Goal: Task Accomplishment & Management: Manage account settings

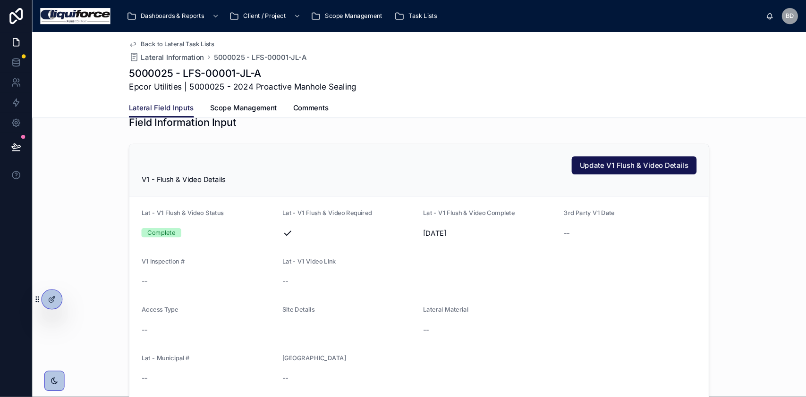
scroll to position [412, 0]
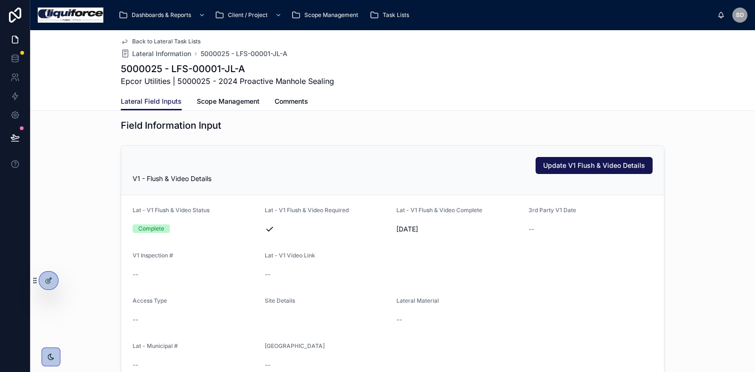
click at [573, 175] on div "V1 - Flush & Video Details" at bounding box center [393, 178] width 520 height 9
click at [634, 178] on div "V1 - Flush & Video Details" at bounding box center [393, 178] width 520 height 9
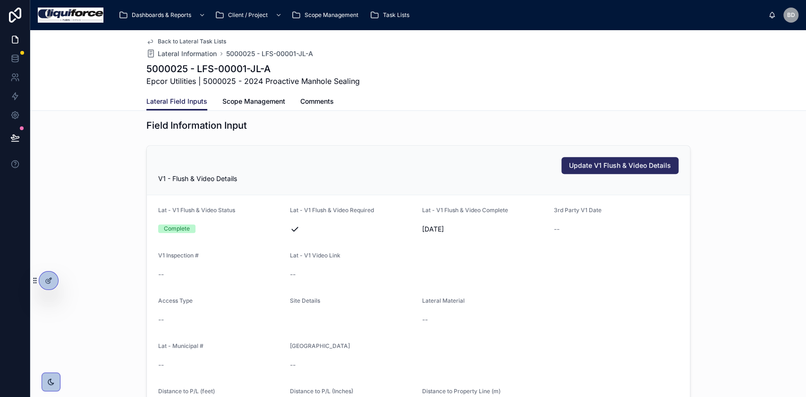
click at [605, 165] on span "Update V1 Flush & Video Details" at bounding box center [620, 165] width 102 height 9
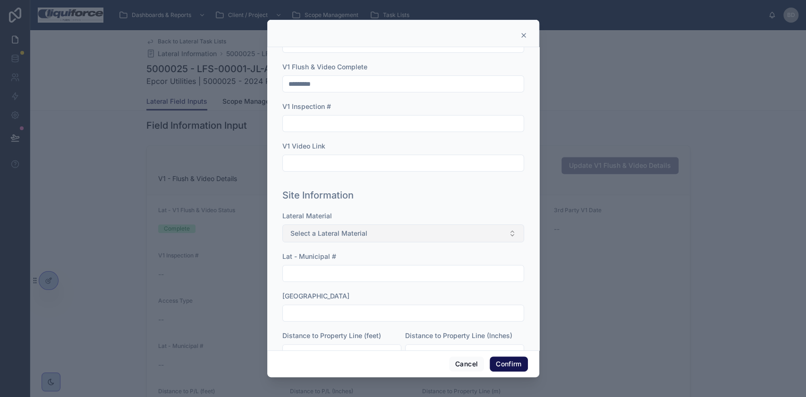
scroll to position [137, 0]
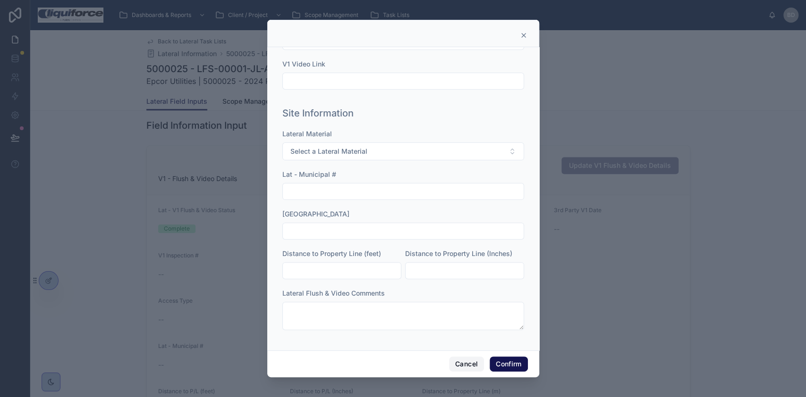
click at [469, 363] on button "Cancel" at bounding box center [466, 364] width 35 height 15
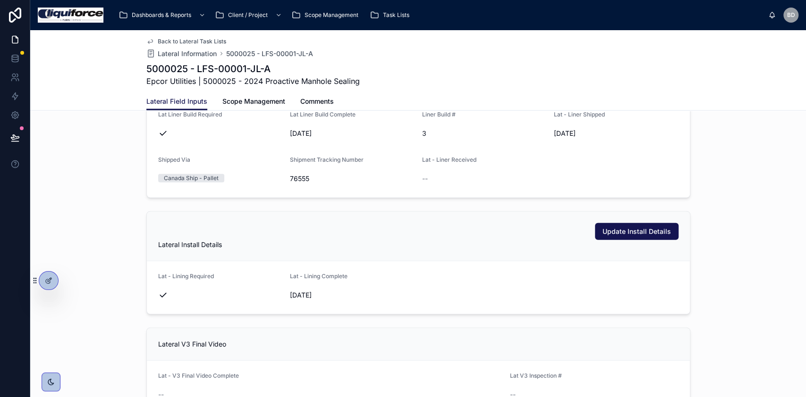
scroll to position [1573, 0]
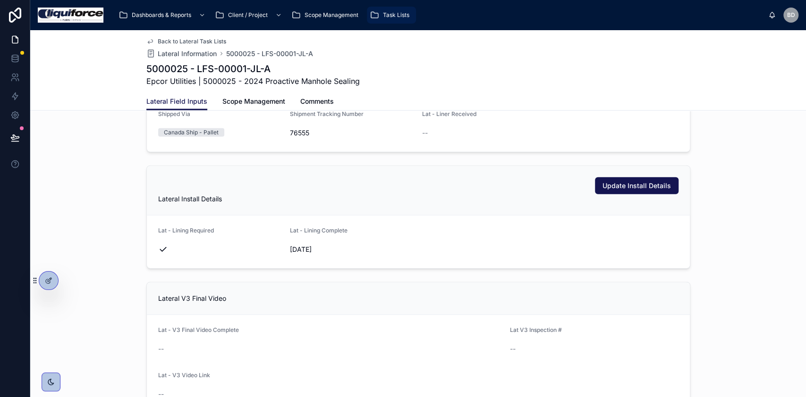
click at [404, 13] on span "Task Lists" at bounding box center [396, 15] width 26 height 8
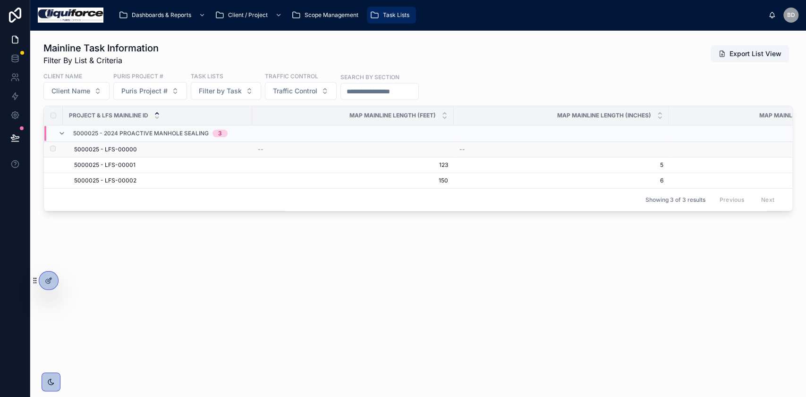
click at [88, 147] on span "5000025 - LFS-00000" at bounding box center [105, 150] width 63 height 8
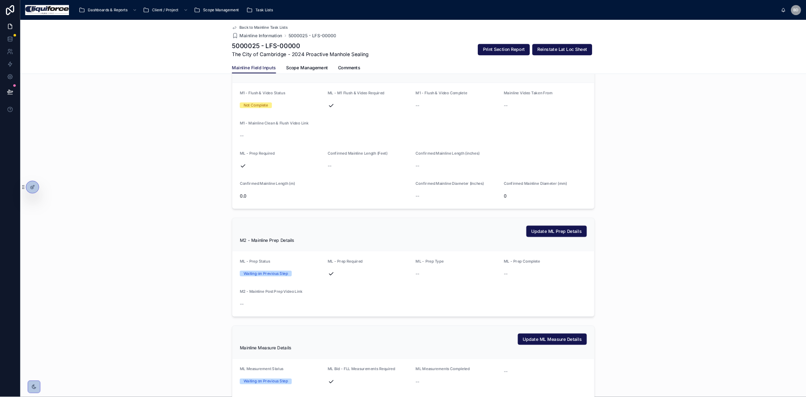
scroll to position [555, 0]
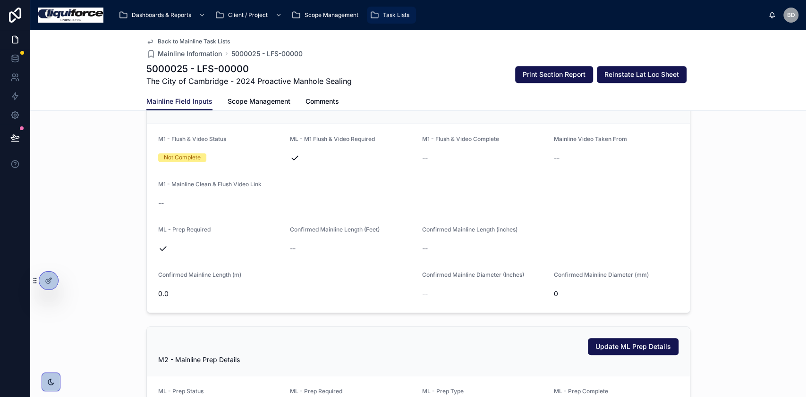
click at [392, 13] on span "Task Lists" at bounding box center [396, 15] width 26 height 8
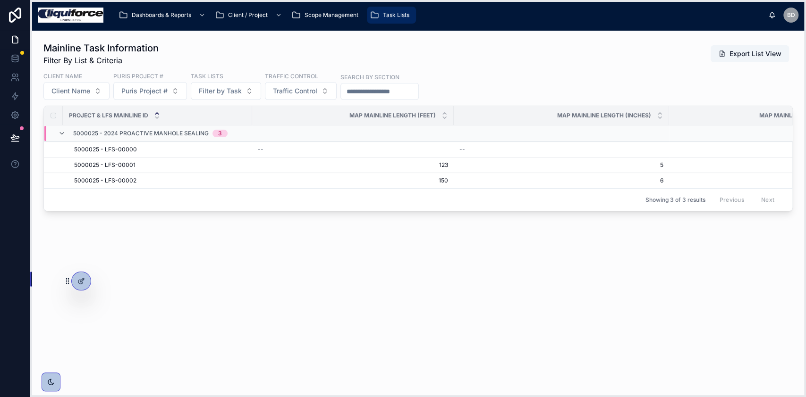
drag, startPoint x: 34, startPoint y: 281, endPoint x: 66, endPoint y: 281, distance: 32.6
click at [66, 281] on icon at bounding box center [66, 281] width 0 height 0
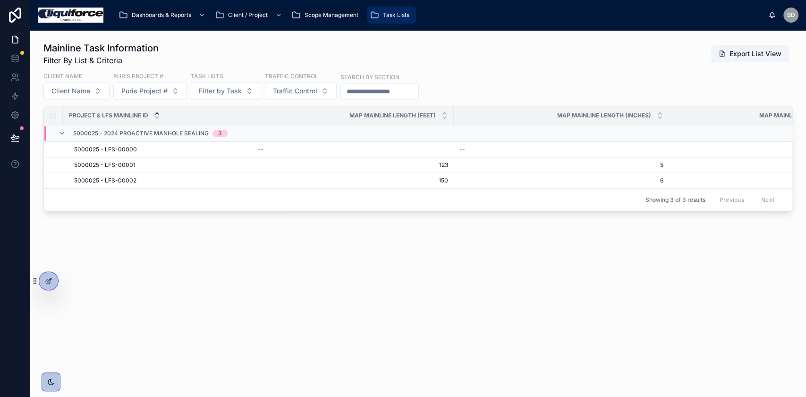
click at [20, 249] on div at bounding box center [15, 198] width 30 height 397
click at [13, 40] on icon at bounding box center [14, 39] width 9 height 9
click at [15, 36] on icon at bounding box center [14, 39] width 9 height 9
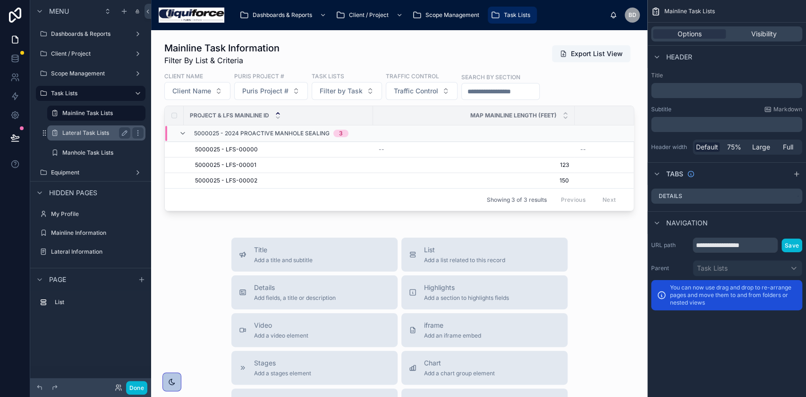
click at [64, 130] on label "Lateral Task Lists" at bounding box center [94, 133] width 64 height 8
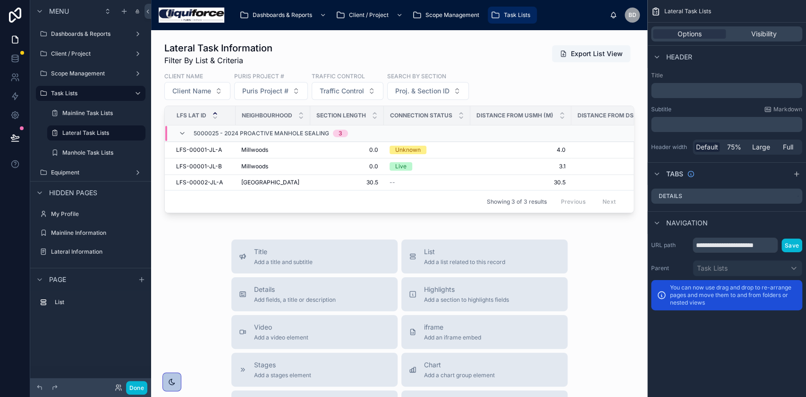
click at [76, 105] on div "Mainline Task Lists" at bounding box center [96, 113] width 109 height 17
click at [83, 91] on label "Task Lists" at bounding box center [89, 94] width 76 height 8
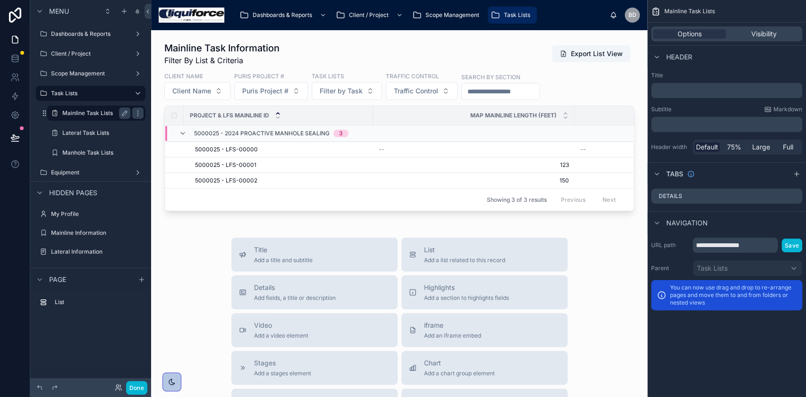
click at [79, 108] on div "Mainline Task Lists" at bounding box center [96, 113] width 68 height 11
drag, startPoint x: 79, startPoint y: 130, endPoint x: 74, endPoint y: 157, distance: 27.5
click at [81, 130] on label "Lateral Task Lists" at bounding box center [102, 133] width 81 height 8
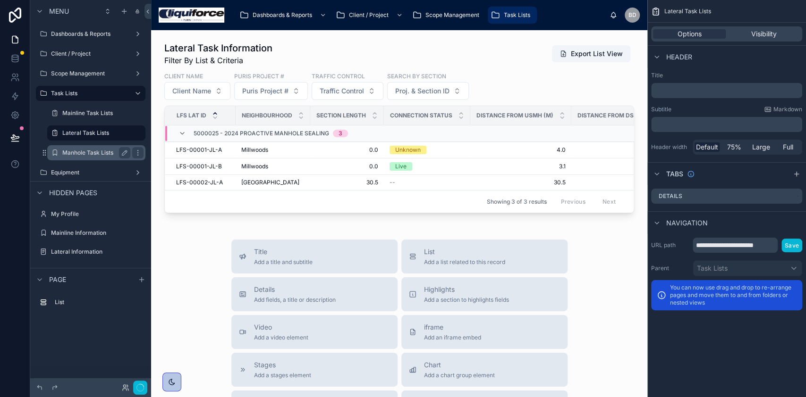
click at [74, 153] on label "Manhole Task Lists" at bounding box center [94, 153] width 64 height 8
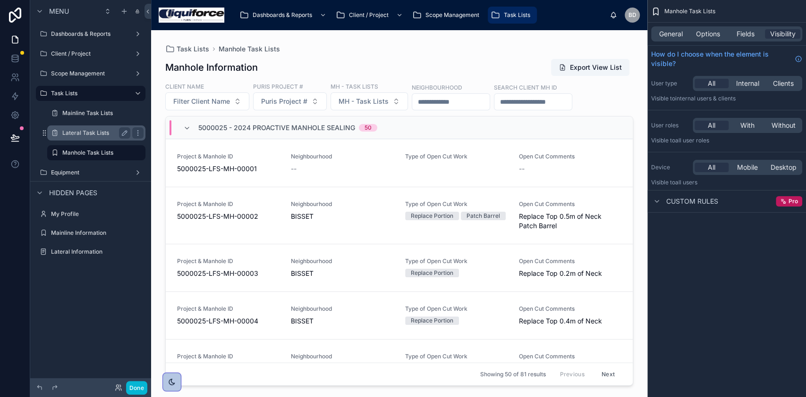
click at [74, 140] on div "Lateral Task Lists" at bounding box center [96, 133] width 94 height 15
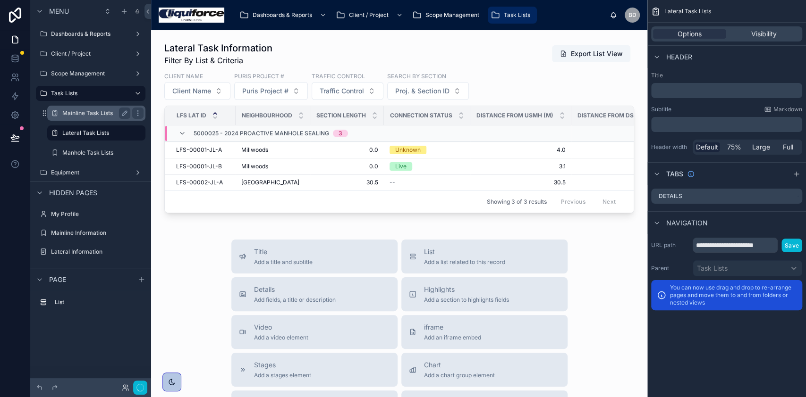
click at [80, 115] on label "Mainline Task Lists" at bounding box center [94, 113] width 64 height 8
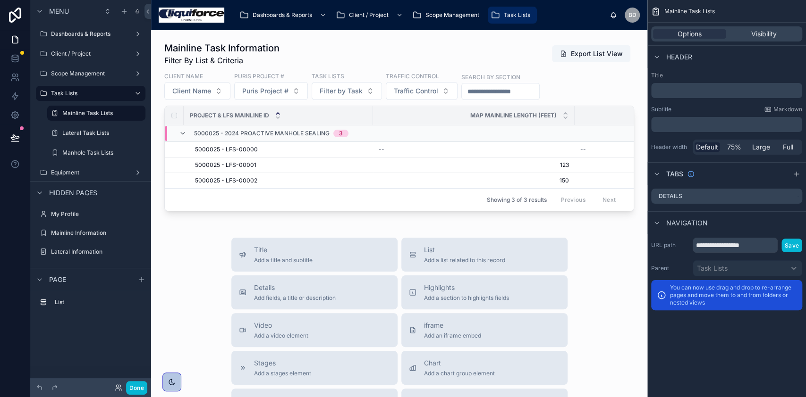
click at [74, 85] on div "Task Lists" at bounding box center [90, 93] width 121 height 17
click at [75, 93] on label "Task Lists" at bounding box center [89, 94] width 76 height 8
click at [76, 72] on label "Scope Management" at bounding box center [89, 74] width 76 height 8
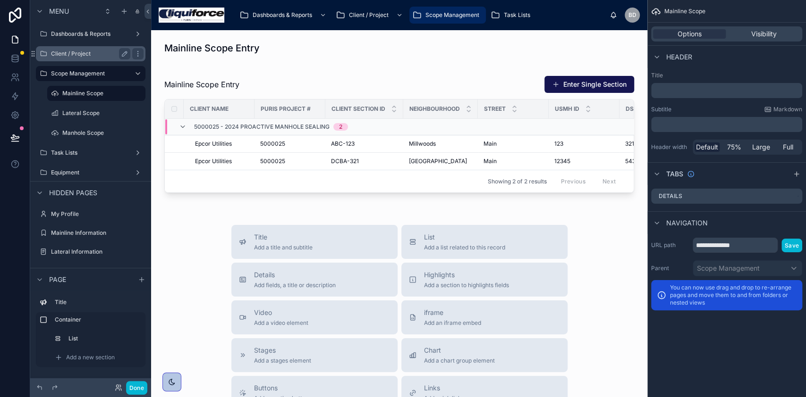
click at [75, 56] on label "Client / Project" at bounding box center [89, 54] width 76 height 8
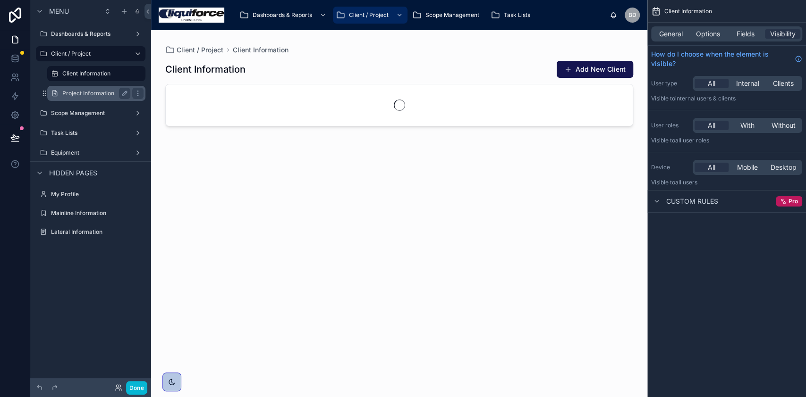
click at [84, 91] on label "Project Information" at bounding box center [94, 94] width 64 height 8
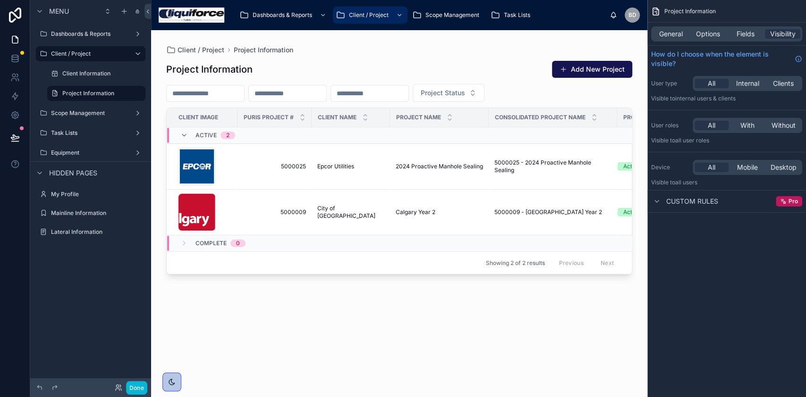
click at [291, 336] on div at bounding box center [399, 208] width 496 height 356
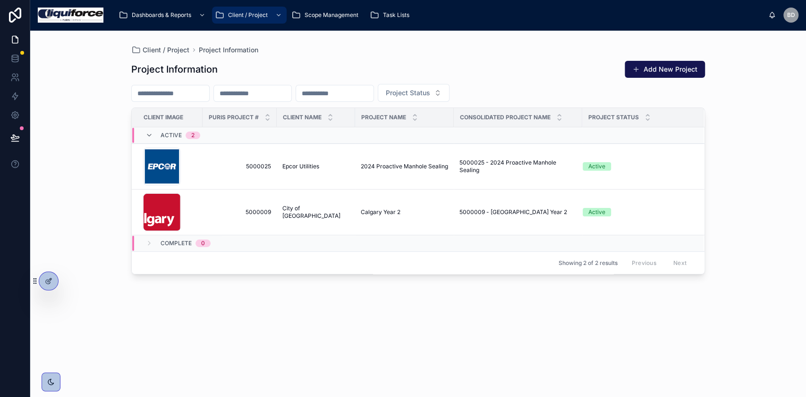
click at [292, 338] on div "Project Information Add New Project Project Status Client Image Puris Project #…" at bounding box center [417, 220] width 573 height 331
click at [182, 13] on span "Dashboards & Reports" at bounding box center [161, 15] width 59 height 8
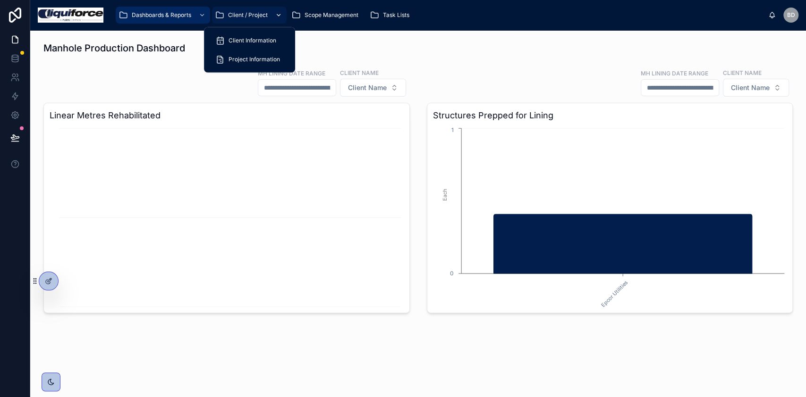
click at [271, 16] on div "Client / Project" at bounding box center [249, 15] width 69 height 15
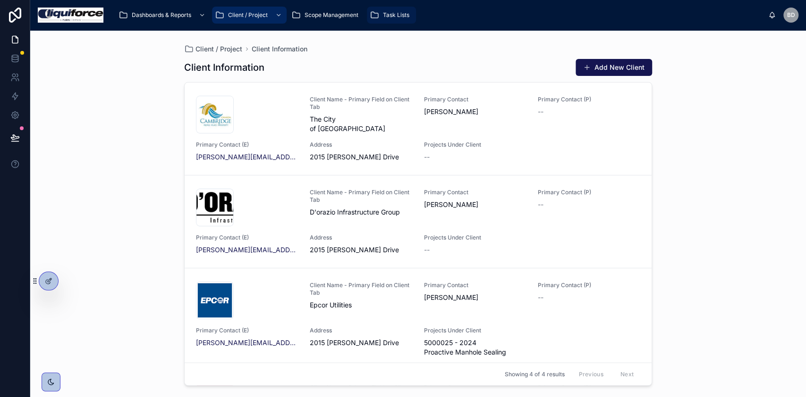
click at [397, 8] on div "Task Lists" at bounding box center [391, 15] width 43 height 15
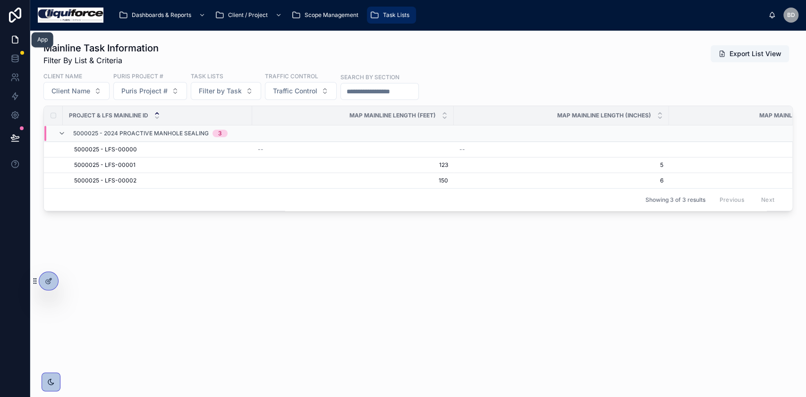
click at [17, 45] on link at bounding box center [15, 39] width 30 height 19
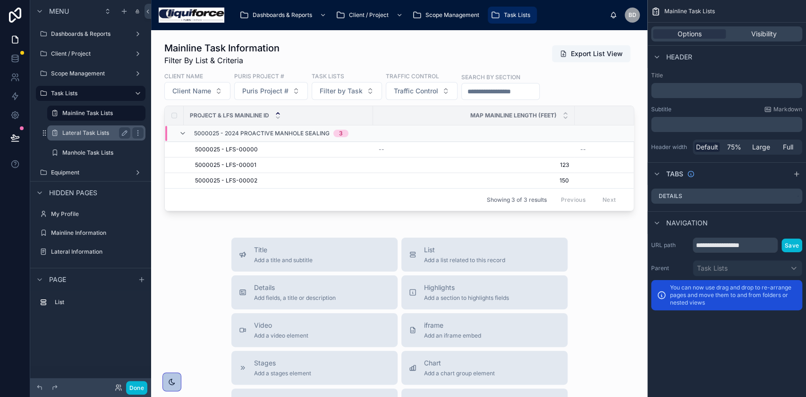
click at [77, 138] on div "Lateral Task Lists" at bounding box center [96, 132] width 68 height 11
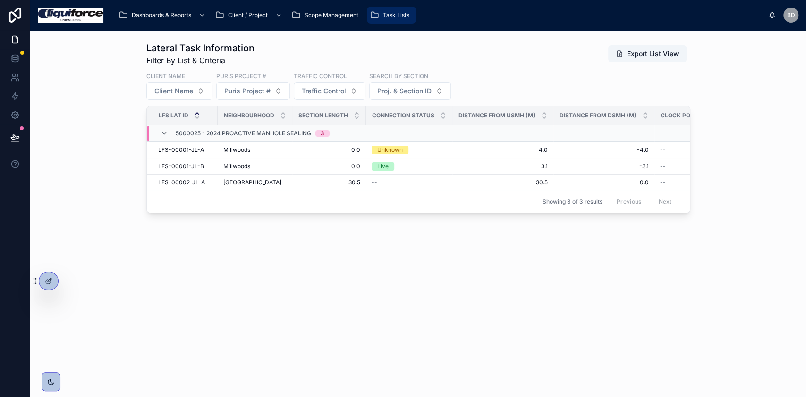
click at [328, 293] on div "Lateral Task Information Filter By List & Criteria Export List View Client Name…" at bounding box center [417, 161] width 775 height 262
click at [189, 149] on span "LFS-00001-JL-A" at bounding box center [181, 150] width 46 height 8
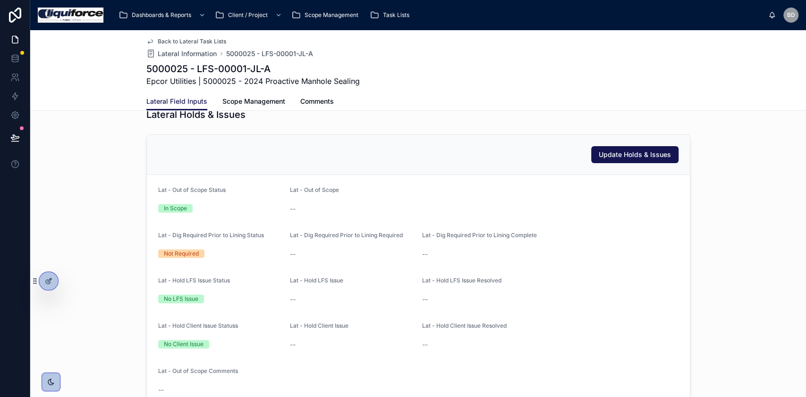
scroll to position [63, 0]
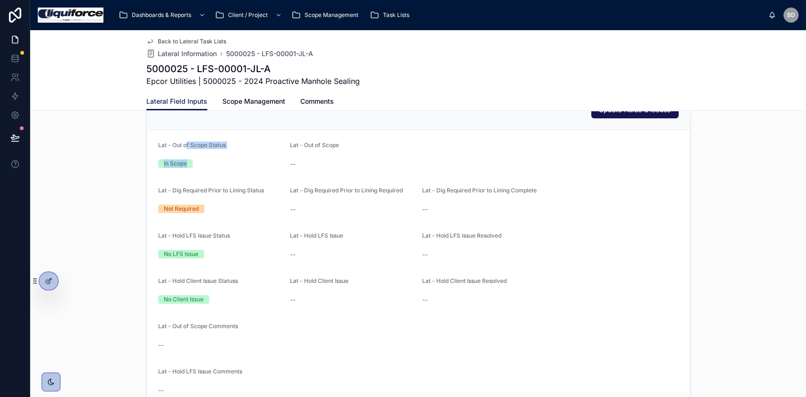
drag, startPoint x: 182, startPoint y: 152, endPoint x: 285, endPoint y: 142, distance: 103.4
click at [285, 142] on form "Lat - Out of Scope Status In Scope Lat - Out of Scope -- Lat - Dig Required Pri…" at bounding box center [418, 292] width 543 height 325
drag, startPoint x: 181, startPoint y: 193, endPoint x: 261, endPoint y: 193, distance: 79.8
click at [258, 193] on label "Lat - Dig Required Prior to Lining Status" at bounding box center [211, 191] width 106 height 8
drag, startPoint x: 178, startPoint y: 242, endPoint x: 223, endPoint y: 241, distance: 44.4
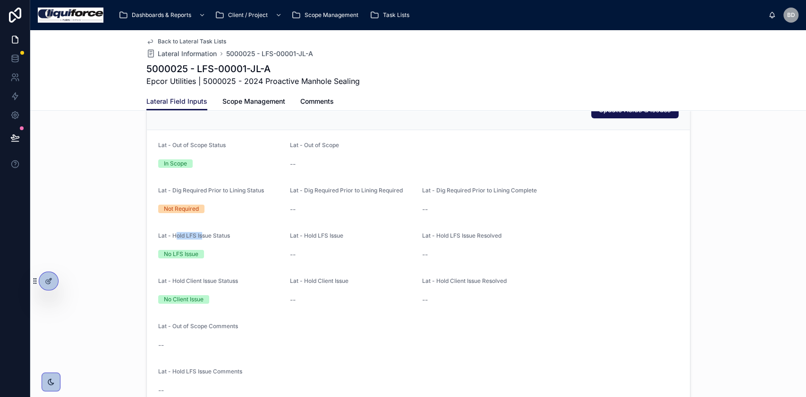
click at [216, 241] on div "Lat - Hold LFS Issue Status No LFS Issue" at bounding box center [220, 247] width 125 height 30
drag, startPoint x: 176, startPoint y: 278, endPoint x: 230, endPoint y: 279, distance: 54.8
click at [229, 279] on span "Lat - Hold Client Issue Statuss" at bounding box center [198, 281] width 80 height 7
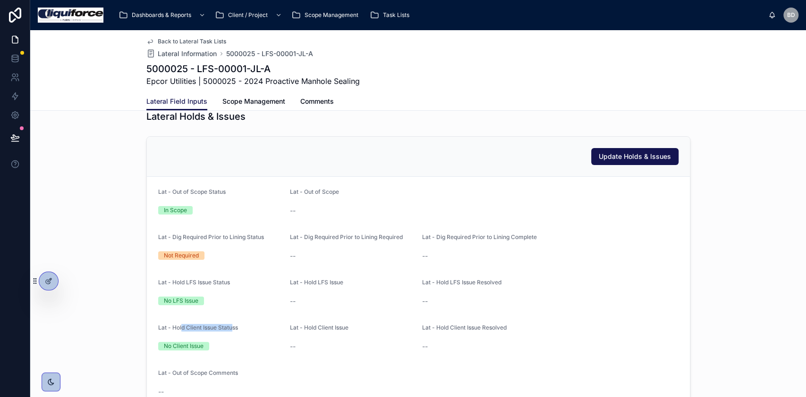
scroll to position [0, 0]
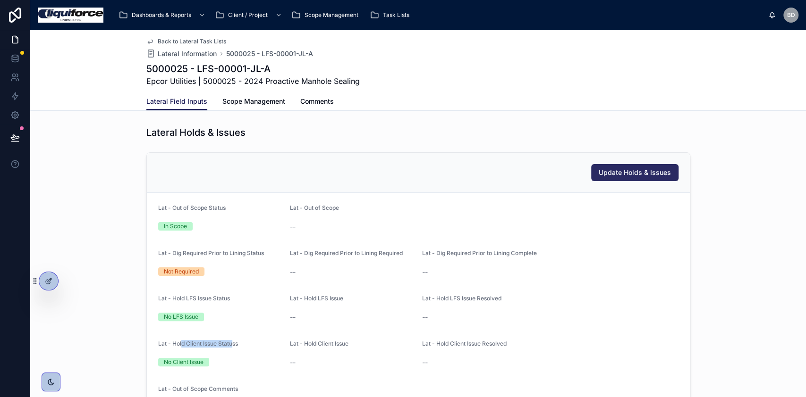
click at [634, 170] on span "Update Holds & Issues" at bounding box center [634, 172] width 72 height 9
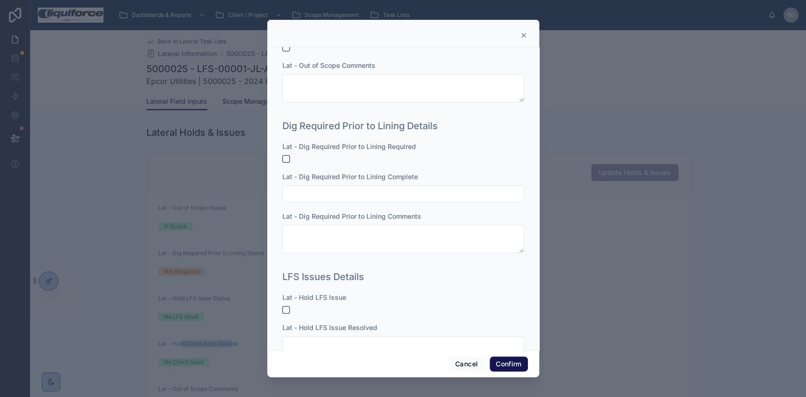
scroll to position [63, 0]
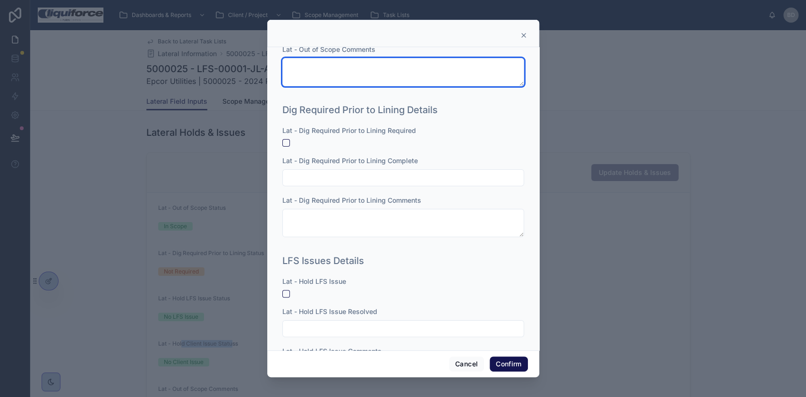
click at [370, 60] on textarea at bounding box center [403, 72] width 242 height 28
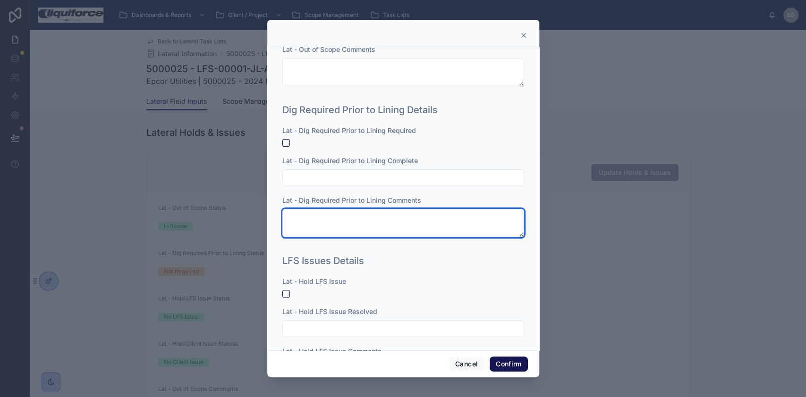
drag, startPoint x: 345, startPoint y: 217, endPoint x: 346, endPoint y: 211, distance: 5.7
click at [345, 214] on textarea at bounding box center [403, 223] width 242 height 28
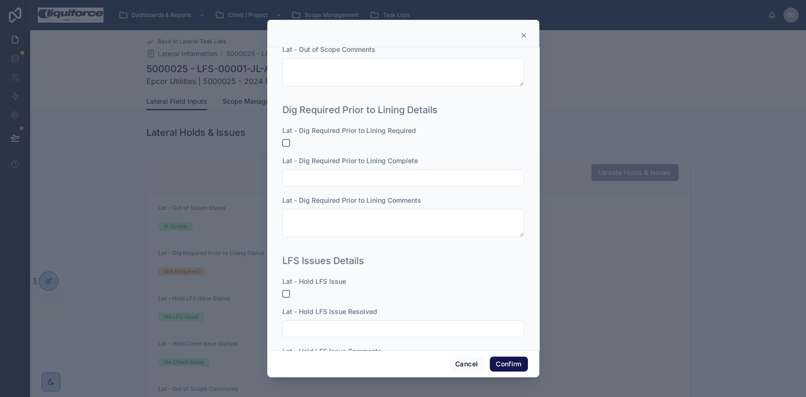
click at [354, 173] on input "text" at bounding box center [403, 177] width 241 height 13
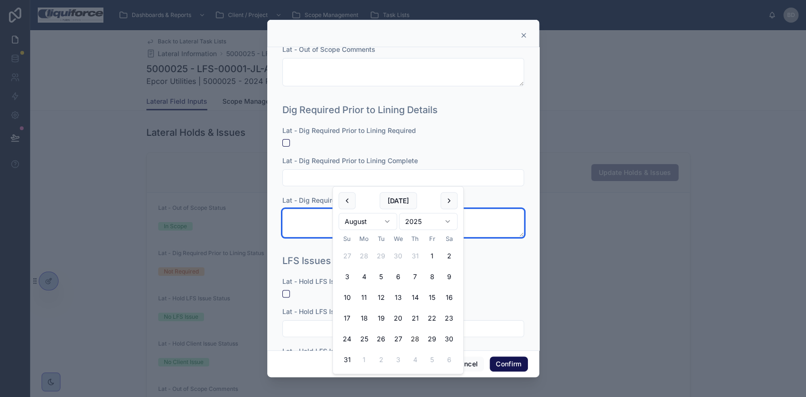
click at [315, 216] on textarea at bounding box center [403, 223] width 242 height 28
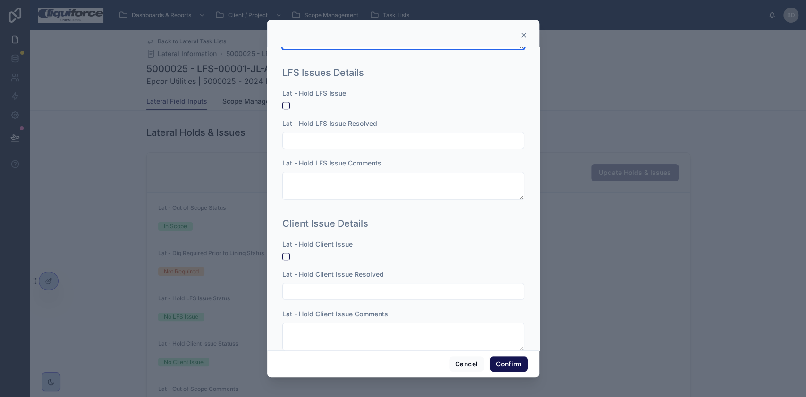
scroll to position [252, 0]
click at [464, 360] on button "Cancel" at bounding box center [466, 364] width 35 height 15
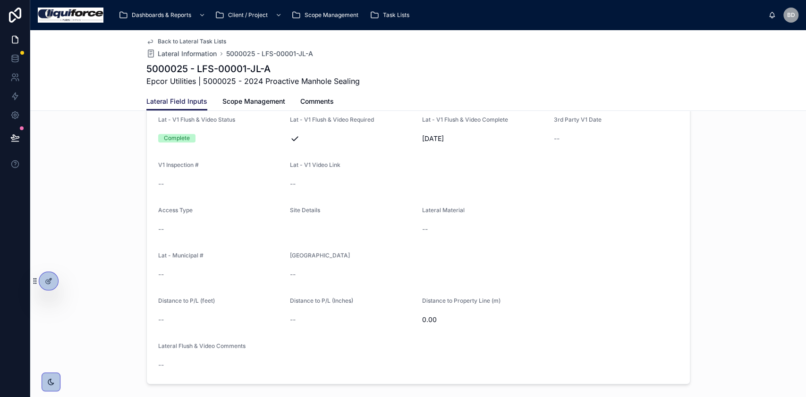
scroll to position [440, 0]
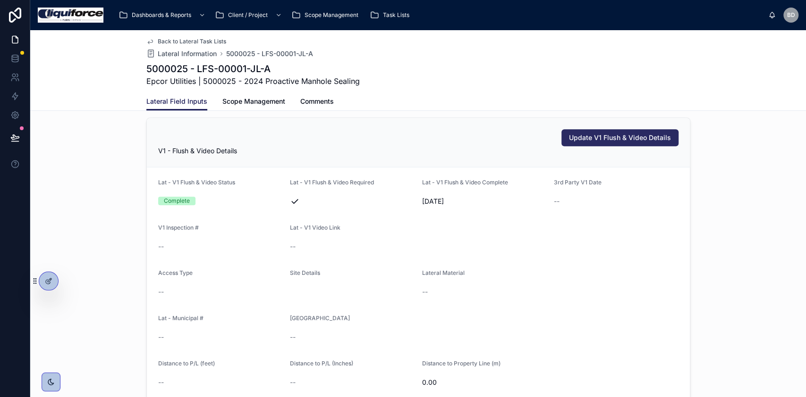
click at [592, 137] on span "Update V1 Flush & Video Details" at bounding box center [620, 137] width 102 height 9
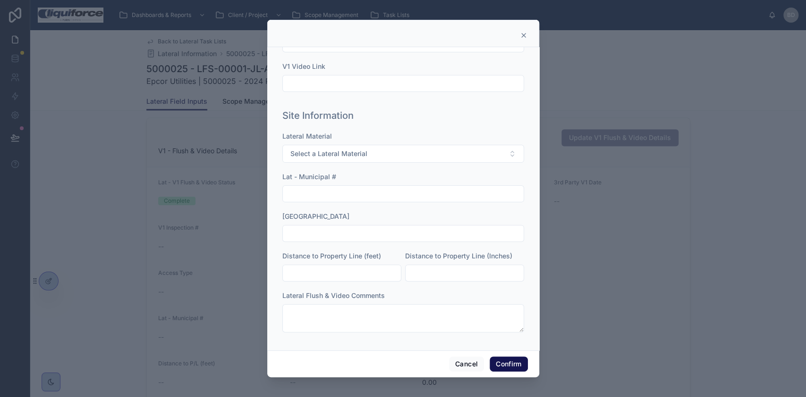
scroll to position [137, 0]
click at [372, 151] on button "Select a Lateral Material" at bounding box center [403, 152] width 242 height 18
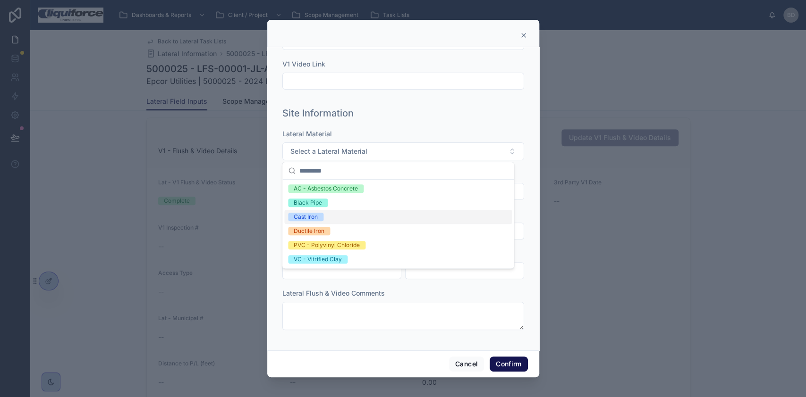
drag, startPoint x: 310, startPoint y: 218, endPoint x: 312, endPoint y: 211, distance: 7.6
click at [310, 217] on div "Cast Iron" at bounding box center [306, 217] width 24 height 8
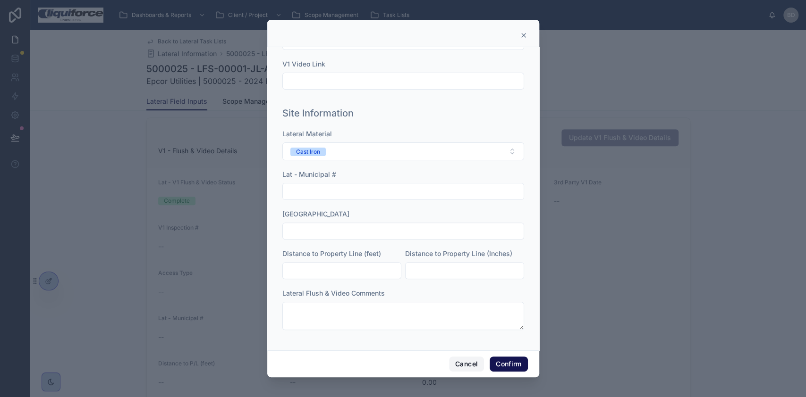
click at [469, 368] on button "Cancel" at bounding box center [466, 364] width 35 height 15
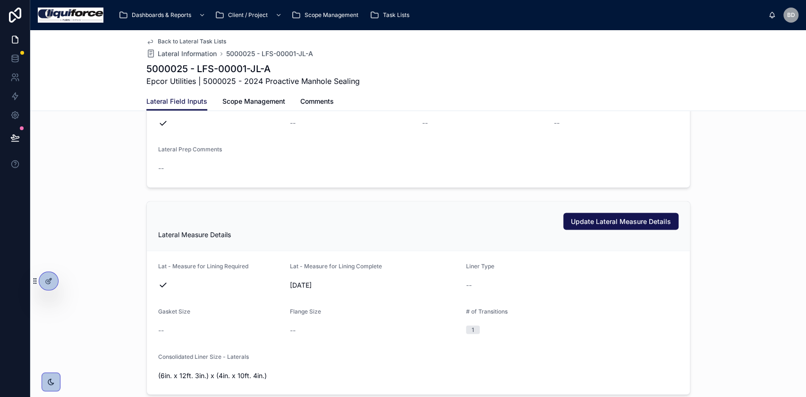
scroll to position [1133, 0]
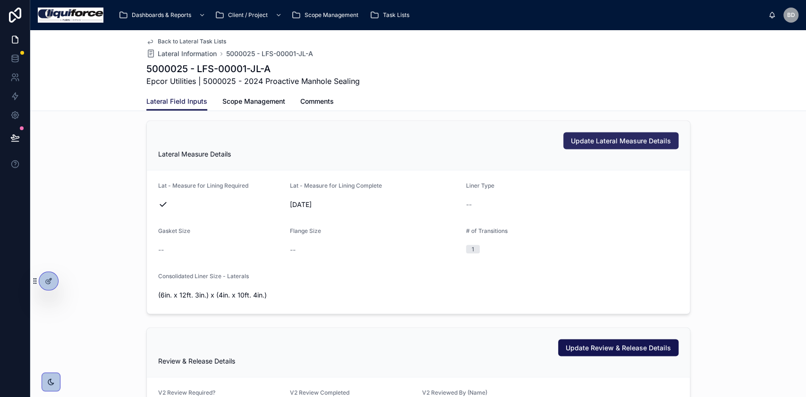
click at [611, 140] on span "Update Lateral Measure Details" at bounding box center [621, 140] width 100 height 9
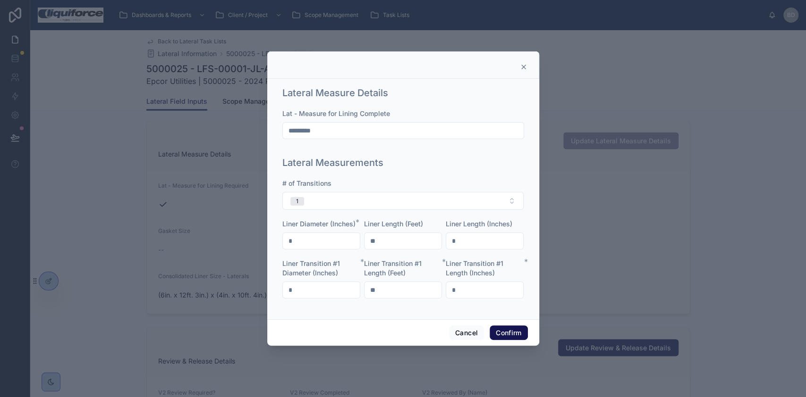
click at [327, 237] on input "*" at bounding box center [321, 241] width 77 height 13
click at [367, 197] on button "1" at bounding box center [403, 201] width 242 height 18
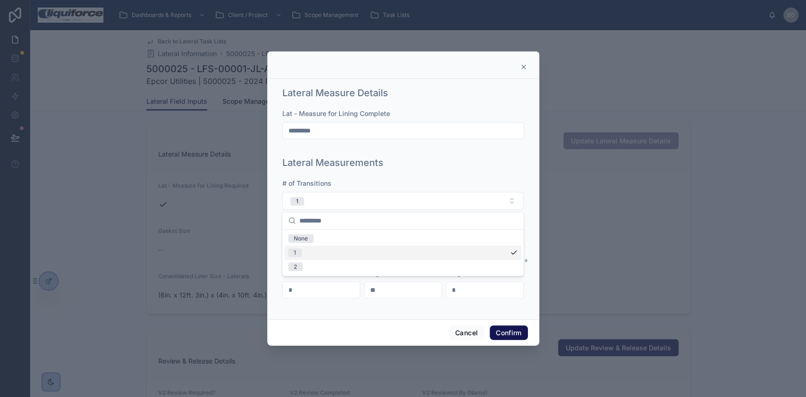
click at [379, 252] on div "1" at bounding box center [402, 253] width 237 height 14
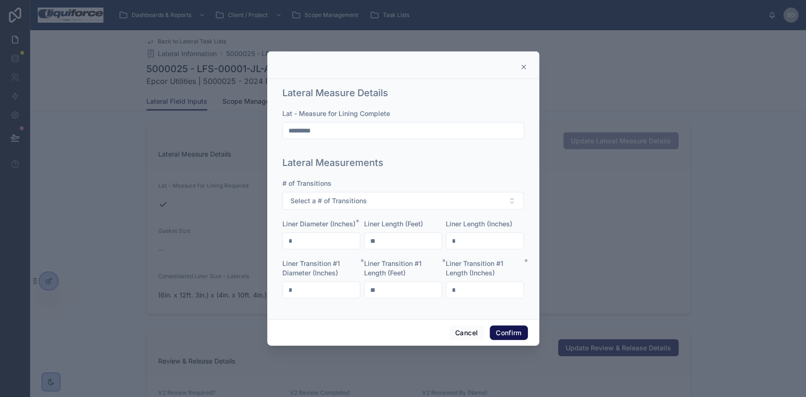
click at [436, 235] on input "**" at bounding box center [402, 241] width 77 height 13
drag, startPoint x: 465, startPoint y: 237, endPoint x: 455, endPoint y: 244, distance: 12.2
click at [465, 237] on input "*" at bounding box center [484, 241] width 77 height 13
click at [457, 337] on button "Cancel" at bounding box center [466, 333] width 35 height 15
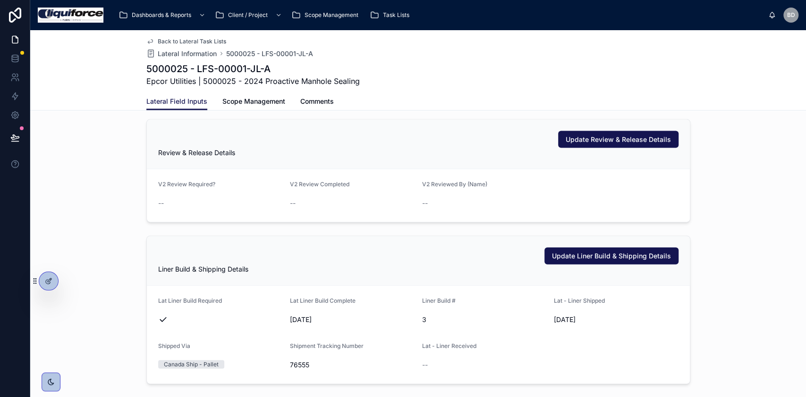
scroll to position [1321, 0]
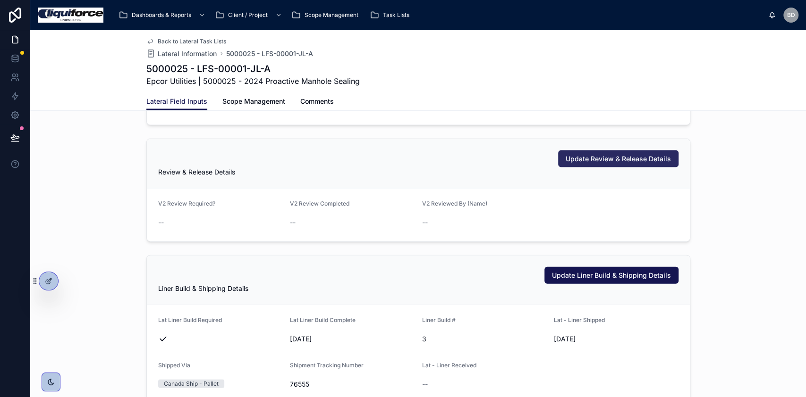
click at [596, 155] on span "Update Review & Release Details" at bounding box center [617, 158] width 105 height 9
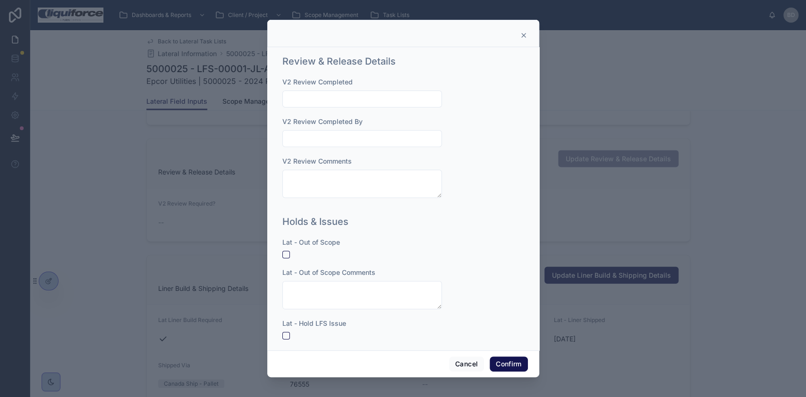
click at [347, 143] on input "text" at bounding box center [362, 138] width 159 height 13
click at [351, 104] on input "text" at bounding box center [362, 99] width 159 height 13
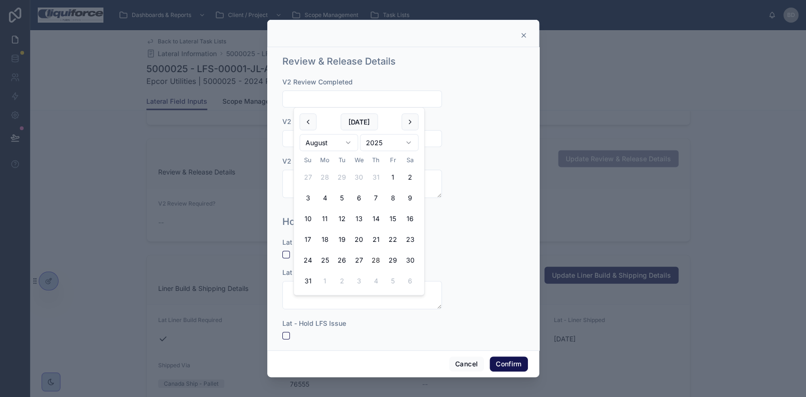
click at [346, 134] on html "Dashboards & Reports Client / Project Scope Management Task Lists BD [PERSON_NA…" at bounding box center [403, 198] width 806 height 397
click at [470, 147] on html "Dashboards & Reports Client / Project Scope Management Task Lists BD [PERSON_NA…" at bounding box center [403, 198] width 806 height 397
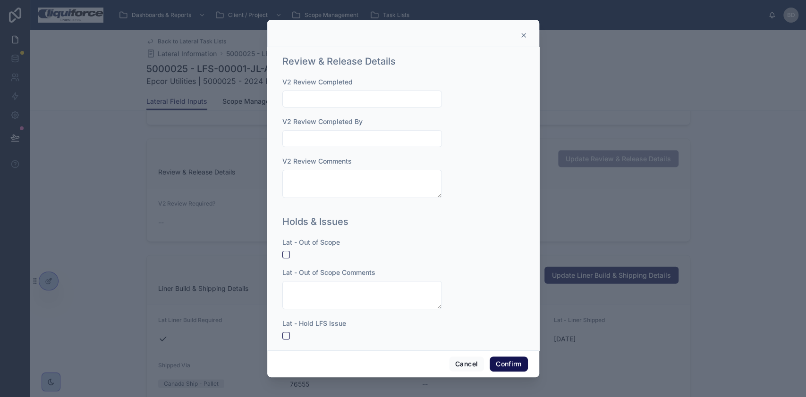
click at [368, 140] on input "text" at bounding box center [362, 138] width 159 height 13
click at [332, 188] on textarea at bounding box center [362, 184] width 160 height 28
click at [453, 179] on div "V2 Review Completed V2 Review Completed By V2 Review Comments" at bounding box center [403, 142] width 242 height 130
click at [287, 257] on button "button" at bounding box center [286, 255] width 8 height 8
click at [289, 269] on span "Lat - Out of Scope Comments" at bounding box center [328, 273] width 93 height 8
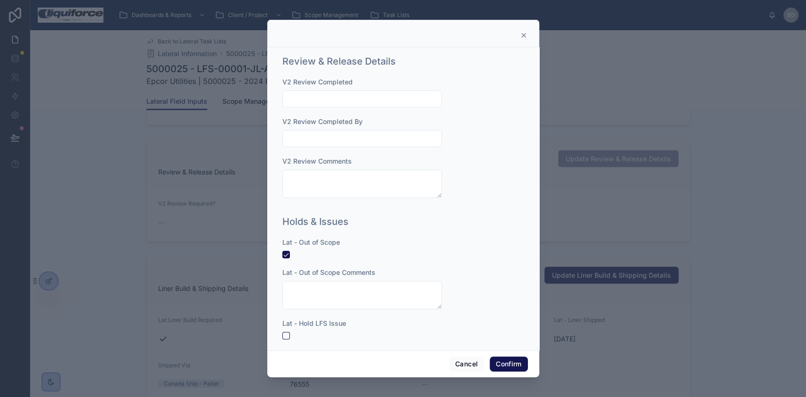
click at [287, 244] on span "Lat - Out of Scope" at bounding box center [311, 242] width 58 height 8
click at [283, 255] on button "button" at bounding box center [286, 255] width 8 height 8
click at [469, 372] on div "Cancel Confirm" at bounding box center [403, 364] width 272 height 27
click at [468, 362] on button "Cancel" at bounding box center [466, 364] width 35 height 15
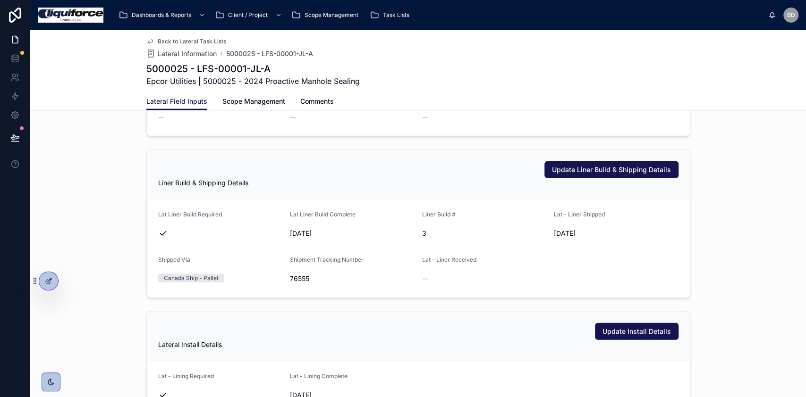
scroll to position [1447, 0]
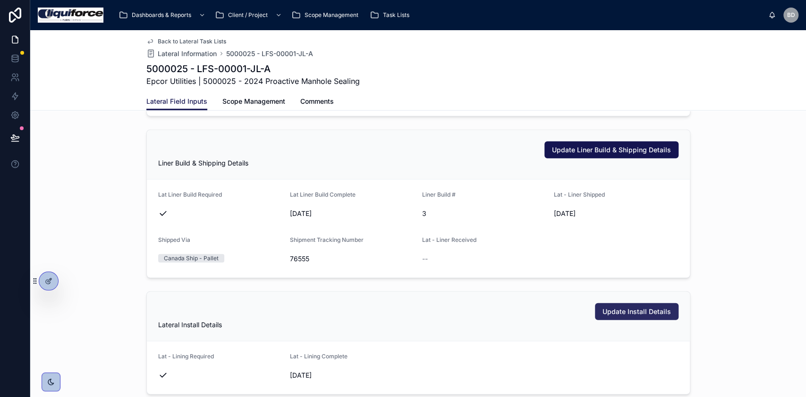
click at [611, 307] on span "Update Install Details" at bounding box center [636, 311] width 68 height 9
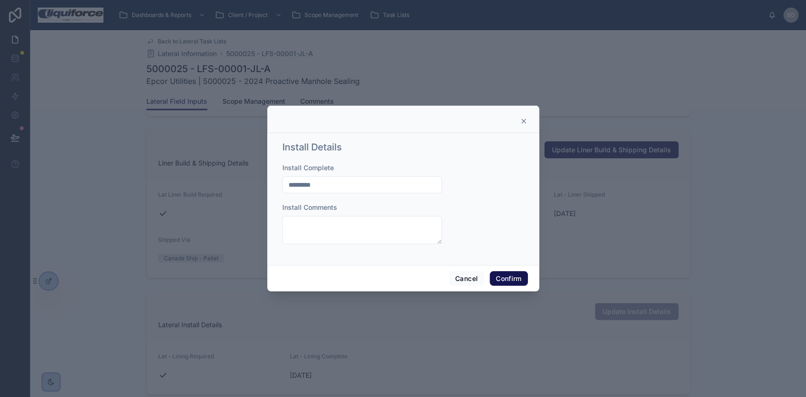
click at [343, 185] on input "*********" at bounding box center [362, 184] width 159 height 13
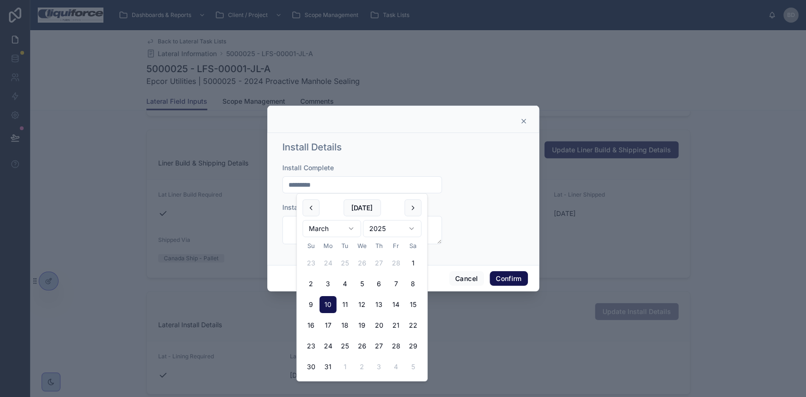
click at [476, 220] on div "Install Complete ********* Install Comments" at bounding box center [403, 208] width 242 height 91
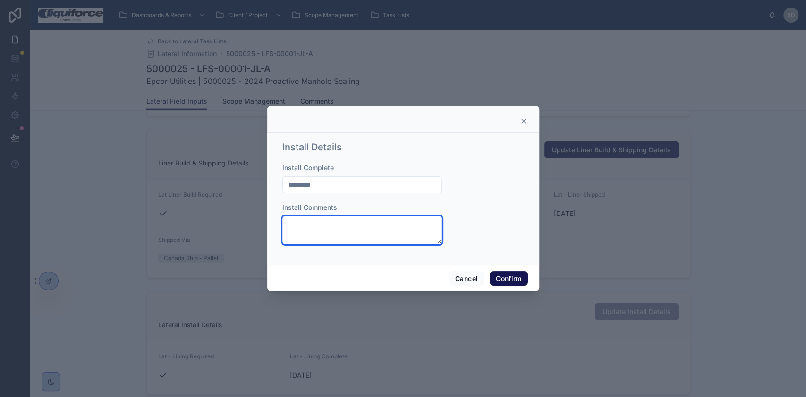
click at [368, 227] on textarea at bounding box center [362, 230] width 160 height 28
click at [460, 279] on button "Cancel" at bounding box center [466, 278] width 35 height 15
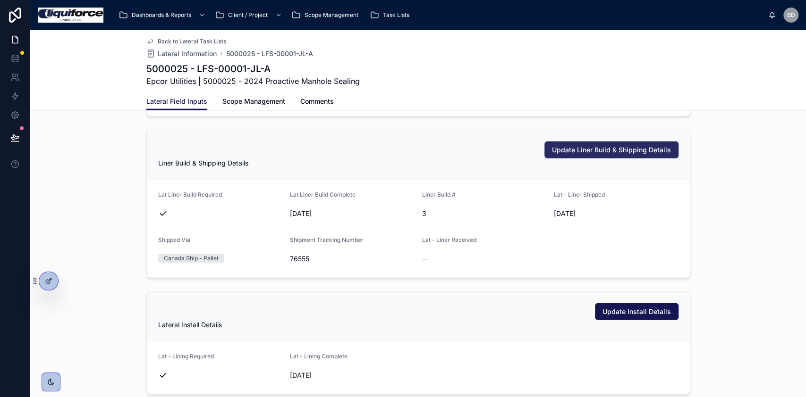
click at [605, 151] on span "Update Liner Build & Shipping Details" at bounding box center [611, 149] width 119 height 9
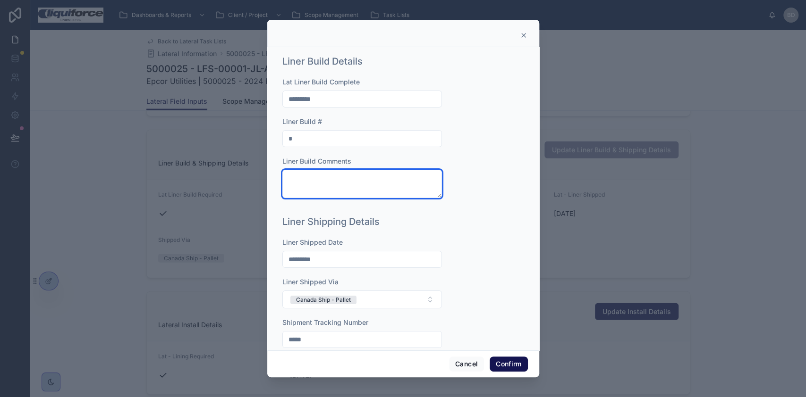
click at [348, 189] on textarea at bounding box center [362, 184] width 160 height 28
click at [341, 188] on textarea at bounding box center [362, 184] width 160 height 28
click at [455, 360] on button "Cancel" at bounding box center [466, 364] width 35 height 15
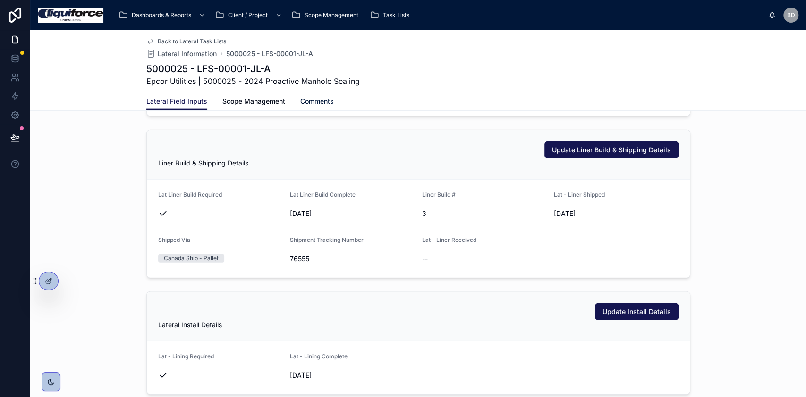
click at [306, 99] on span "Comments" at bounding box center [317, 101] width 34 height 9
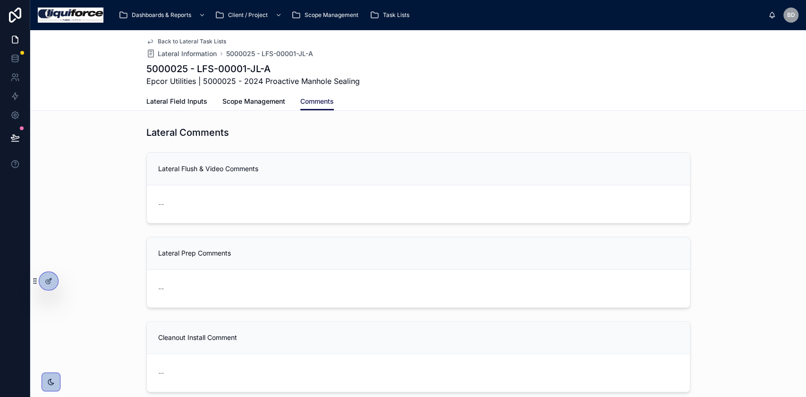
click at [172, 107] on link "Lateral Field Inputs" at bounding box center [176, 102] width 61 height 19
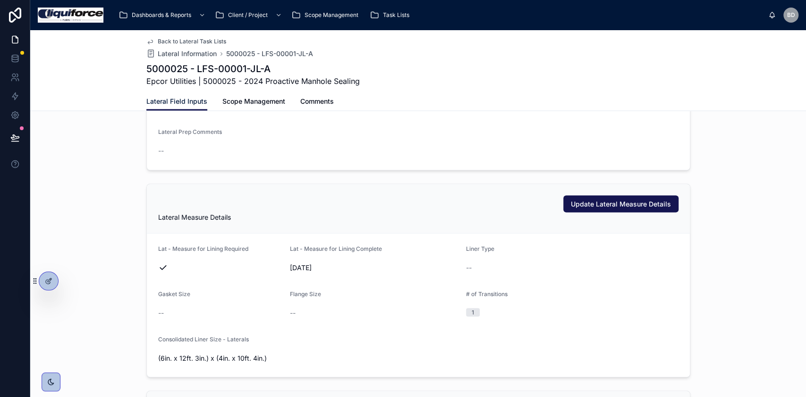
scroll to position [1133, 0]
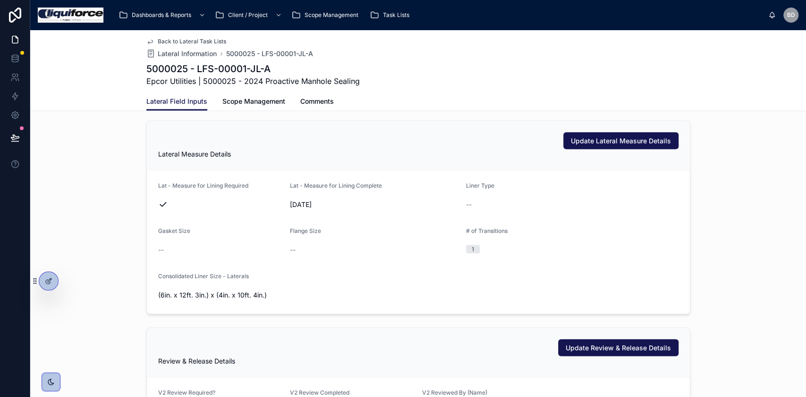
click at [83, 63] on div "Back to Lateral Task Lists Lateral Information 5000025 - LFS-00001-JL-A 5000025…" at bounding box center [417, 70] width 775 height 81
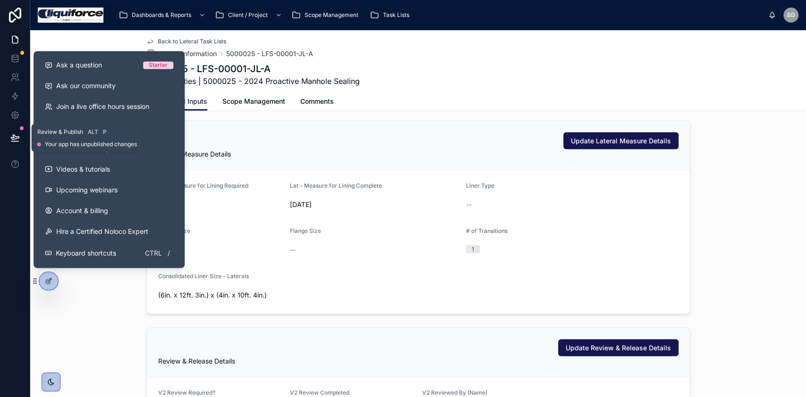
click at [17, 125] on button at bounding box center [15, 138] width 21 height 26
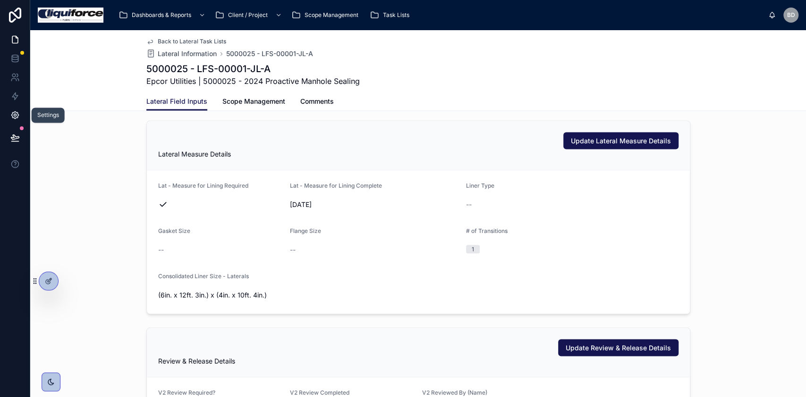
click at [17, 117] on icon at bounding box center [14, 115] width 7 height 7
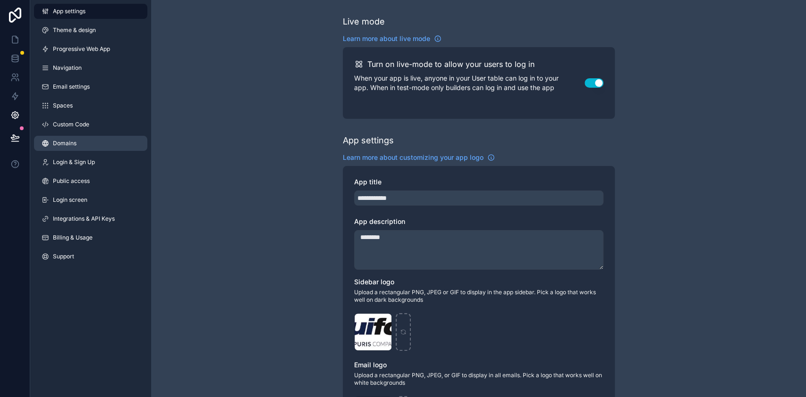
click at [65, 145] on span "Domains" at bounding box center [65, 144] width 24 height 8
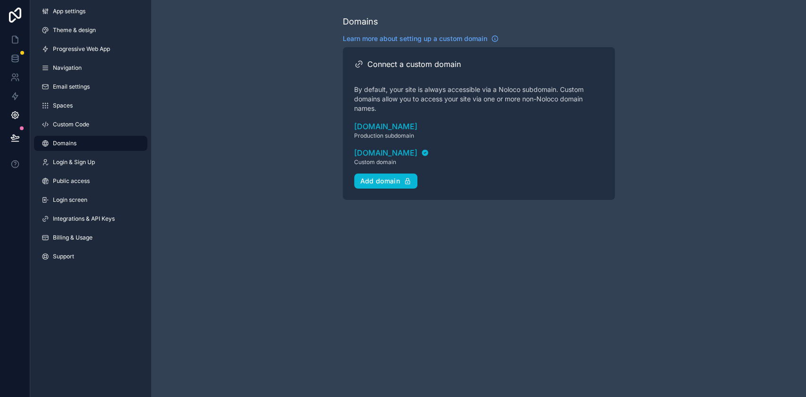
drag, startPoint x: 409, startPoint y: 239, endPoint x: 402, endPoint y: 267, distance: 28.7
click at [408, 262] on div "Domains Learn more about setting up a custom domain Connect a custom domain By …" at bounding box center [478, 198] width 655 height 397
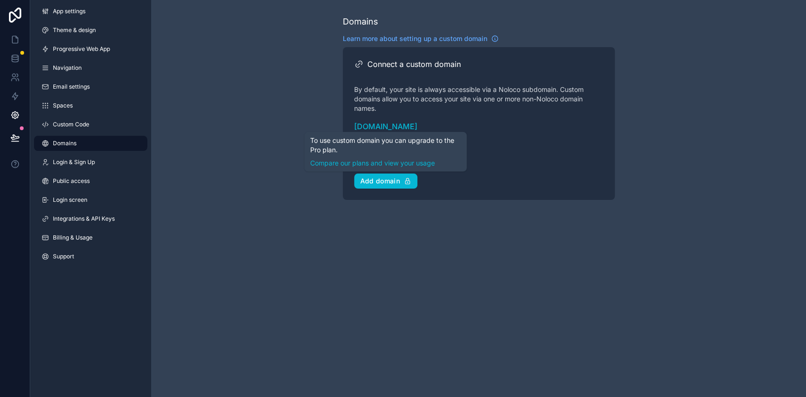
click at [370, 240] on div "Domains Learn more about setting up a custom domain Connect a custom domain By …" at bounding box center [478, 198] width 655 height 397
click at [422, 213] on div "Domains Learn more about setting up a custom domain Connect a custom domain By …" at bounding box center [479, 115] width 272 height 200
click at [549, 145] on div "[DOMAIN_NAME] Production subdomain [DOMAIN_NAME] Custom domain" at bounding box center [478, 147] width 249 height 53
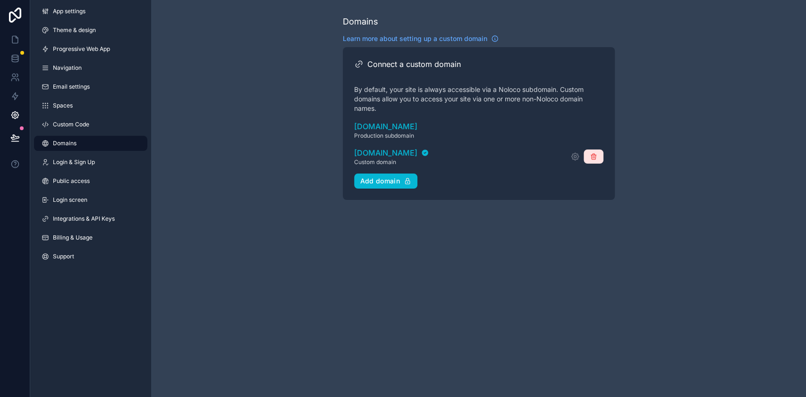
click at [593, 160] on icon "scrollable content" at bounding box center [593, 157] width 8 height 8
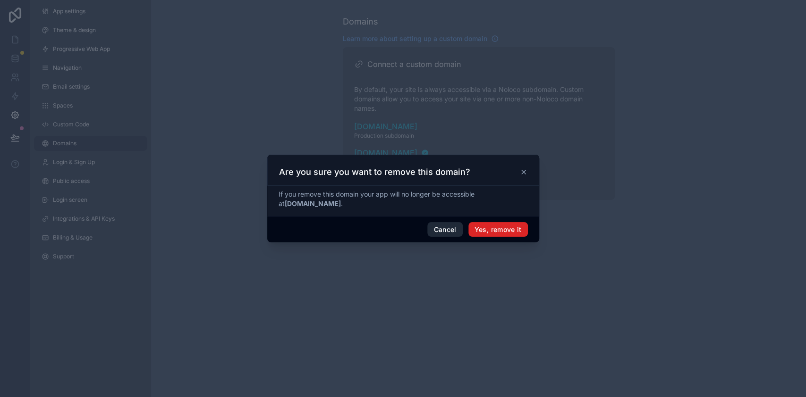
click at [483, 234] on button "Yes, remove it" at bounding box center [497, 229] width 59 height 15
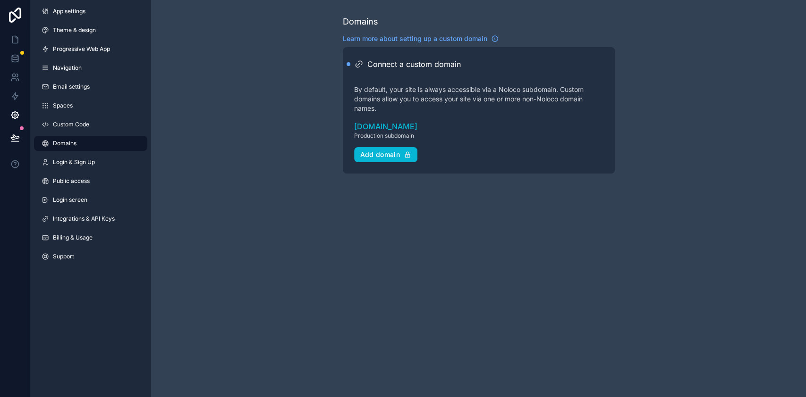
click at [366, 291] on div "Domains Learn more about setting up a custom domain Connect a custom domain By …" at bounding box center [478, 198] width 655 height 397
click at [75, 13] on span "App settings" at bounding box center [69, 12] width 33 height 8
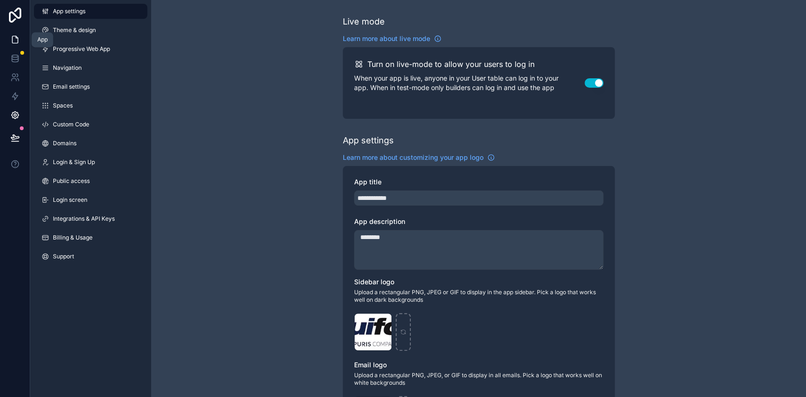
click at [16, 39] on icon at bounding box center [14, 39] width 9 height 9
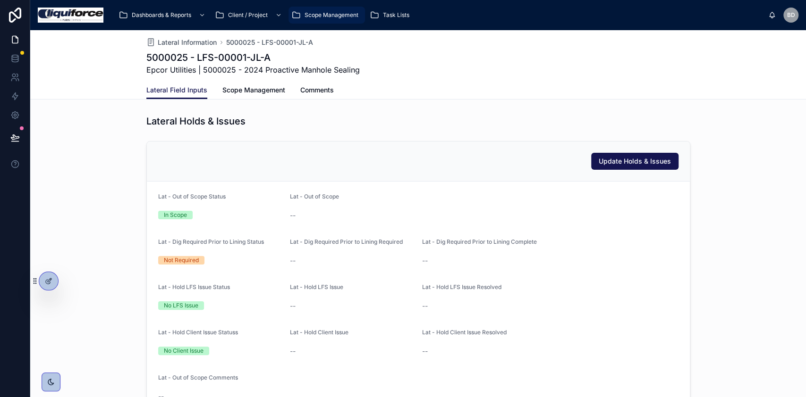
click at [313, 17] on span "Scope Management" at bounding box center [331, 15] width 54 height 8
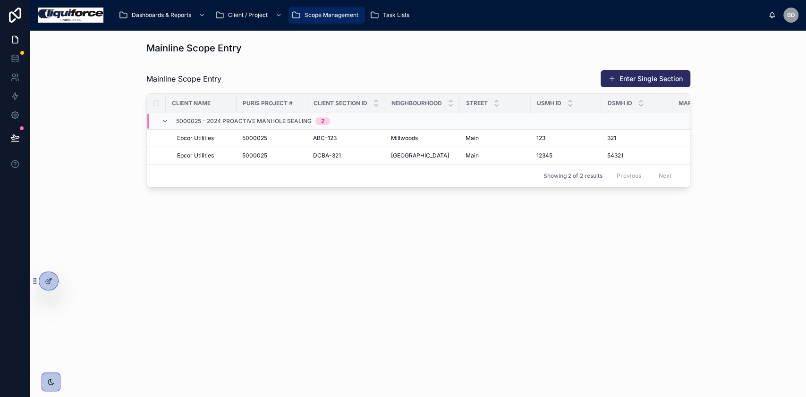
click at [649, 74] on button "Enter Single Section" at bounding box center [645, 78] width 90 height 17
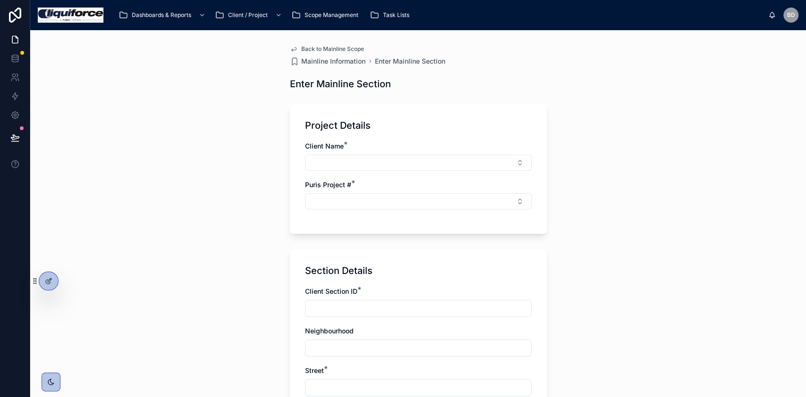
click at [329, 48] on span "Back to Mainline Scope" at bounding box center [332, 49] width 63 height 8
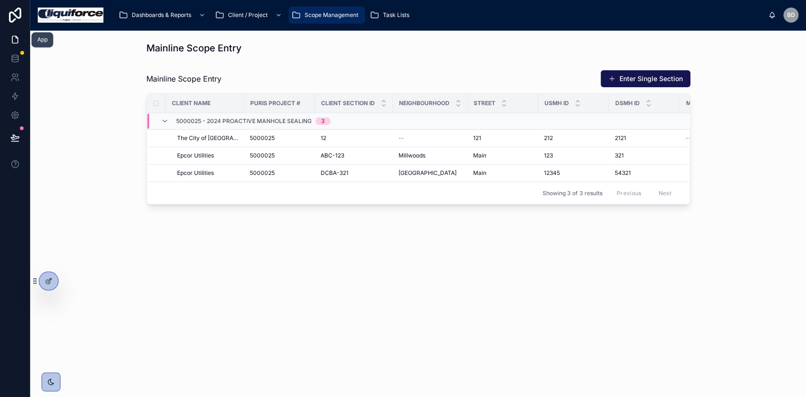
click at [15, 41] on icon at bounding box center [14, 39] width 9 height 9
click at [15, 43] on icon at bounding box center [15, 39] width 6 height 7
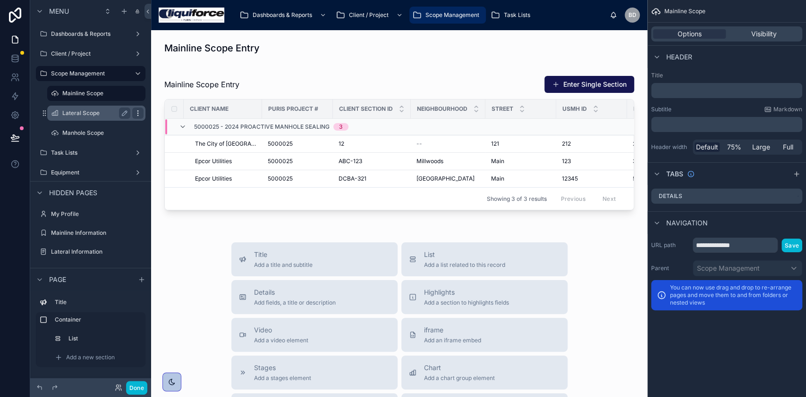
click at [134, 112] on icon "scrollable content" at bounding box center [138, 113] width 8 height 8
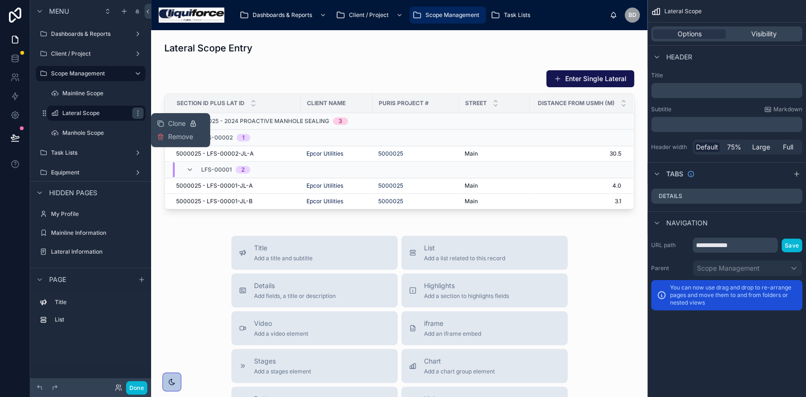
click at [183, 262] on div "Title Add a title and subtitle List Add a list related to this record Details A…" at bounding box center [399, 404] width 481 height 336
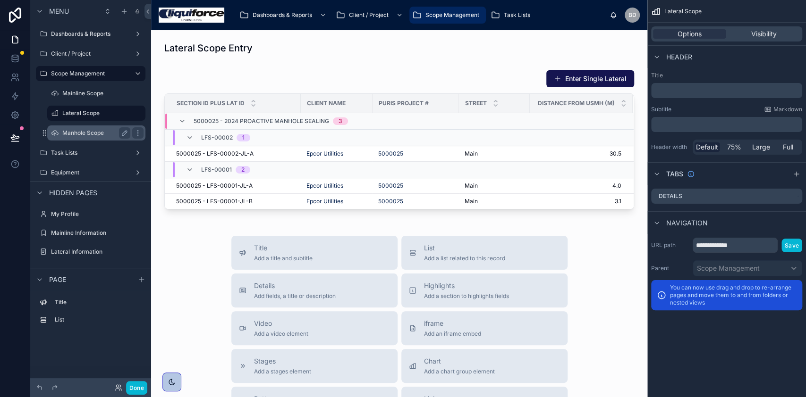
click at [87, 129] on label "Manhole Scope" at bounding box center [94, 133] width 64 height 8
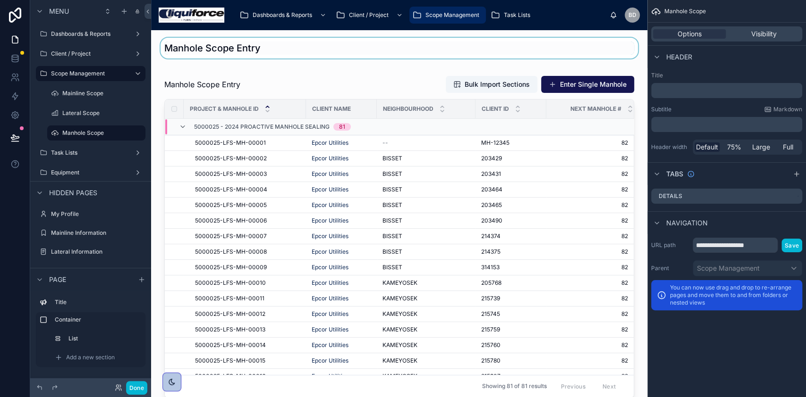
click at [468, 45] on div at bounding box center [399, 48] width 481 height 21
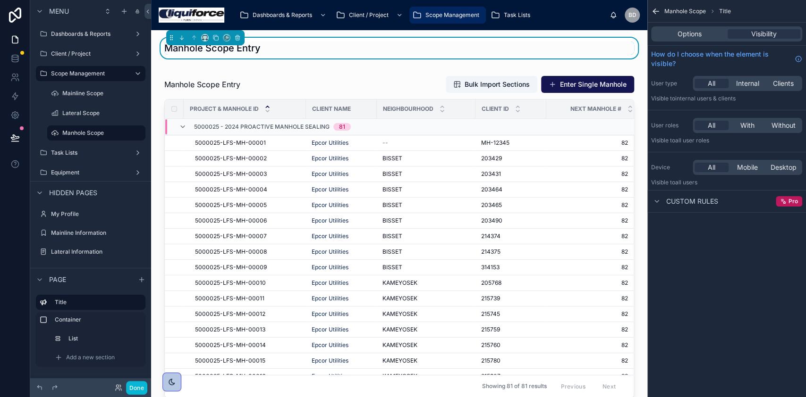
click at [101, 164] on div "Equipment" at bounding box center [90, 172] width 121 height 17
click at [101, 155] on label "Task Lists" at bounding box center [89, 153] width 76 height 8
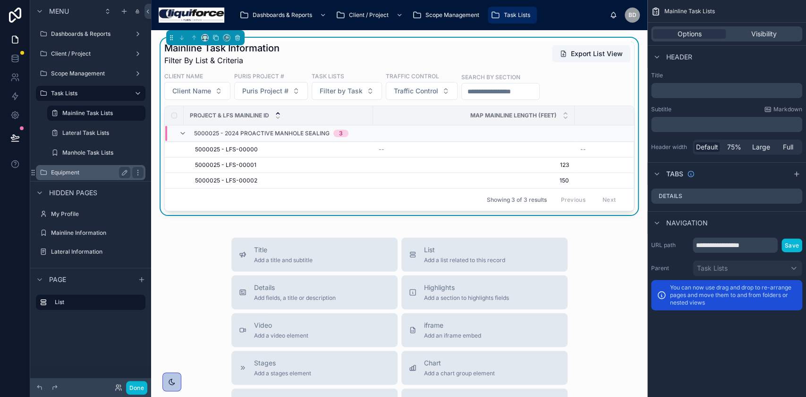
click at [76, 173] on label "Equipment" at bounding box center [89, 173] width 76 height 8
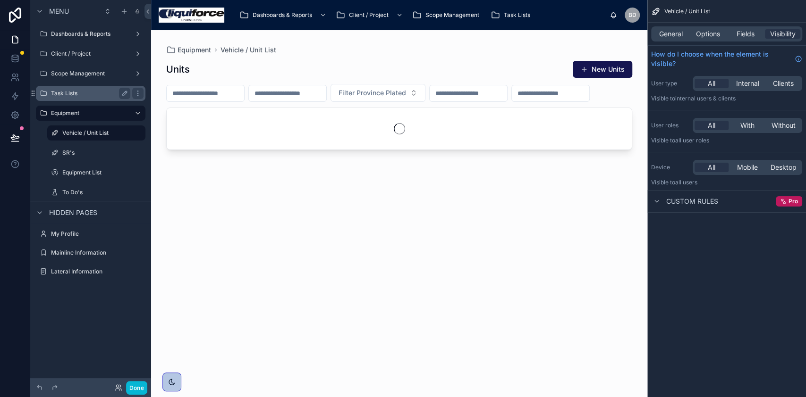
click at [60, 95] on label "Task Lists" at bounding box center [89, 94] width 76 height 8
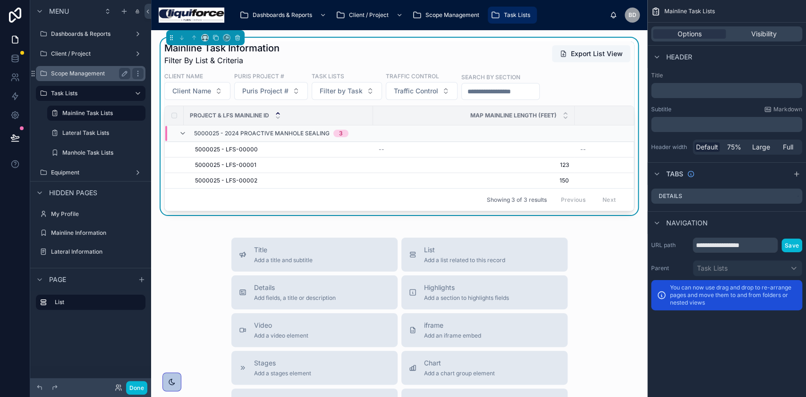
click at [72, 76] on label "Scope Management" at bounding box center [89, 74] width 76 height 8
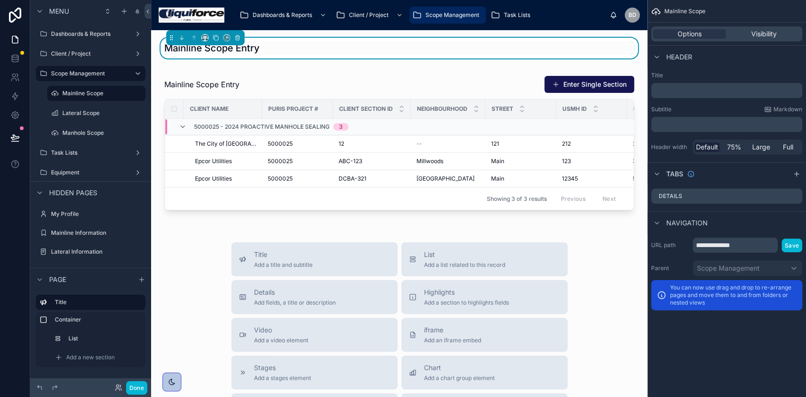
click at [566, 82] on div at bounding box center [399, 143] width 481 height 154
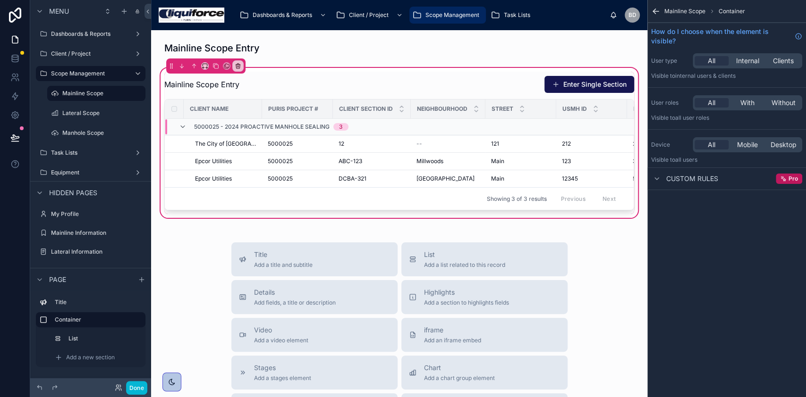
click at [66, 119] on div "Lateral Scope" at bounding box center [96, 113] width 94 height 15
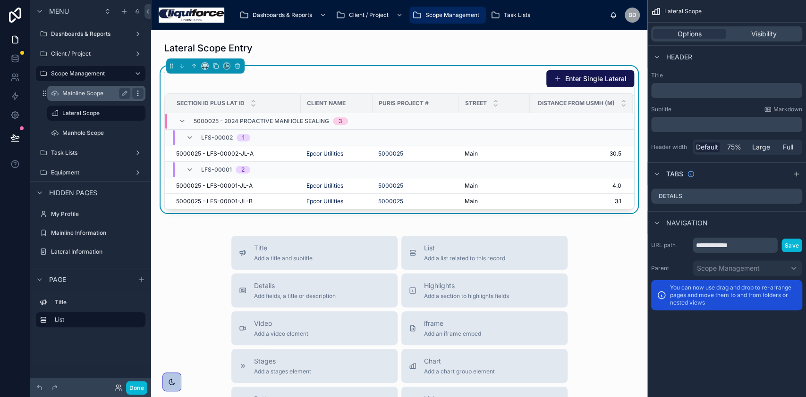
click at [141, 93] on icon "scrollable content" at bounding box center [138, 94] width 8 height 8
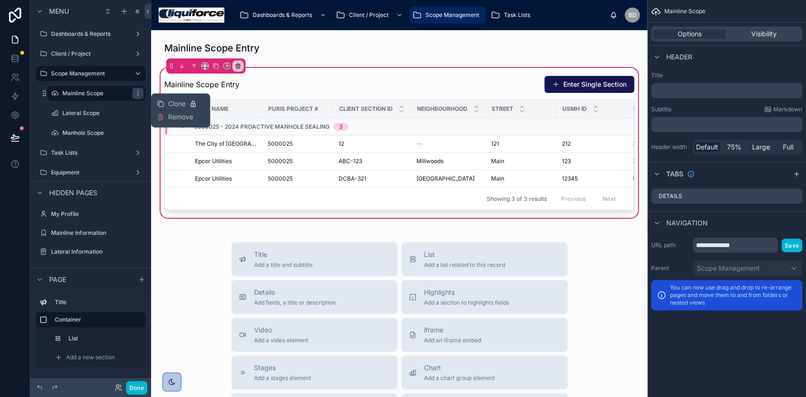
click at [45, 110] on div "Lateral Scope" at bounding box center [96, 113] width 109 height 17
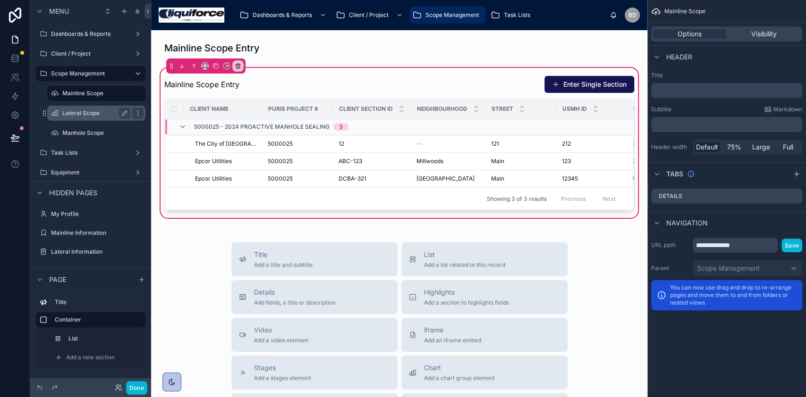
click at [60, 106] on div "Lateral Scope" at bounding box center [96, 113] width 94 height 15
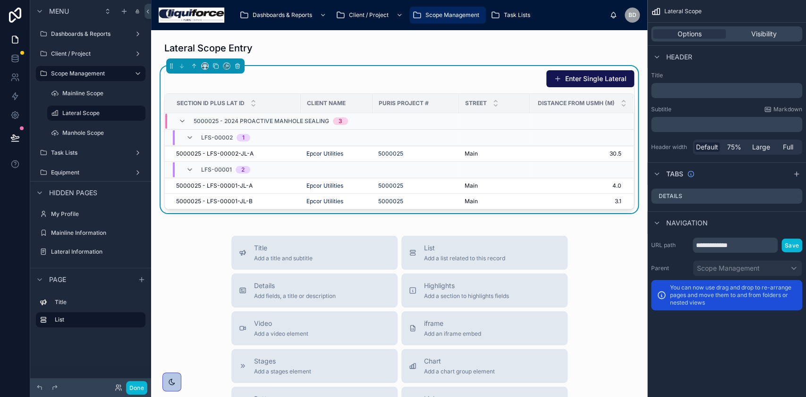
click at [197, 294] on div "Title Add a title and subtitle List Add a list related to this record Details A…" at bounding box center [399, 404] width 481 height 336
click at [173, 327] on div "Title Add a title and subtitle List Add a list related to this record Details A…" at bounding box center [399, 404] width 481 height 336
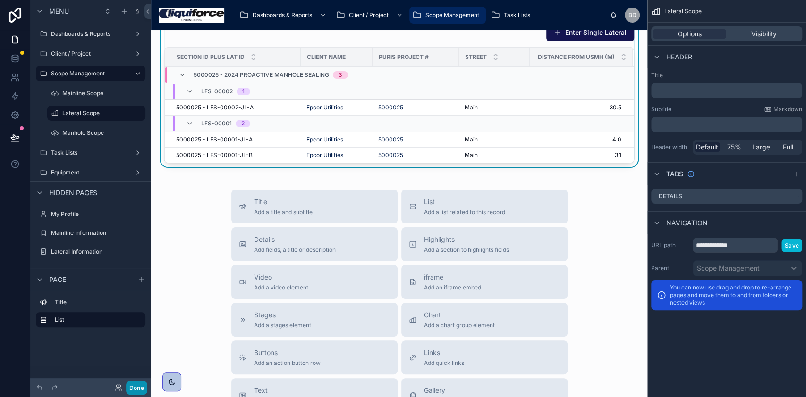
scroll to position [63, 0]
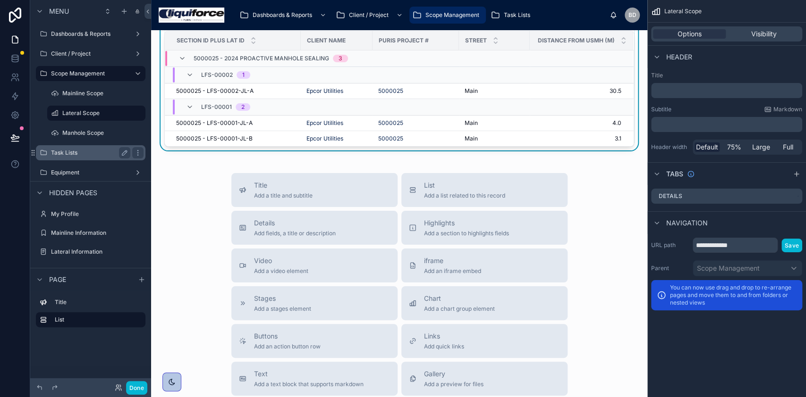
click at [76, 156] on label "Task Lists" at bounding box center [89, 153] width 76 height 8
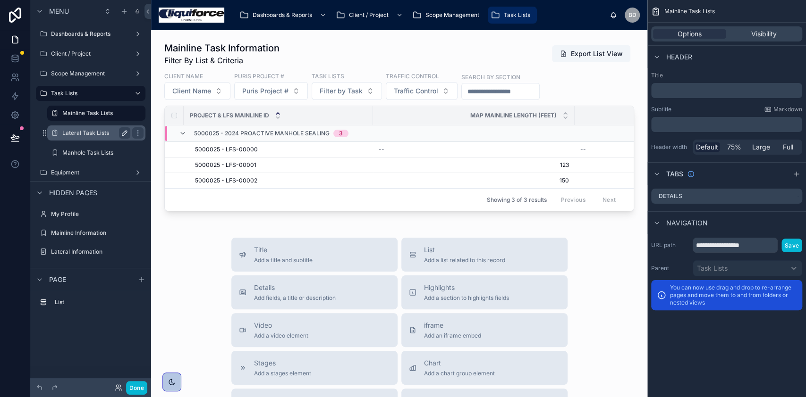
click at [124, 136] on icon "scrollable content" at bounding box center [125, 133] width 8 height 8
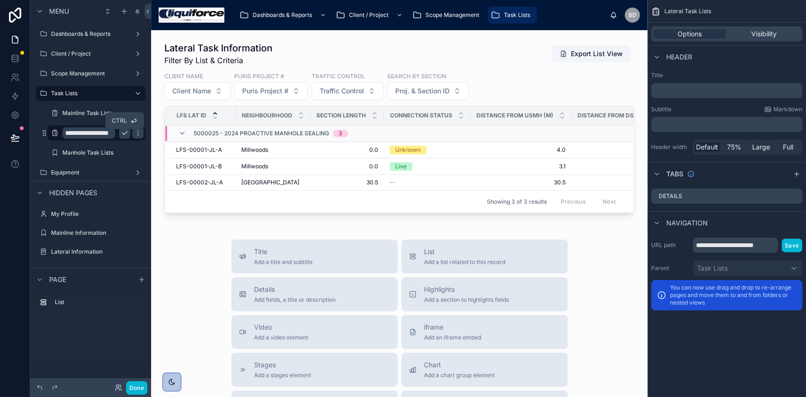
click at [127, 135] on icon "scrollable content" at bounding box center [125, 133] width 8 height 8
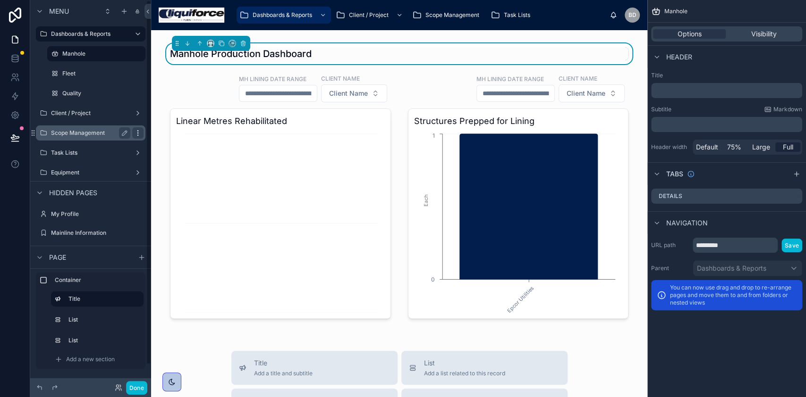
click at [140, 134] on icon "scrollable content" at bounding box center [138, 133] width 8 height 8
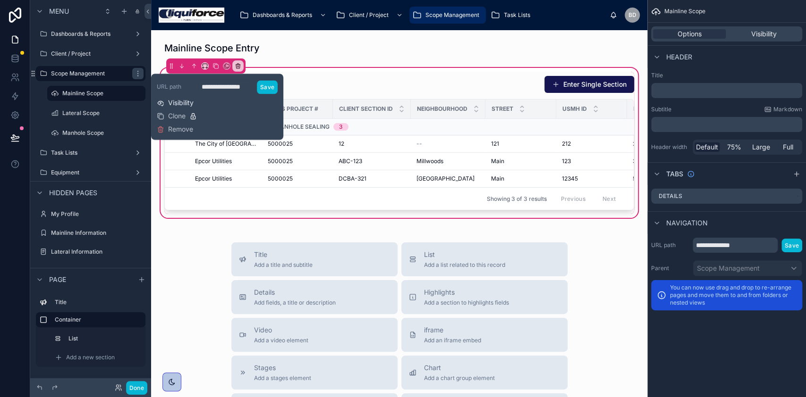
click at [180, 99] on span "Visibility" at bounding box center [180, 102] width 25 height 9
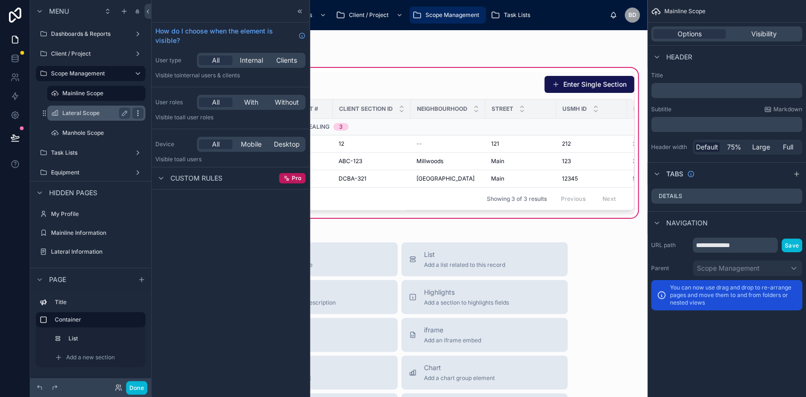
click at [137, 114] on icon "scrollable content" at bounding box center [138, 113] width 8 height 8
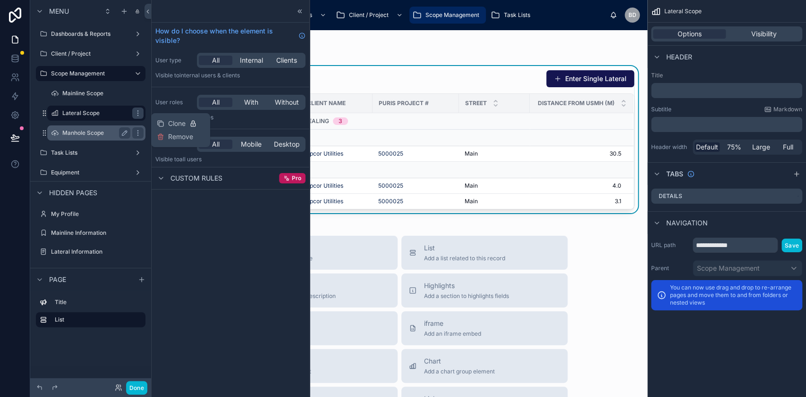
click at [100, 134] on label "Manhole Scope" at bounding box center [94, 133] width 64 height 8
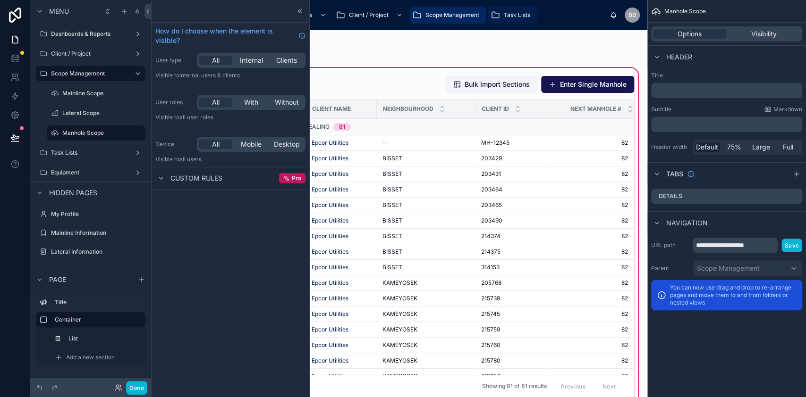
drag, startPoint x: 515, startPoint y: 18, endPoint x: 494, endPoint y: 25, distance: 21.8
click at [515, 17] on span "Task Lists" at bounding box center [517, 15] width 26 height 8
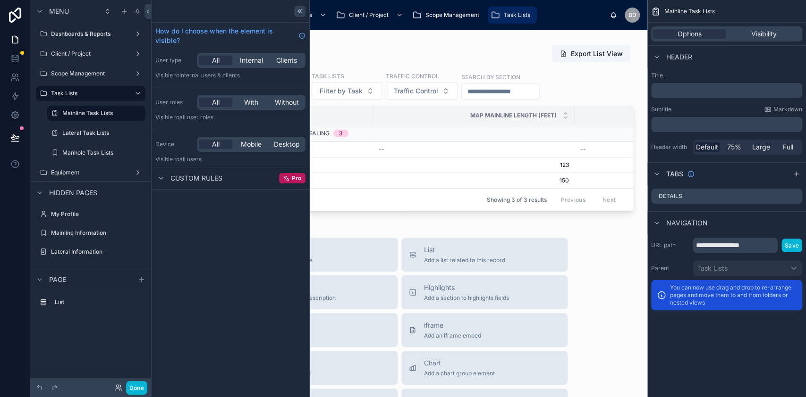
drag, startPoint x: 306, startPoint y: 9, endPoint x: 301, endPoint y: 13, distance: 6.0
click at [309, 9] on div "How do I choose when the element is visible? User type All Internal Clients Vis…" at bounding box center [230, 198] width 159 height 397
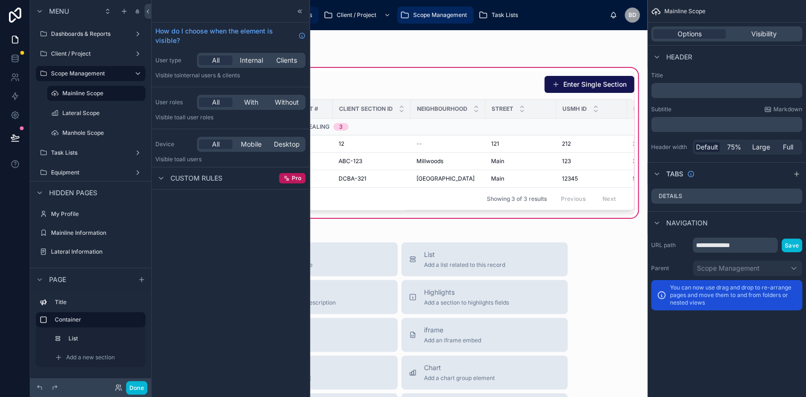
drag, startPoint x: 301, startPoint y: 13, endPoint x: 262, endPoint y: 11, distance: 39.2
click at [301, 13] on icon at bounding box center [300, 12] width 8 height 8
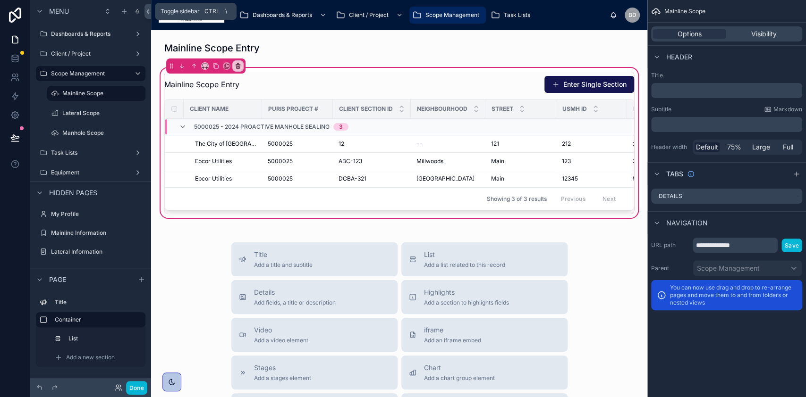
click at [148, 9] on icon at bounding box center [147, 11] width 7 height 7
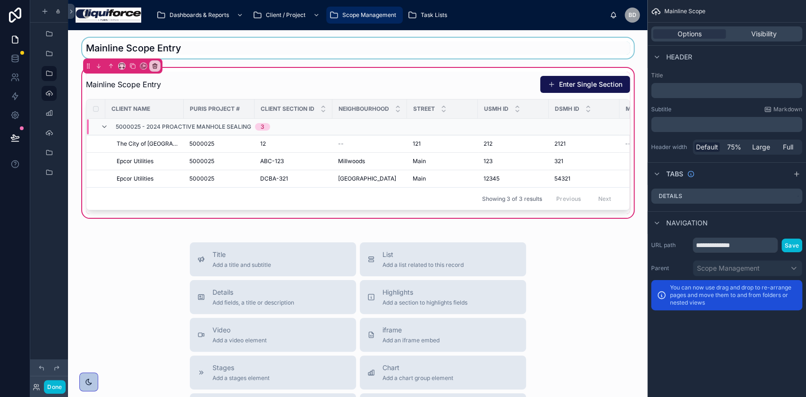
click at [210, 47] on div at bounding box center [358, 48] width 564 height 21
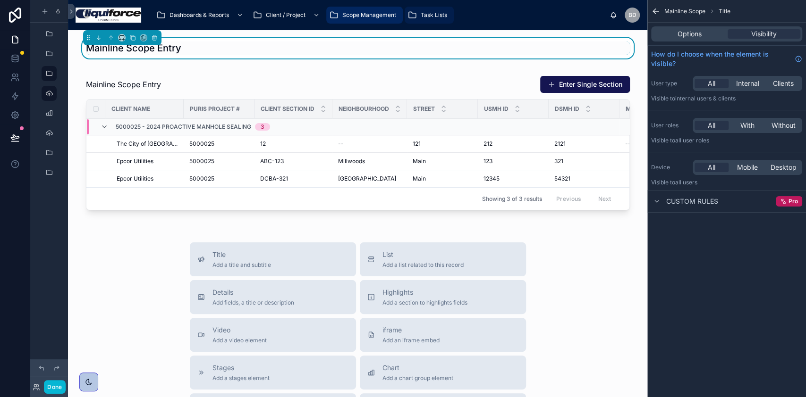
click at [429, 11] on span "Task Lists" at bounding box center [434, 15] width 26 height 8
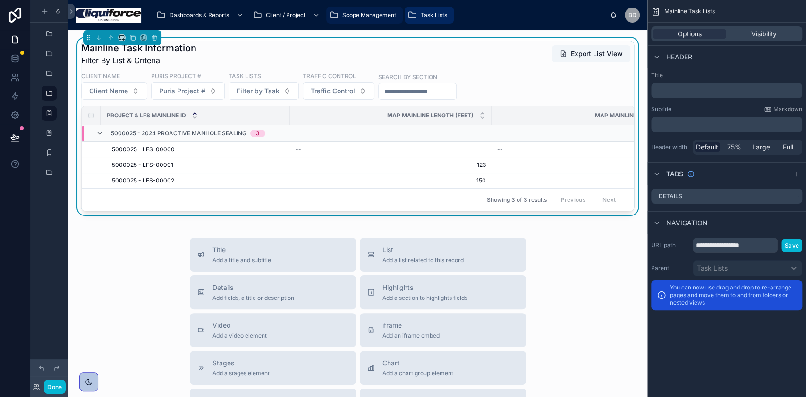
click at [378, 17] on span "Scope Management" at bounding box center [369, 15] width 54 height 8
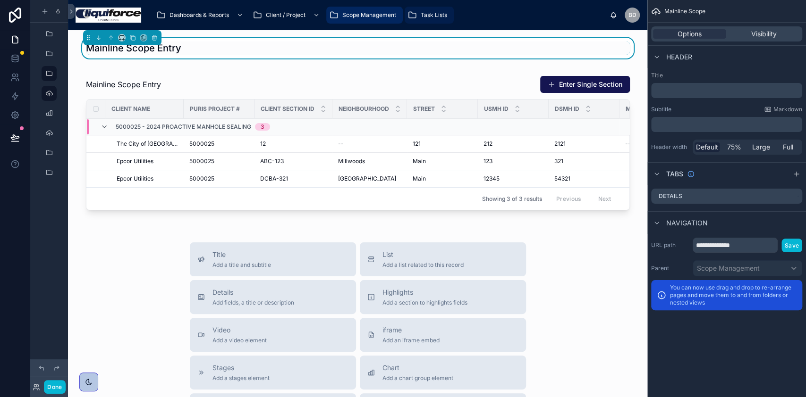
click at [412, 15] on icon "scrollable content" at bounding box center [411, 14] width 9 height 9
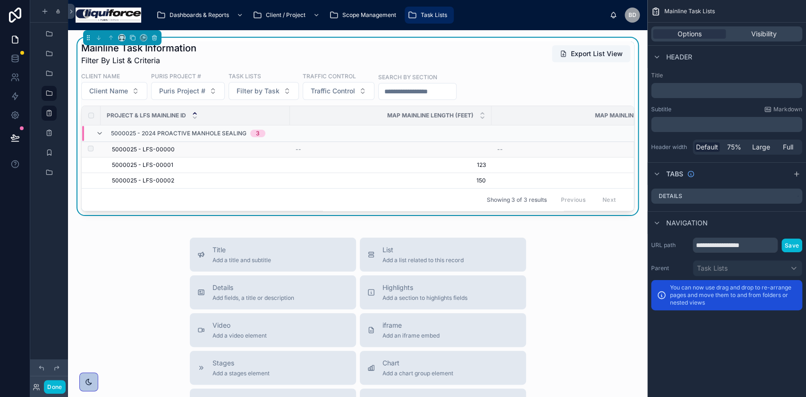
click at [167, 149] on span "5000025 - LFS-00000" at bounding box center [143, 150] width 63 height 8
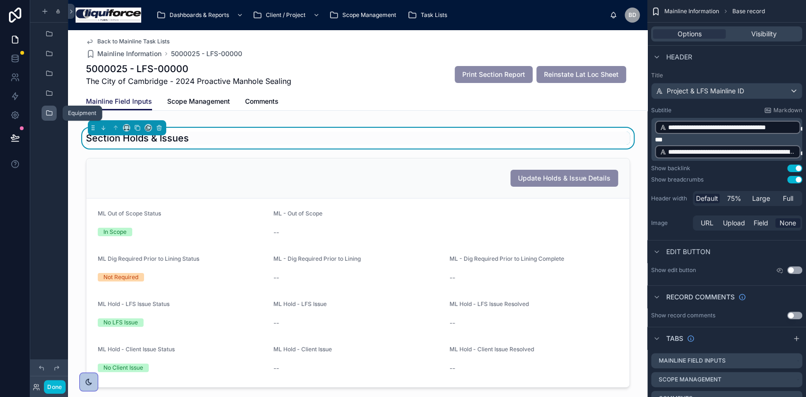
click at [48, 115] on icon "scrollable content" at bounding box center [49, 113] width 8 height 8
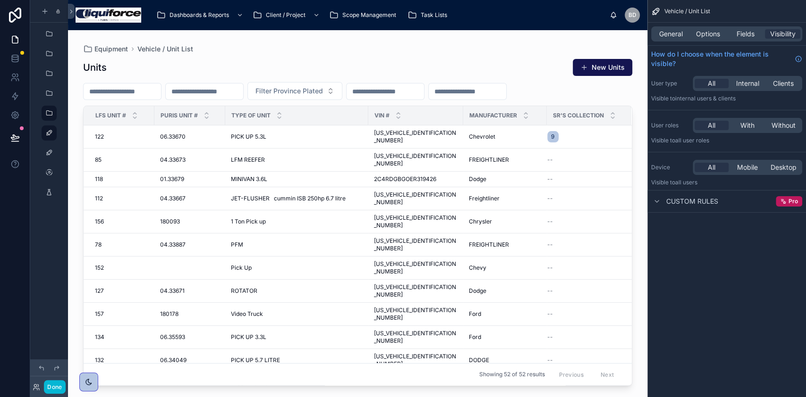
click at [59, 98] on div "scrollable content" at bounding box center [49, 93] width 38 height 17
click at [54, 95] on div "scrollable content" at bounding box center [48, 93] width 11 height 15
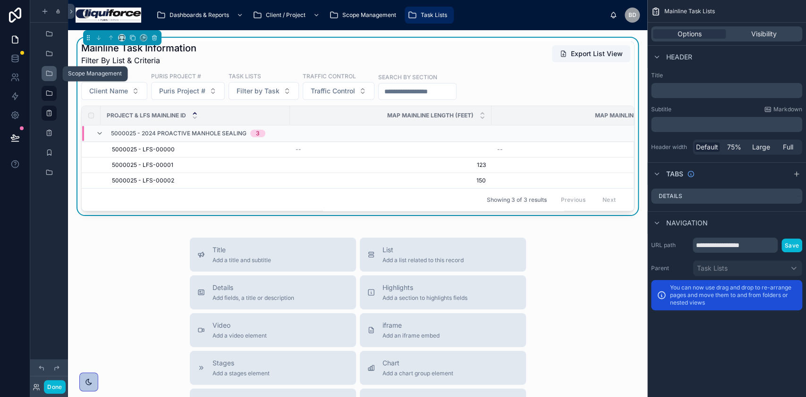
click at [45, 74] on div "scrollable content" at bounding box center [48, 73] width 11 height 15
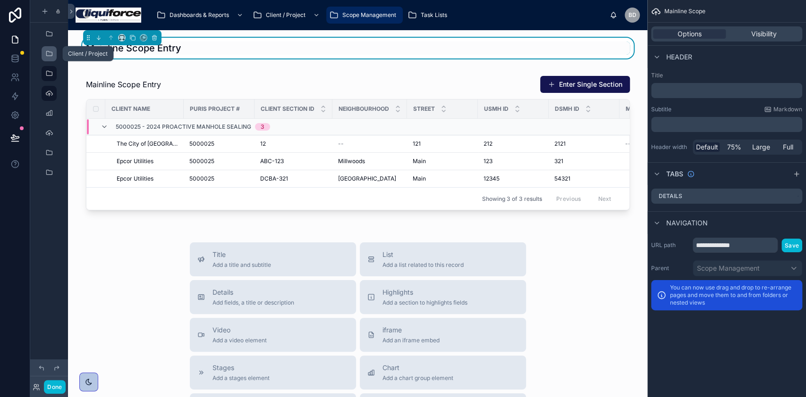
click at [47, 49] on div "scrollable content" at bounding box center [48, 53] width 11 height 15
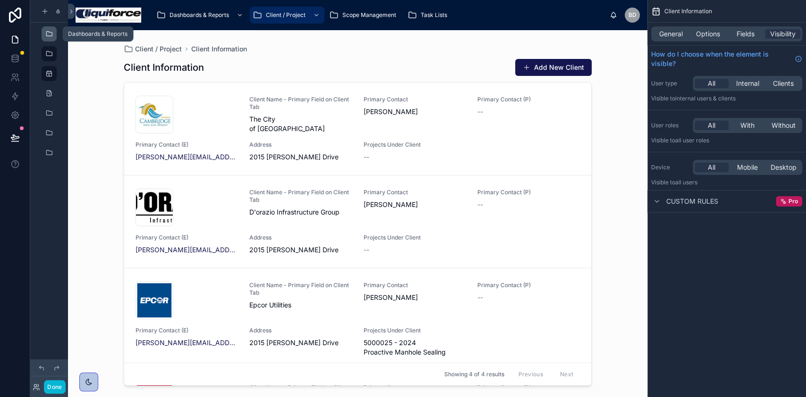
click at [50, 33] on icon "scrollable content" at bounding box center [49, 34] width 8 height 8
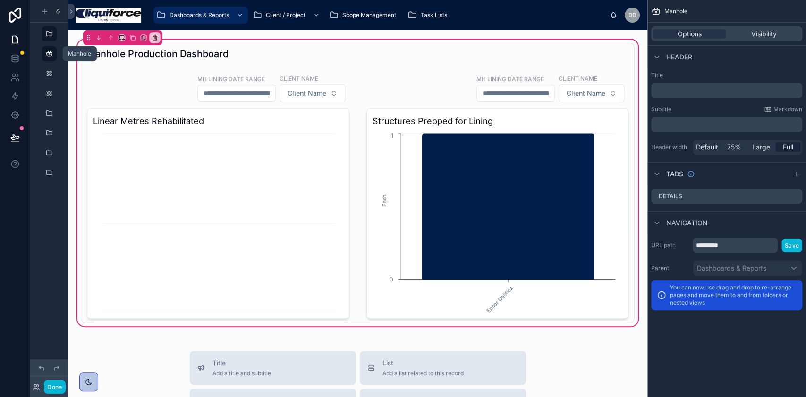
click at [47, 51] on icon "scrollable content" at bounding box center [49, 54] width 8 height 8
click at [50, 77] on icon "scrollable content" at bounding box center [49, 74] width 8 height 8
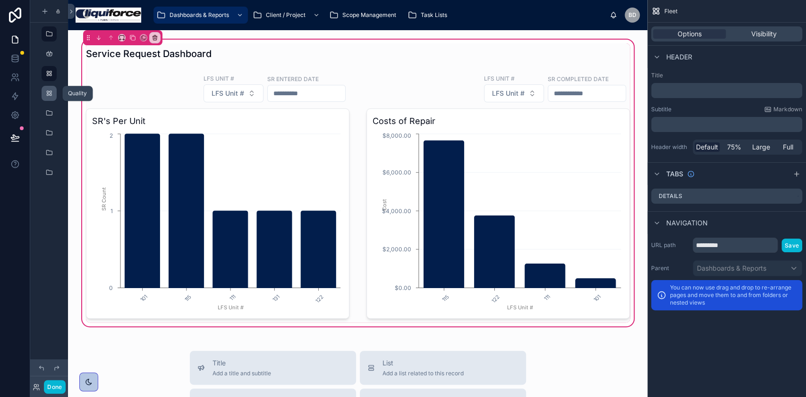
click at [43, 98] on div "scrollable content" at bounding box center [48, 93] width 11 height 15
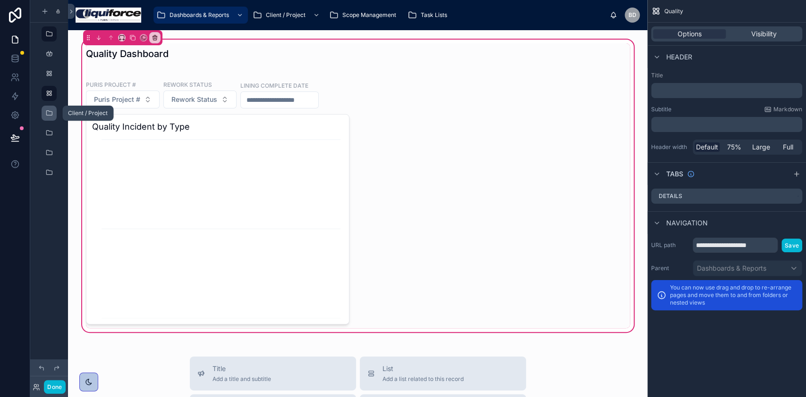
click at [53, 116] on div "scrollable content" at bounding box center [48, 113] width 11 height 15
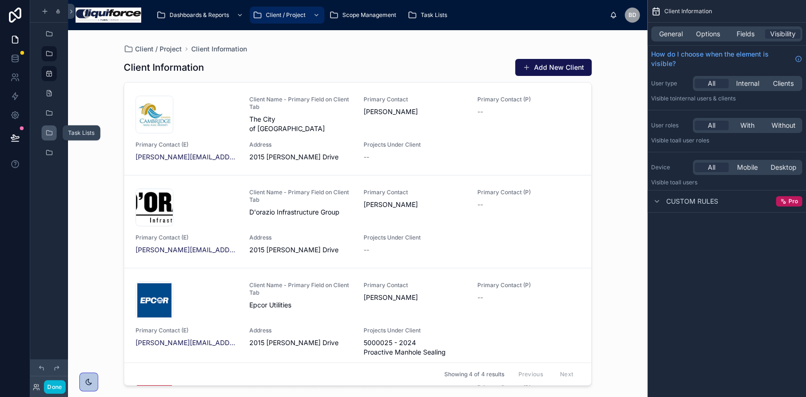
click at [45, 138] on div "scrollable content" at bounding box center [48, 133] width 11 height 15
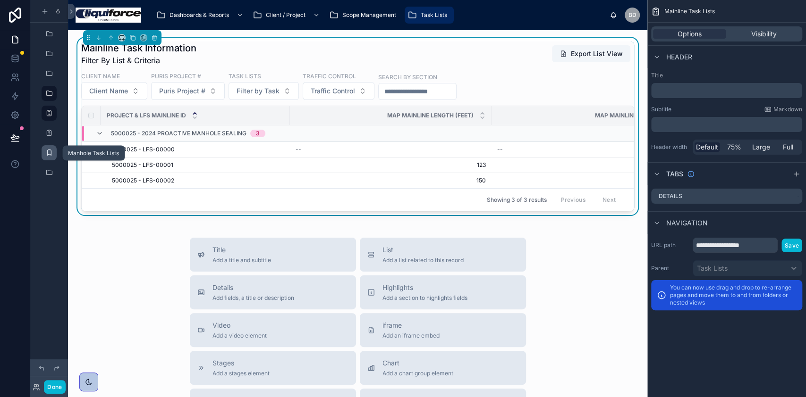
click at [45, 154] on icon "scrollable content" at bounding box center [49, 153] width 8 height 8
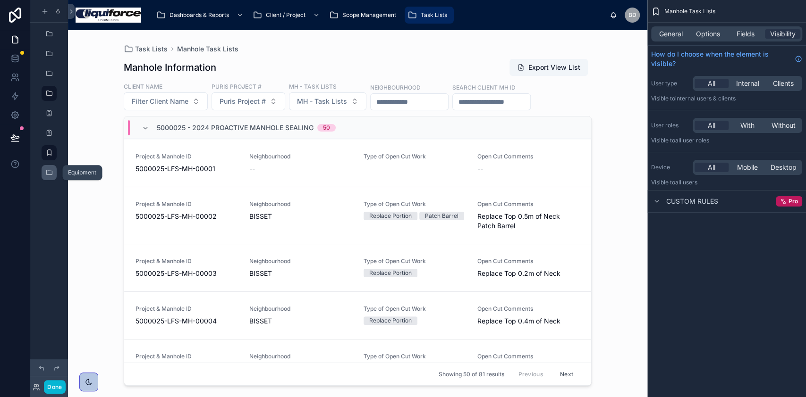
click at [47, 166] on div "scrollable content" at bounding box center [48, 172] width 11 height 15
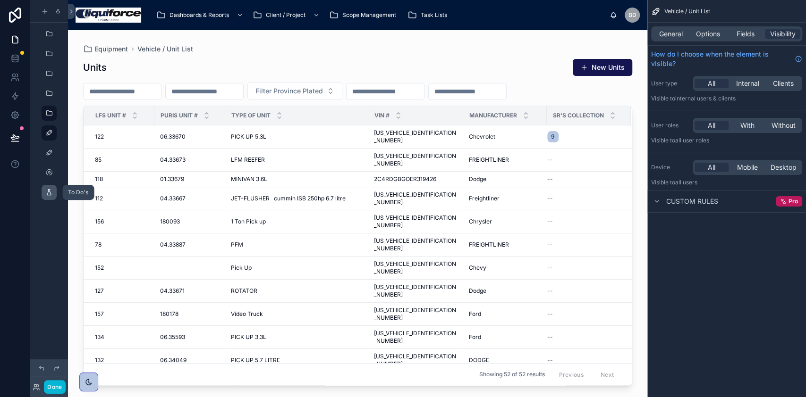
click at [49, 190] on icon "scrollable content" at bounding box center [49, 193] width 8 height 8
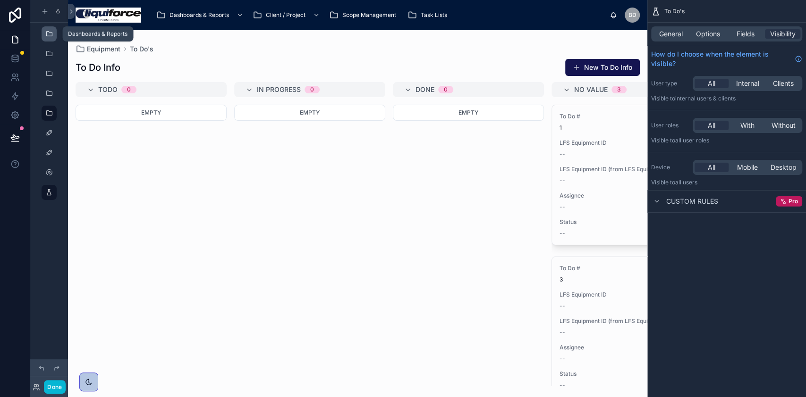
click at [47, 36] on icon "scrollable content" at bounding box center [49, 34] width 8 height 8
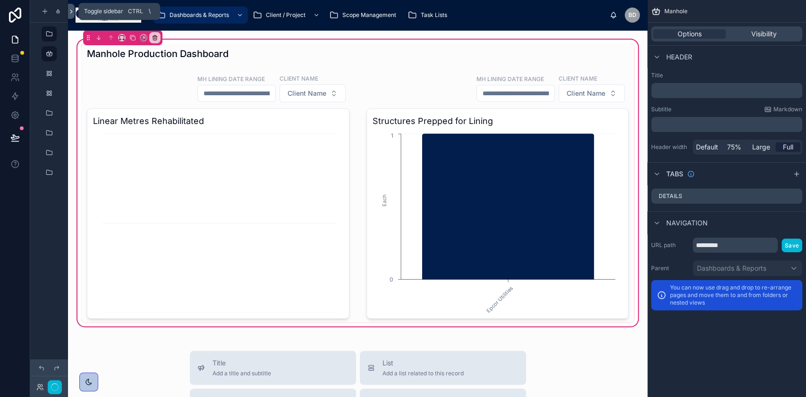
click at [70, 10] on icon at bounding box center [71, 11] width 2 height 3
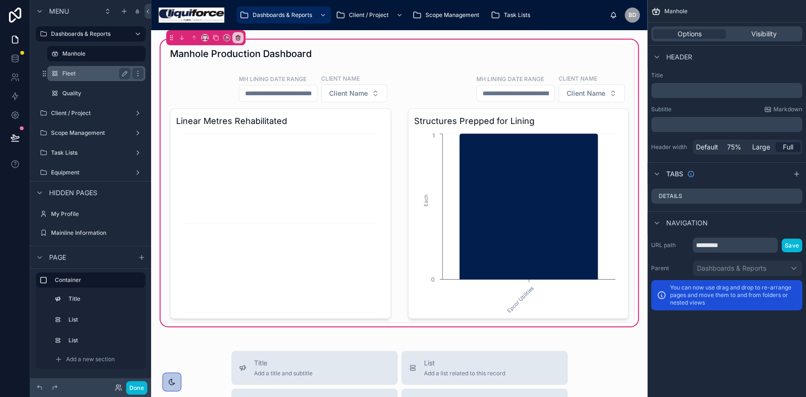
click at [73, 78] on div "Fleet" at bounding box center [96, 73] width 68 height 11
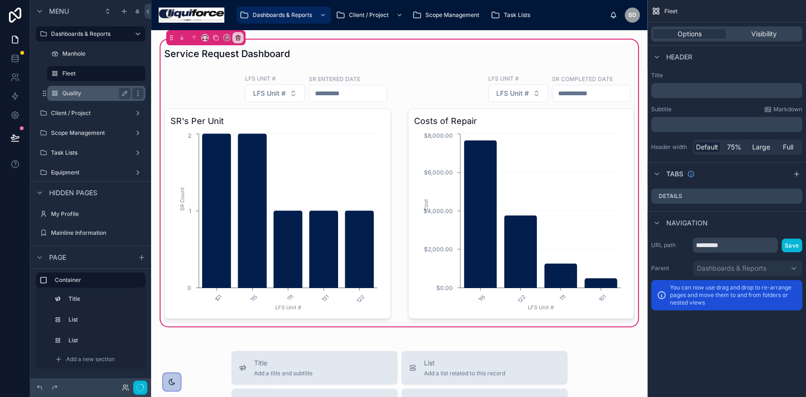
click at [61, 93] on div "Quality" at bounding box center [96, 93] width 94 height 15
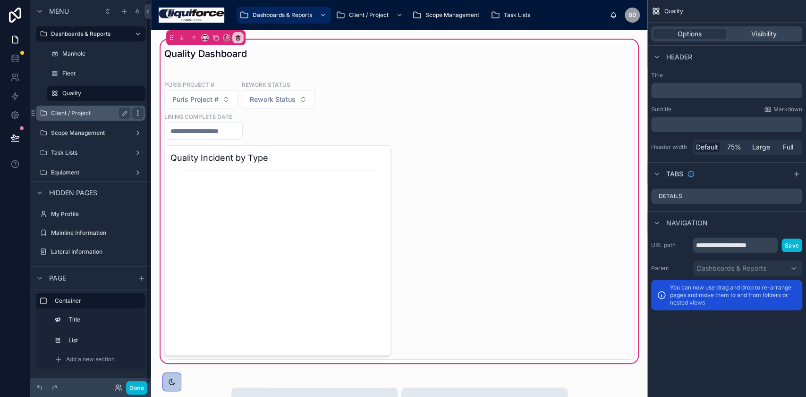
click at [140, 113] on icon "scrollable content" at bounding box center [138, 113] width 8 height 8
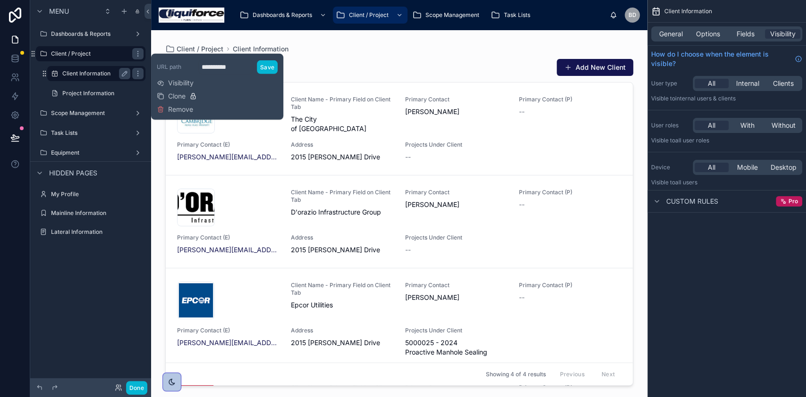
click at [83, 76] on label "Client Information" at bounding box center [94, 74] width 64 height 8
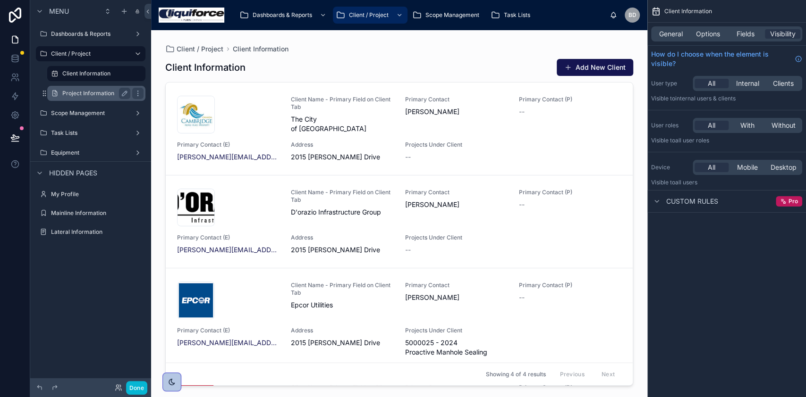
click at [84, 87] on div "Project Information" at bounding box center [96, 93] width 94 height 15
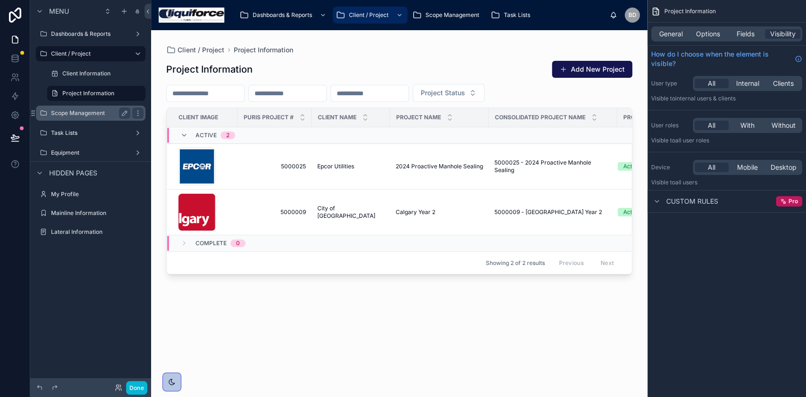
click at [100, 111] on label "Scope Management" at bounding box center [89, 113] width 76 height 8
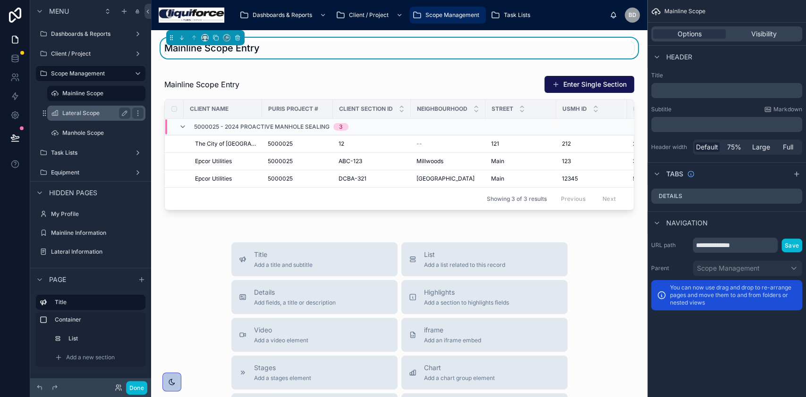
click at [75, 112] on label "Lateral Scope" at bounding box center [94, 113] width 64 height 8
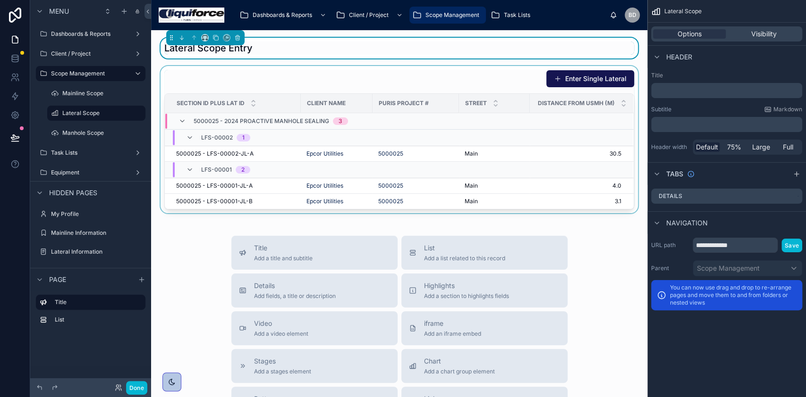
click at [190, 81] on div at bounding box center [399, 139] width 481 height 147
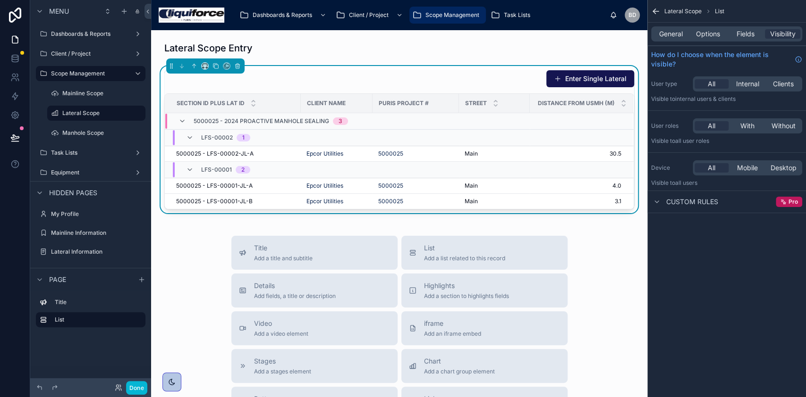
click at [345, 67] on div "Enter Single Lateral Section ID Plus Lat ID Client Name Puris Project # Street …" at bounding box center [399, 139] width 481 height 147
click at [340, 33] on div "Lateral Scope Entry Enter Single Lateral Section ID Plus Lat ID Client Name Pur…" at bounding box center [399, 338] width 496 height 617
click at [79, 134] on label "Manhole Scope" at bounding box center [94, 133] width 64 height 8
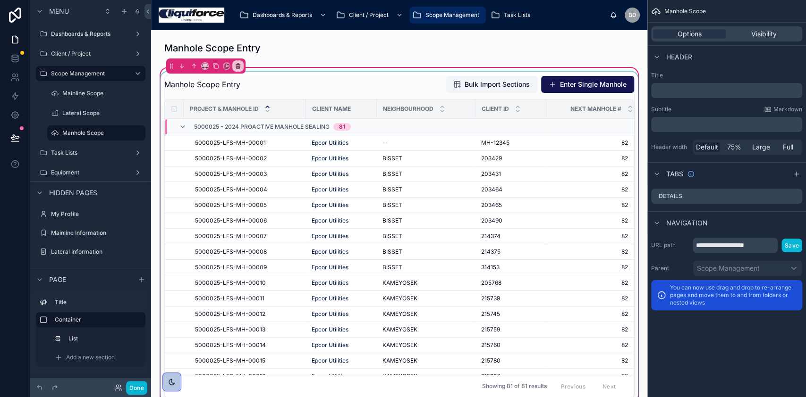
click at [227, 149] on div at bounding box center [399, 237] width 481 height 330
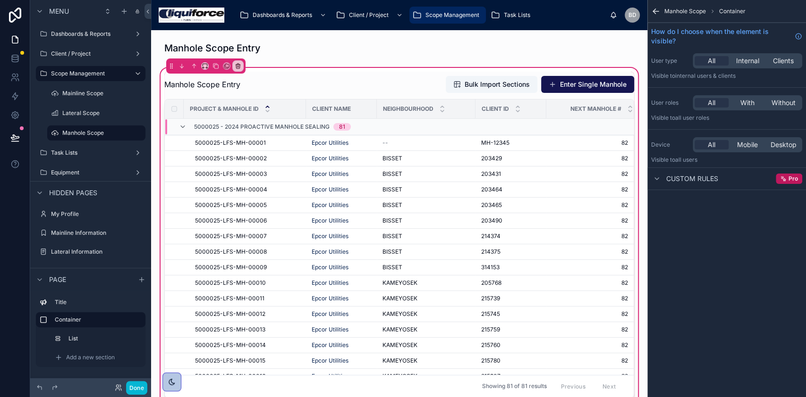
click at [226, 144] on div at bounding box center [399, 237] width 481 height 330
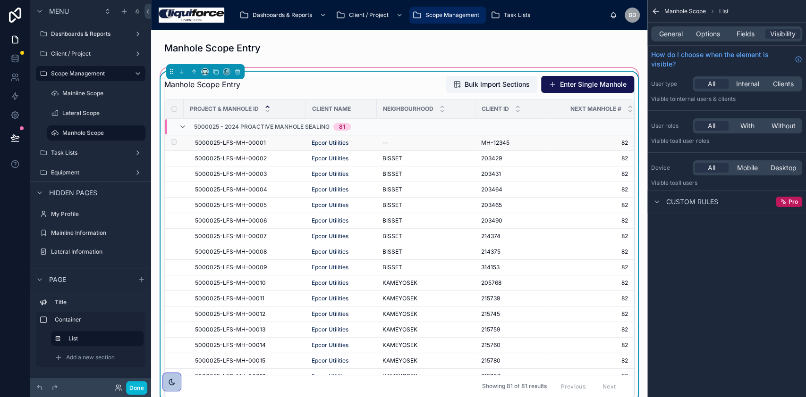
click at [226, 144] on span "5000025-LFS-MH-00001" at bounding box center [230, 143] width 71 height 8
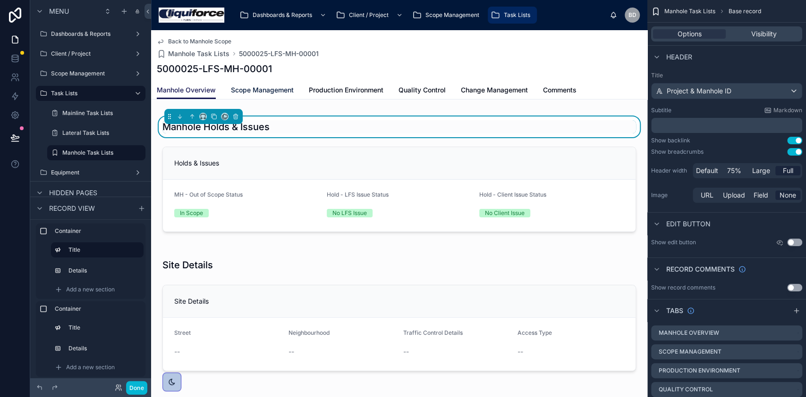
click at [258, 83] on link "Scope Management" at bounding box center [262, 91] width 63 height 19
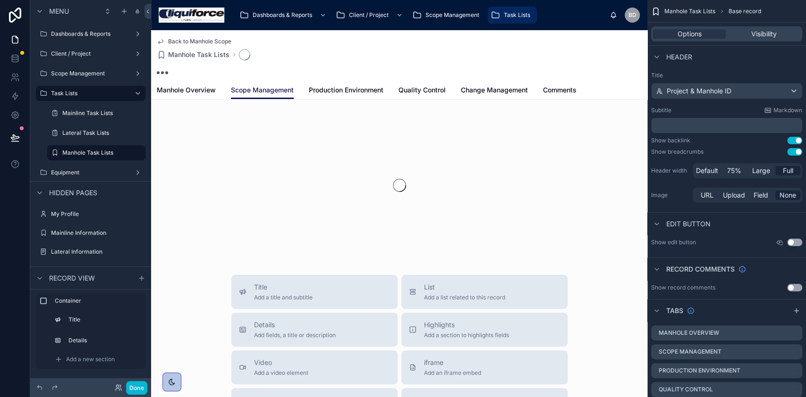
click at [361, 76] on div "Back to Manhole Scope Manhole Task Lists" at bounding box center [399, 55] width 485 height 51
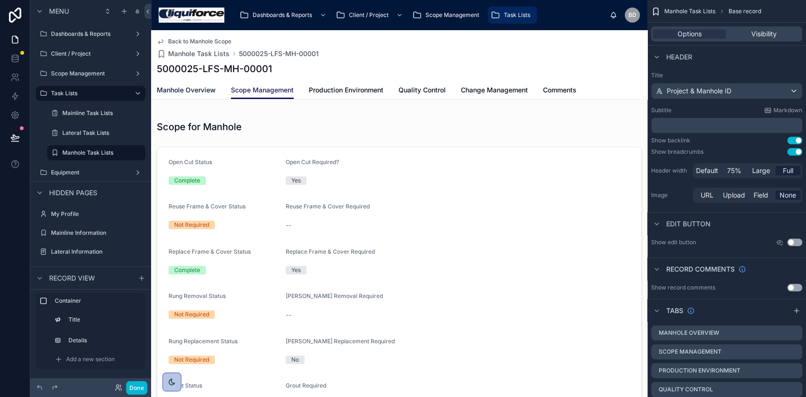
click at [205, 83] on link "Manhole Overview" at bounding box center [186, 91] width 59 height 19
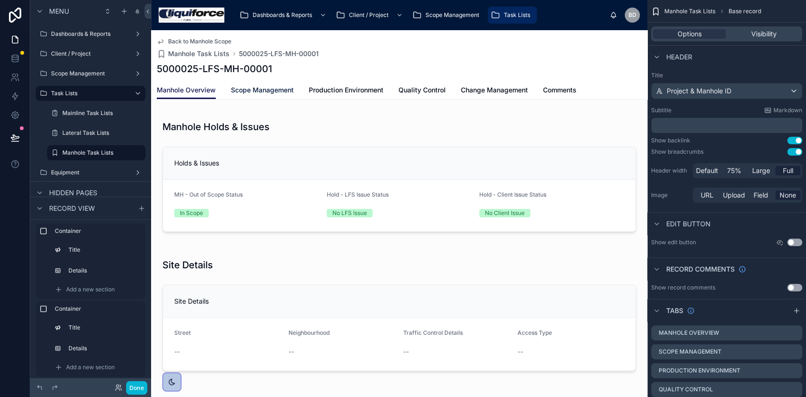
click at [267, 92] on span "Scope Management" at bounding box center [262, 89] width 63 height 9
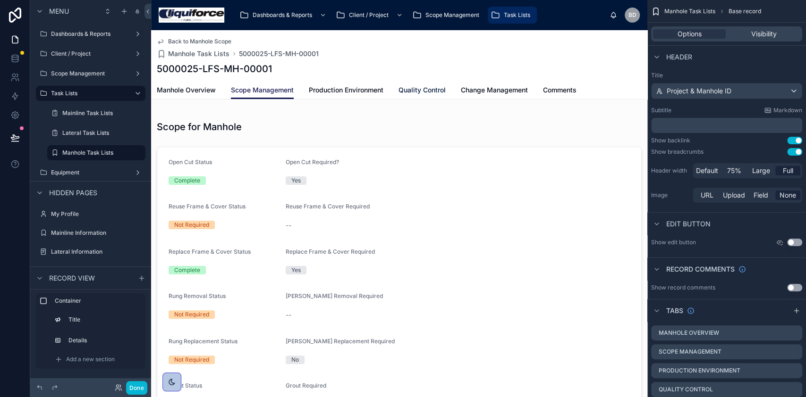
click at [425, 89] on span "Quality Control" at bounding box center [421, 89] width 47 height 9
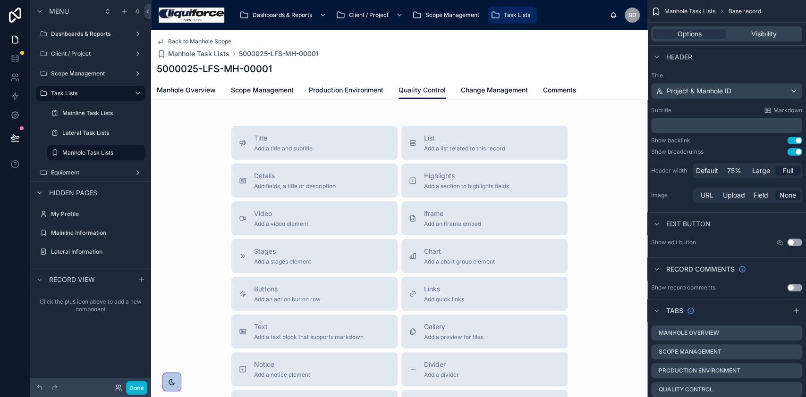
click at [329, 87] on span "Production Environment" at bounding box center [346, 89] width 75 height 9
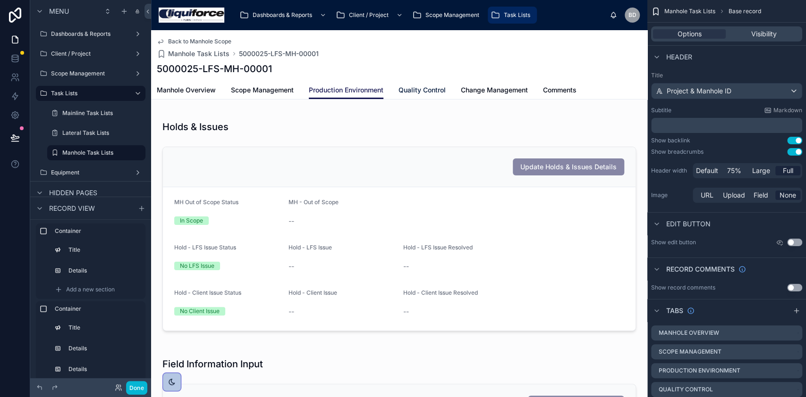
click at [423, 91] on span "Quality Control" at bounding box center [421, 89] width 47 height 9
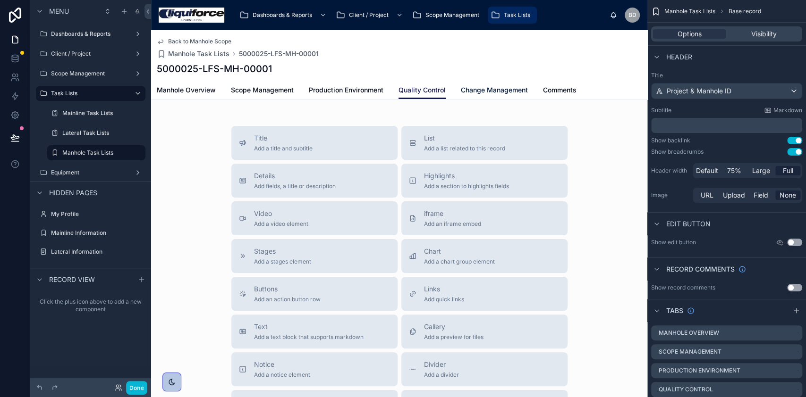
click at [491, 95] on link "Change Management" at bounding box center [494, 91] width 67 height 19
click at [558, 82] on link "Comments" at bounding box center [560, 91] width 34 height 19
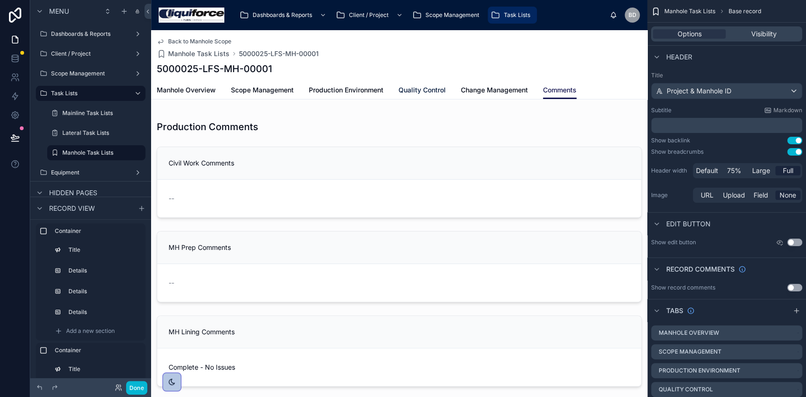
click at [414, 90] on span "Quality Control" at bounding box center [421, 89] width 47 height 9
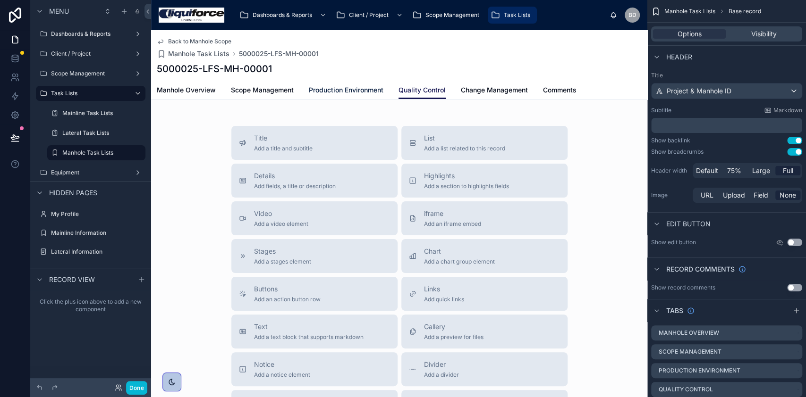
click at [366, 93] on span "Production Environment" at bounding box center [346, 89] width 75 height 9
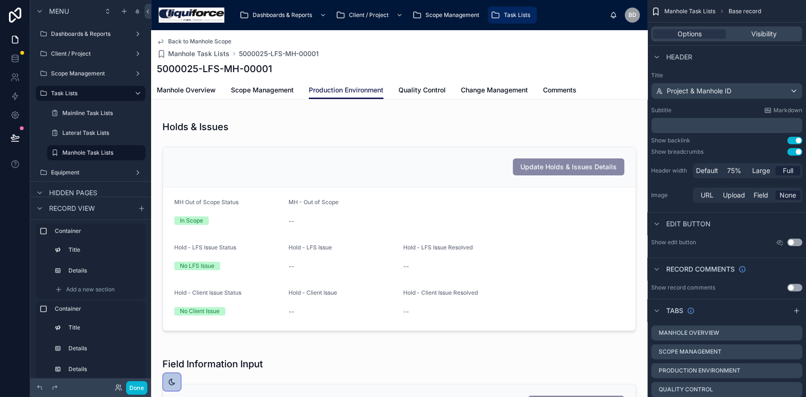
click at [303, 92] on div "Manhole Overview Scope Management Production Environment Quality Control Change…" at bounding box center [399, 90] width 485 height 18
click at [237, 89] on span "Scope Management" at bounding box center [262, 89] width 63 height 9
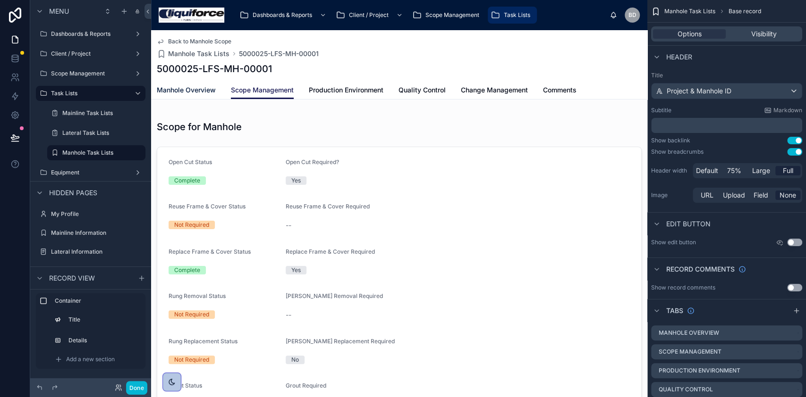
click at [182, 88] on span "Manhole Overview" at bounding box center [186, 89] width 59 height 9
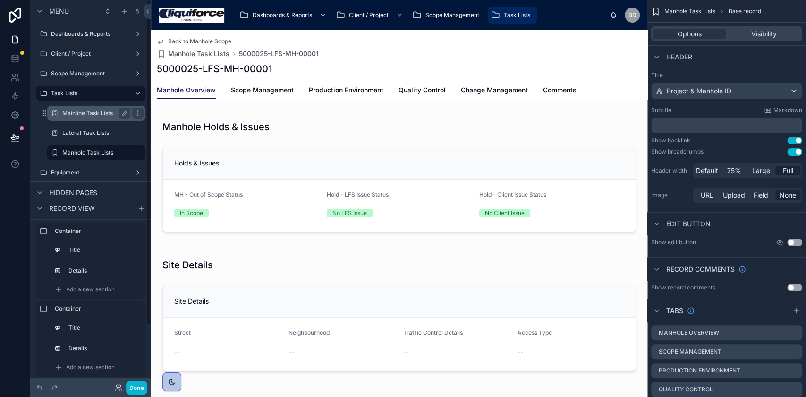
click at [86, 117] on label "Mainline Task Lists" at bounding box center [94, 113] width 64 height 8
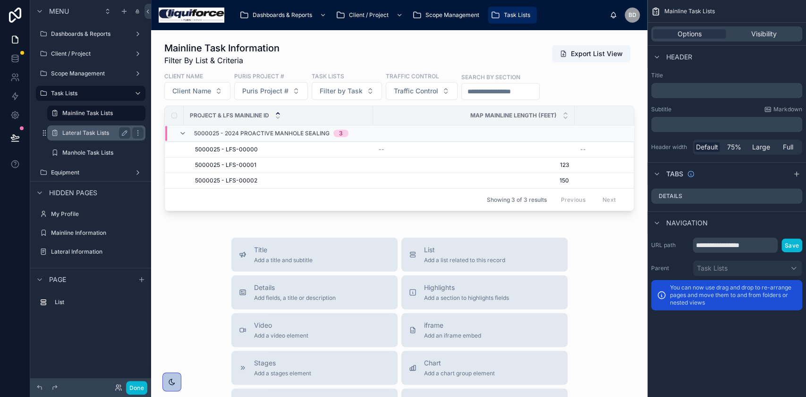
click at [83, 134] on label "Lateral Task Lists" at bounding box center [94, 133] width 64 height 8
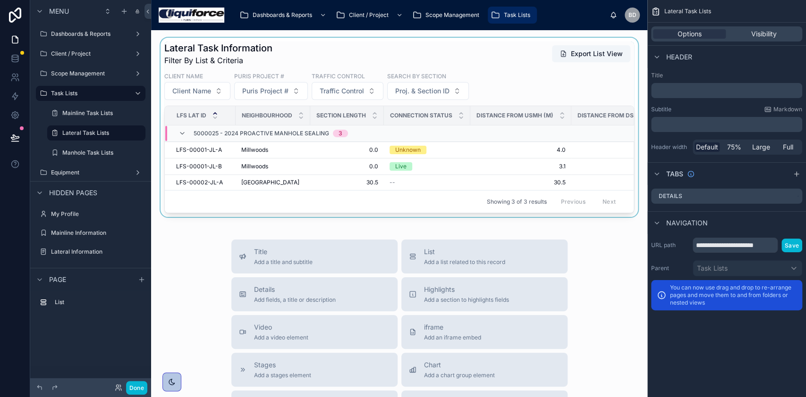
click at [285, 88] on div at bounding box center [399, 127] width 481 height 179
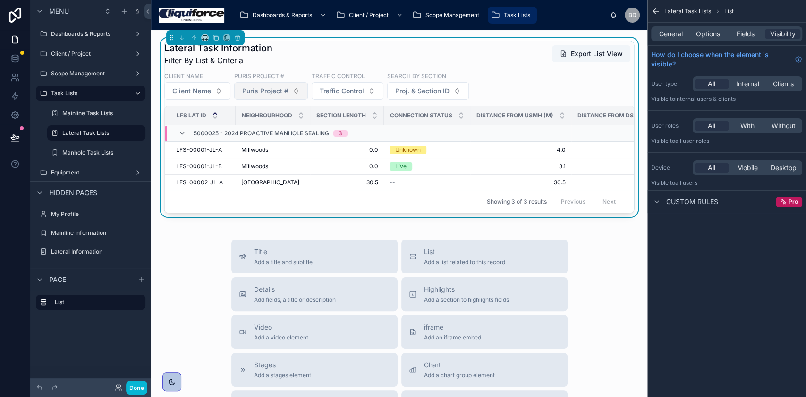
click at [296, 95] on button "Puris Project #" at bounding box center [271, 91] width 74 height 18
click at [237, 143] on span "5000009" at bounding box center [232, 144] width 29 height 9
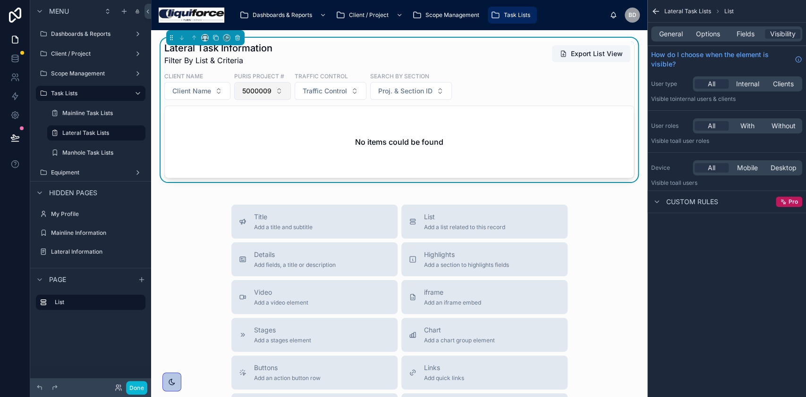
click at [283, 93] on button "5000009" at bounding box center [262, 91] width 57 height 18
click at [263, 146] on div "5000025" at bounding box center [261, 144] width 113 height 15
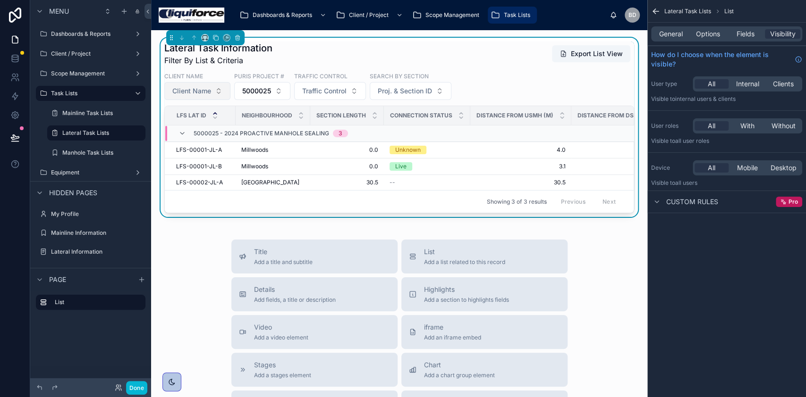
click at [219, 94] on button "Client Name" at bounding box center [197, 91] width 66 height 18
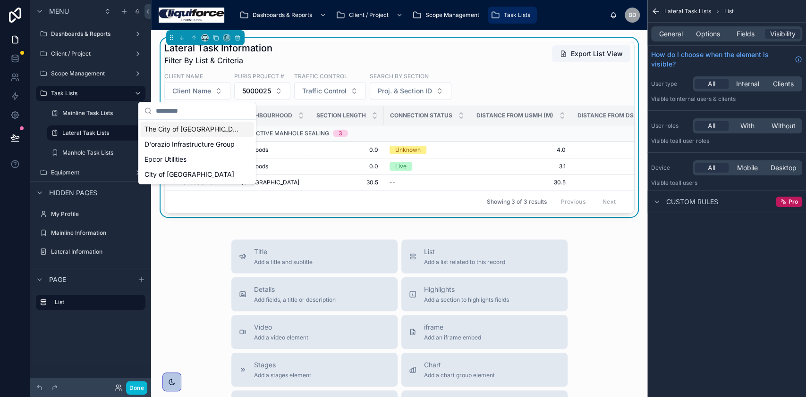
click at [197, 131] on span "The City of [GEOGRAPHIC_DATA]" at bounding box center [191, 129] width 94 height 9
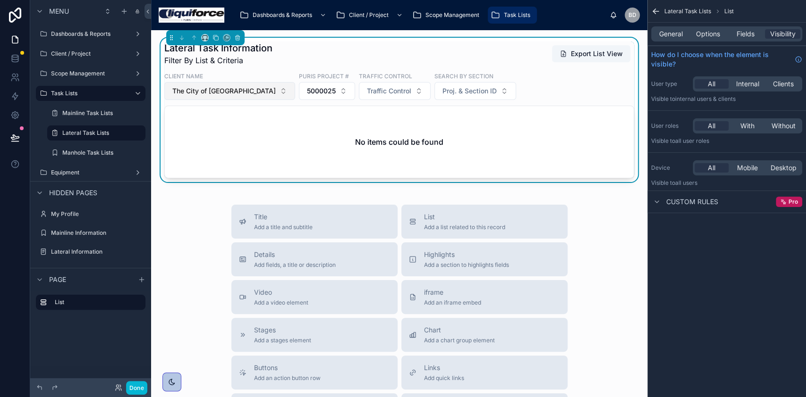
click at [243, 95] on span "The City of [GEOGRAPHIC_DATA]" at bounding box center [223, 90] width 103 height 9
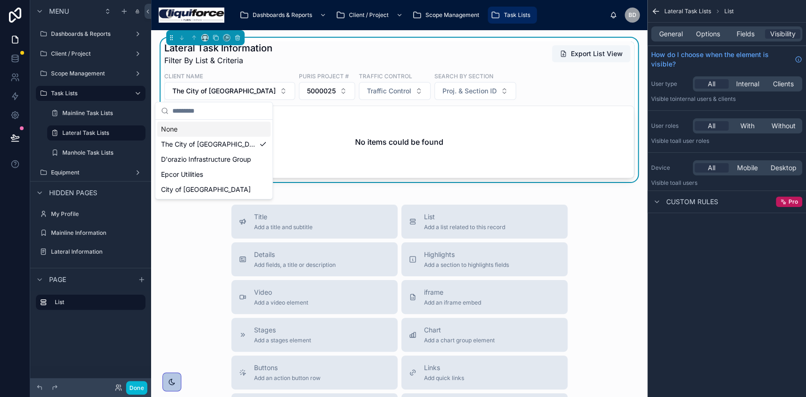
click at [221, 126] on div "None" at bounding box center [213, 129] width 113 height 15
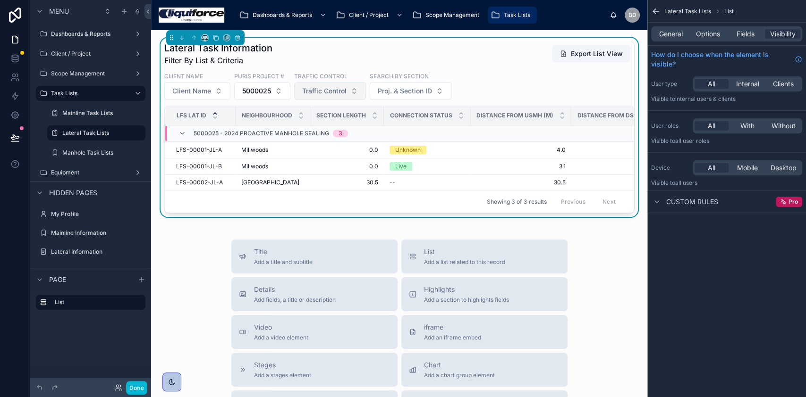
click at [340, 95] on span "Traffic Control" at bounding box center [324, 90] width 44 height 9
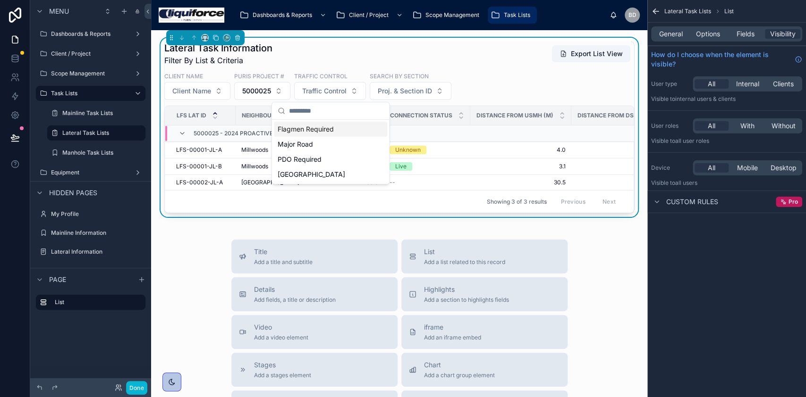
drag, startPoint x: 339, startPoint y: 131, endPoint x: 323, endPoint y: 137, distance: 17.4
click at [334, 139] on div "Flagmen Required Major Road PDO Required Residential Road" at bounding box center [330, 152] width 113 height 60
click at [320, 148] on div "Major Road" at bounding box center [330, 144] width 113 height 15
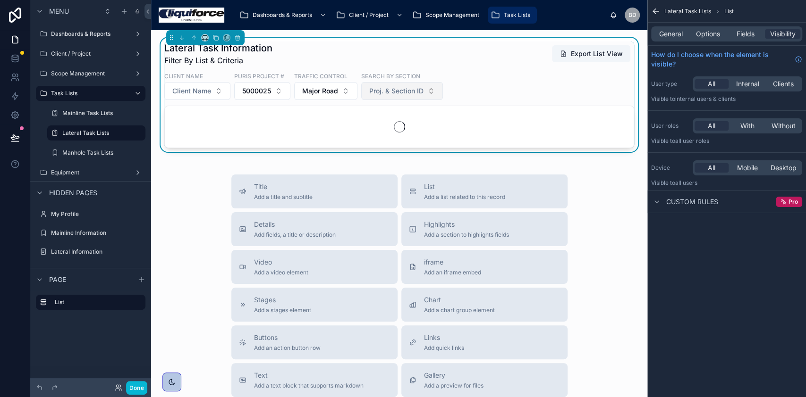
click at [398, 87] on span "Proj. & Section ID" at bounding box center [396, 90] width 54 height 9
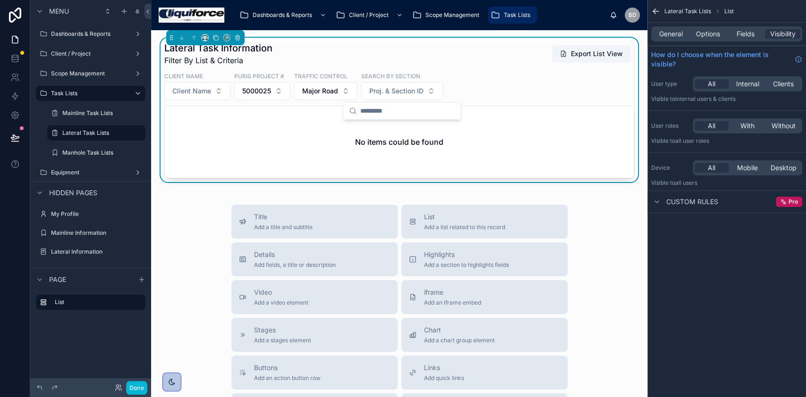
click at [483, 84] on div "Client Name Client Name Puris Project # 5000025 Traffic Control Major Road Sear…" at bounding box center [399, 86] width 470 height 28
click at [349, 90] on button "Major Road" at bounding box center [325, 91] width 63 height 18
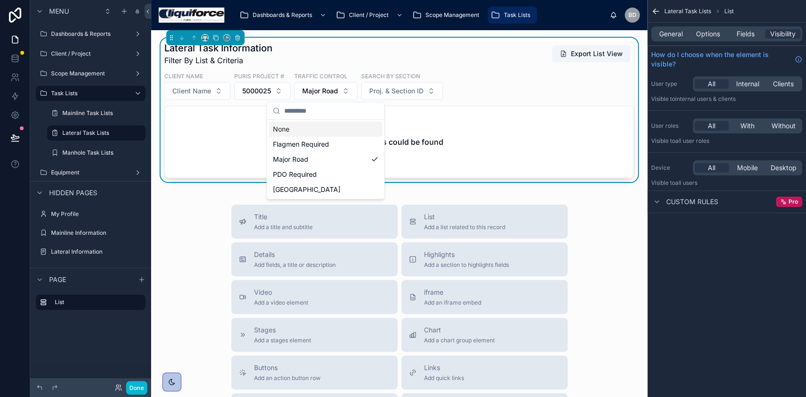
click at [321, 115] on input "text" at bounding box center [331, 110] width 94 height 17
click at [310, 130] on div "None" at bounding box center [325, 129] width 113 height 15
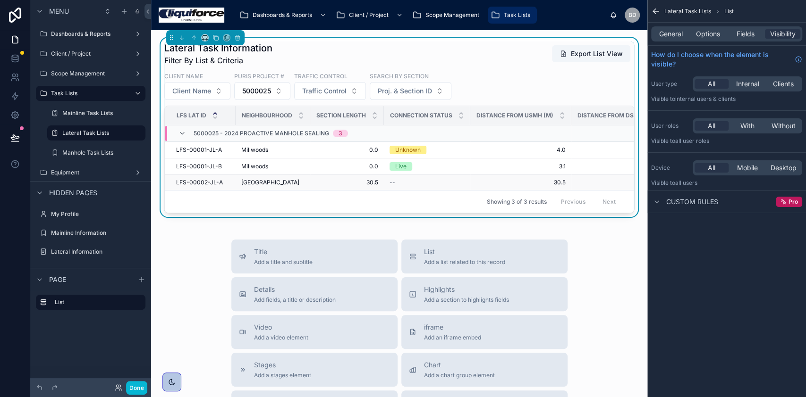
click at [268, 183] on span "[GEOGRAPHIC_DATA]" at bounding box center [270, 183] width 58 height 8
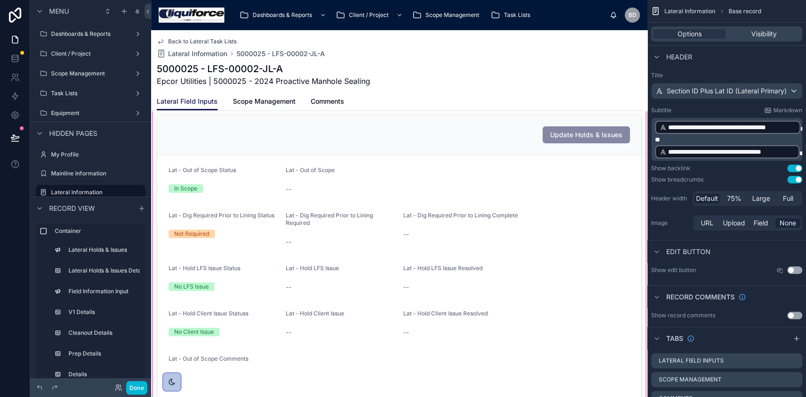
scroll to position [63, 0]
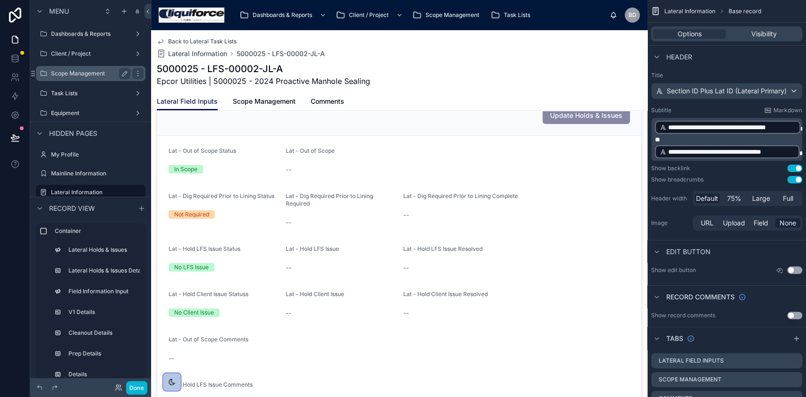
click at [94, 74] on label "Scope Management" at bounding box center [89, 74] width 76 height 8
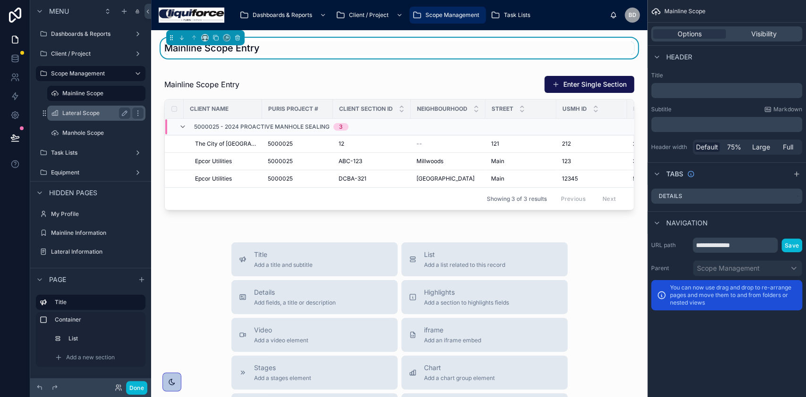
click at [89, 117] on div "Lateral Scope" at bounding box center [96, 113] width 68 height 11
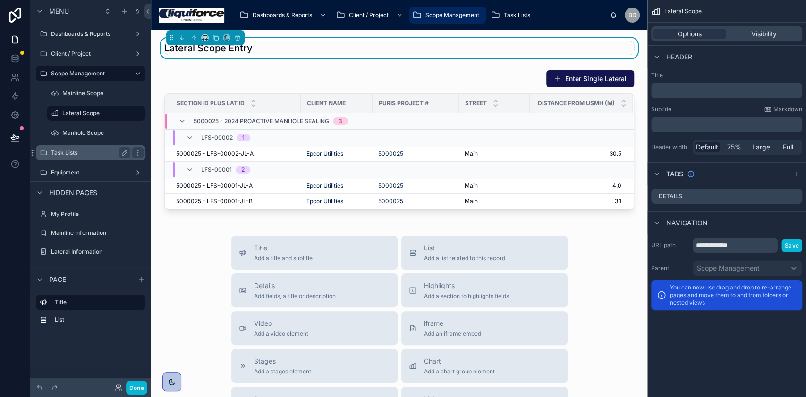
click at [93, 156] on label "Task Lists" at bounding box center [89, 153] width 76 height 8
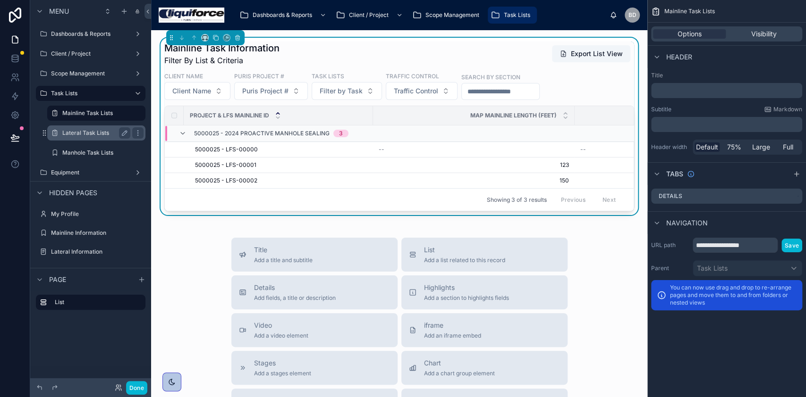
click at [93, 136] on label "Lateral Task Lists" at bounding box center [94, 133] width 64 height 8
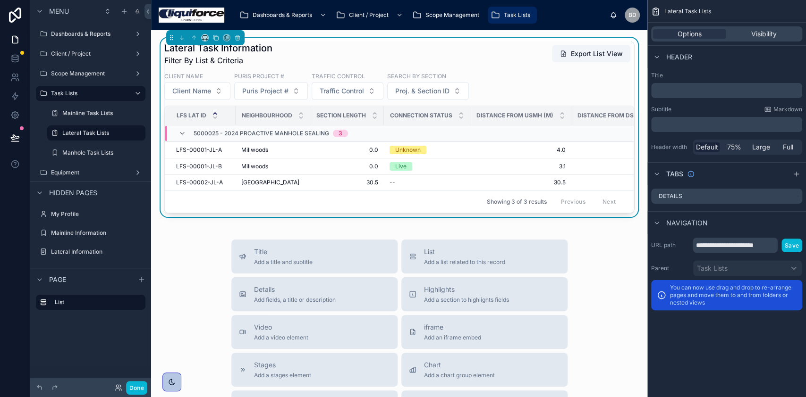
click at [45, 130] on div "Lateral Task Lists" at bounding box center [96, 133] width 109 height 17
click at [58, 137] on div "scrollable content" at bounding box center [54, 132] width 11 height 11
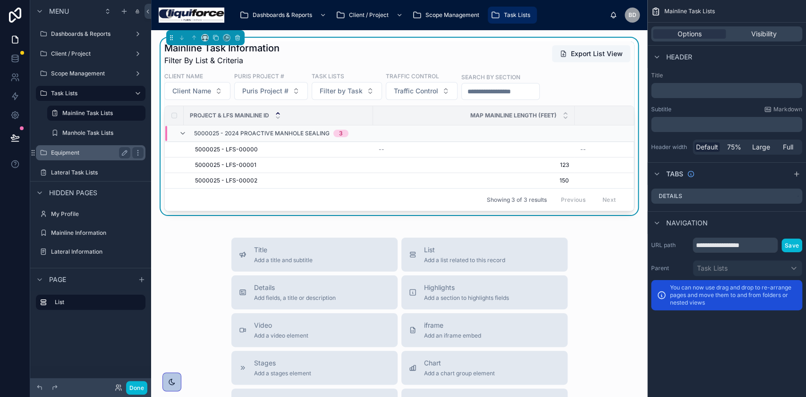
click at [89, 150] on label "Equipment" at bounding box center [89, 153] width 76 height 8
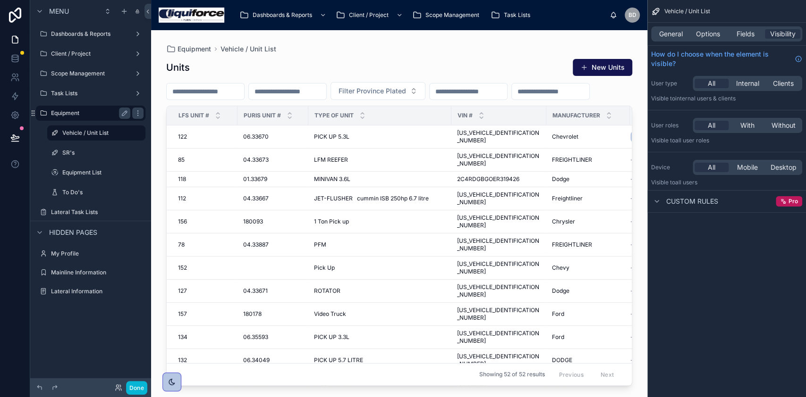
click at [68, 109] on label "Equipment" at bounding box center [89, 113] width 76 height 8
click at [53, 209] on label "Lateral Task Lists" at bounding box center [89, 213] width 76 height 8
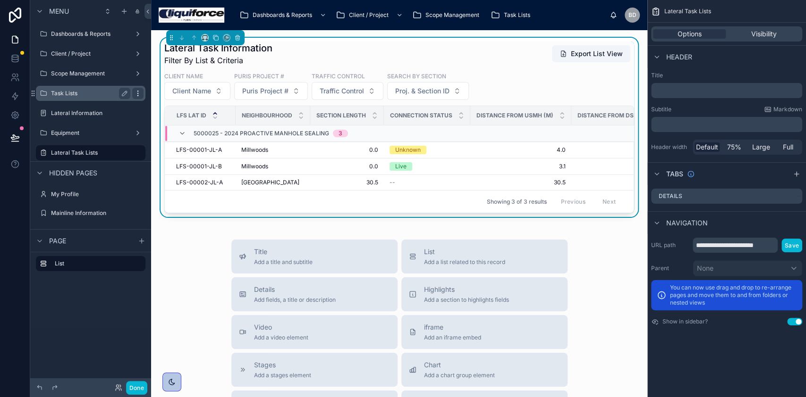
click at [133, 96] on div "scrollable content" at bounding box center [137, 93] width 11 height 11
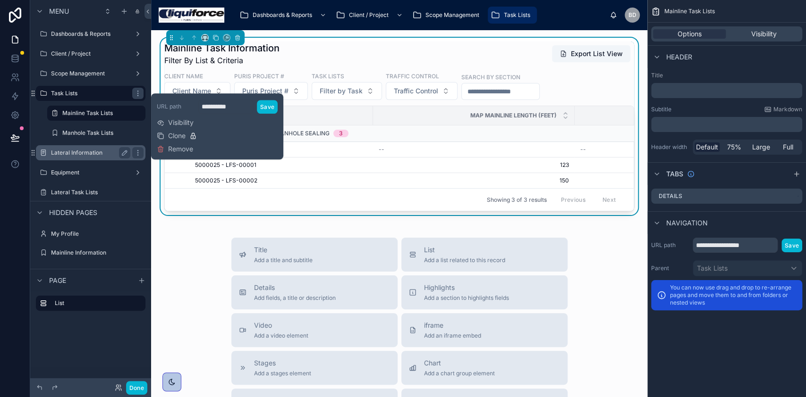
click at [57, 157] on div "Lateral Information" at bounding box center [90, 152] width 79 height 11
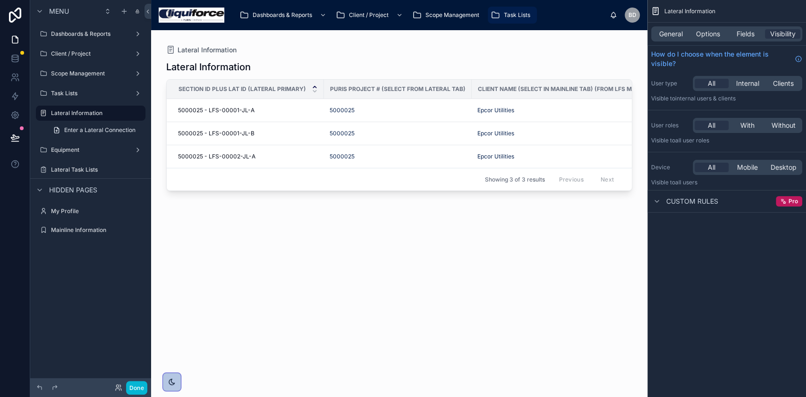
click at [523, 7] on link "Task Lists" at bounding box center [512, 15] width 49 height 17
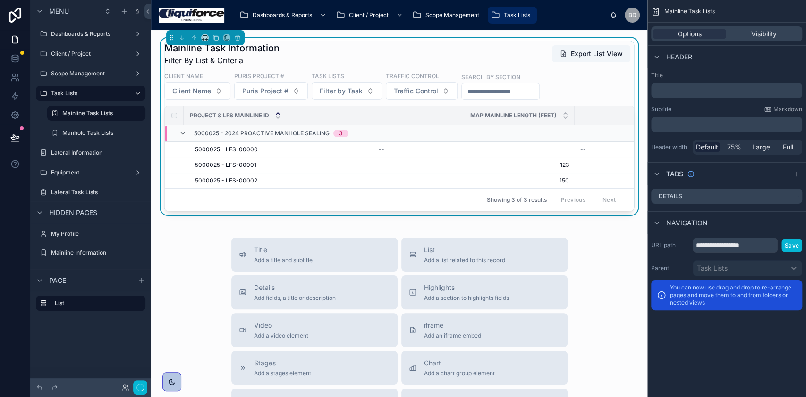
click at [519, 12] on span "Task Lists" at bounding box center [517, 15] width 26 height 8
click at [93, 127] on div "Lateral Information" at bounding box center [96, 132] width 68 height 11
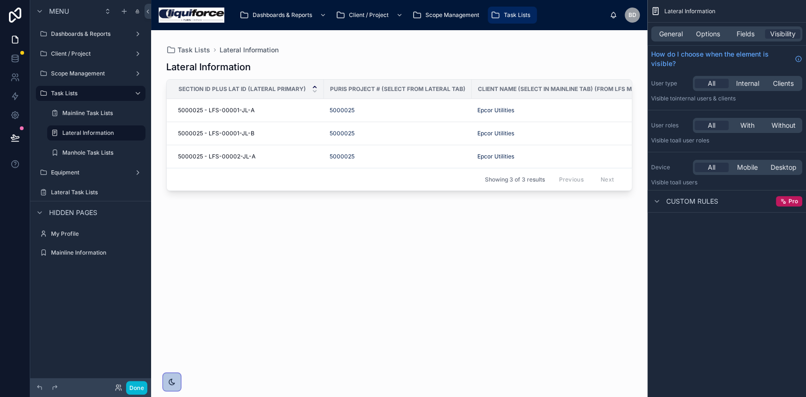
click at [370, 268] on div at bounding box center [399, 208] width 496 height 356
click at [519, 9] on div "Task Lists" at bounding box center [511, 15] width 43 height 15
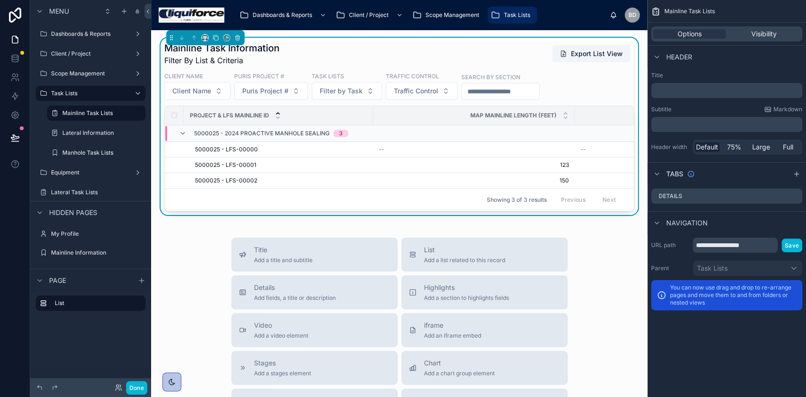
drag, startPoint x: 519, startPoint y: 9, endPoint x: 477, endPoint y: 34, distance: 48.5
click at [476, 36] on div "Mainline Task Information Filter By List & Criteria Export List View Client Nam…" at bounding box center [399, 339] width 496 height 619
click at [509, 16] on span "Task Lists" at bounding box center [517, 15] width 26 height 8
drag, startPoint x: 756, startPoint y: 250, endPoint x: 631, endPoint y: 234, distance: 126.6
click at [632, 234] on div "Dashboards & Reports Client / Project Scope Management Task Lists BD [PERSON_NA…" at bounding box center [478, 198] width 655 height 397
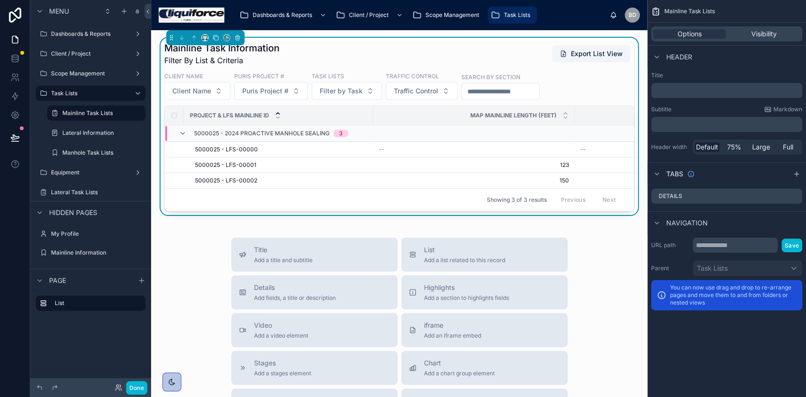
click at [711, 312] on div "URL path Save Parent Task Lists You can now use drag and drop to re-arrange pag…" at bounding box center [726, 274] width 159 height 80
click at [690, 353] on div "Mainline Task Lists Options Visibility Header Title ﻿ Subtitle Markdown ﻿ Heade…" at bounding box center [726, 198] width 159 height 397
click at [664, 118] on div "﻿" at bounding box center [726, 124] width 151 height 15
click at [671, 97] on div "﻿" at bounding box center [726, 90] width 151 height 15
click at [672, 92] on p "﻿" at bounding box center [727, 90] width 145 height 9
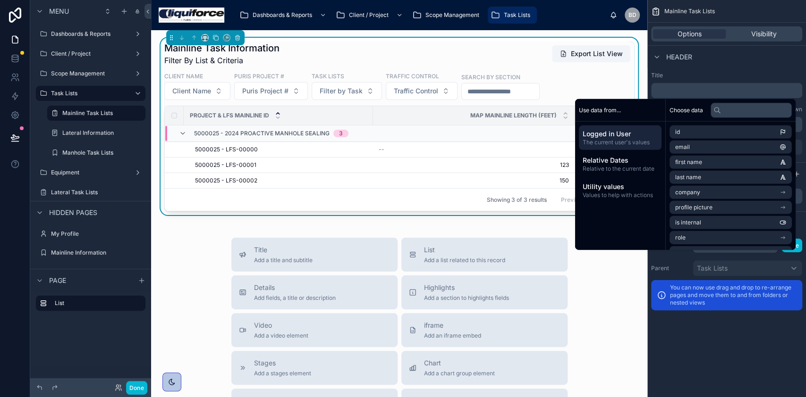
click at [678, 71] on div "Title ﻿ Subtitle Markdown ﻿ Header width Default 75% Large Full" at bounding box center [726, 113] width 159 height 91
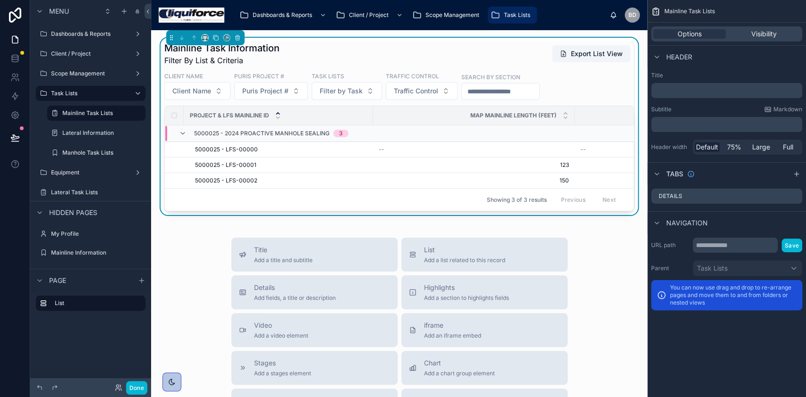
click at [506, 13] on span "Task Lists" at bounding box center [517, 15] width 26 height 8
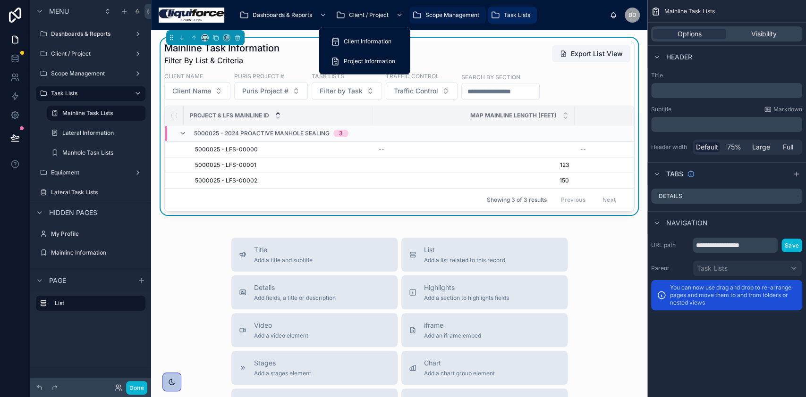
click at [397, 18] on div "Dashboards & Reports Client / Project Scope Management Task Lists" at bounding box center [421, 15] width 378 height 21
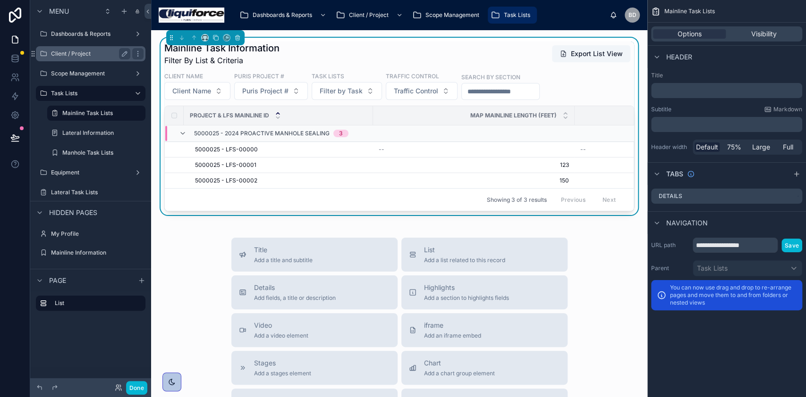
click at [93, 55] on label "Client / Project" at bounding box center [89, 54] width 76 height 8
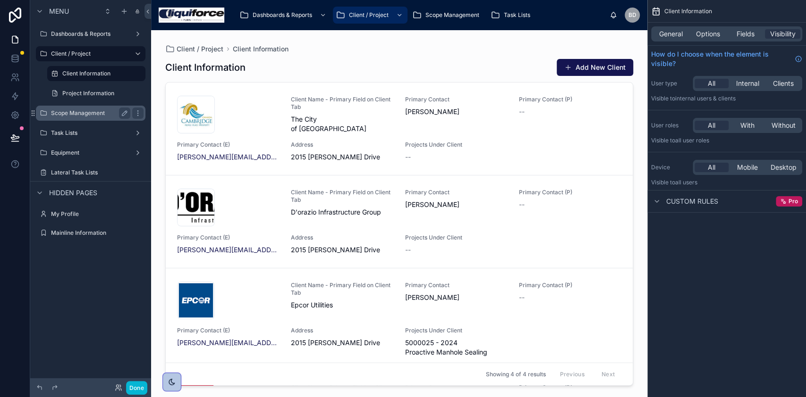
click at [101, 114] on label "Scope Management" at bounding box center [89, 113] width 76 height 8
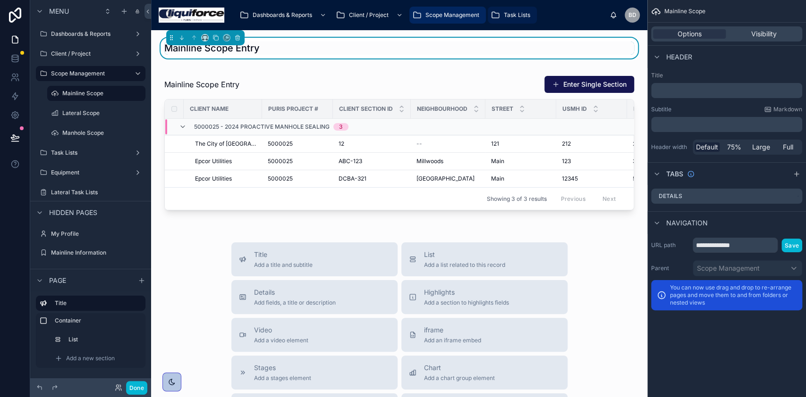
click at [500, 11] on div "Task Lists" at bounding box center [511, 15] width 43 height 15
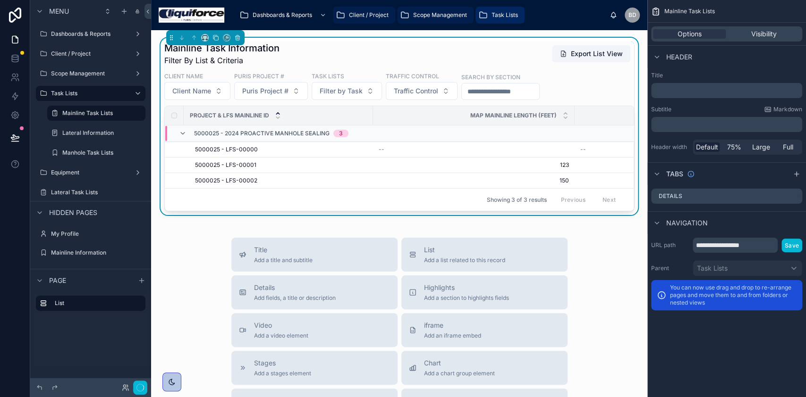
drag, startPoint x: 448, startPoint y: 16, endPoint x: 406, endPoint y: 15, distance: 42.0
click at [449, 16] on span "Scope Management" at bounding box center [440, 15] width 54 height 8
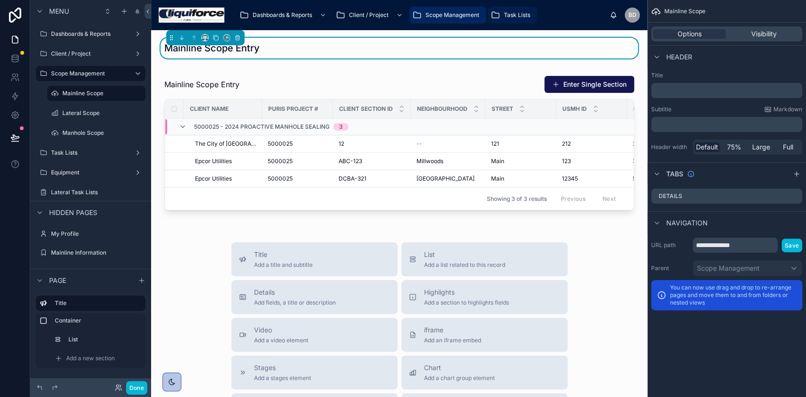
click at [513, 13] on span "Task Lists" at bounding box center [517, 15] width 26 height 8
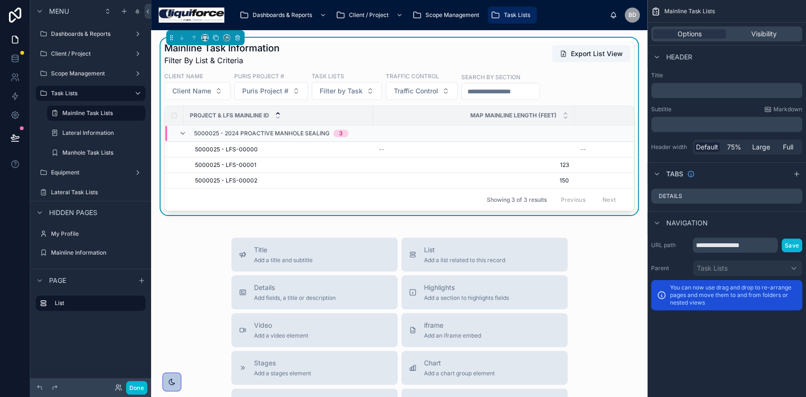
click at [77, 178] on div "Equipment" at bounding box center [90, 172] width 79 height 11
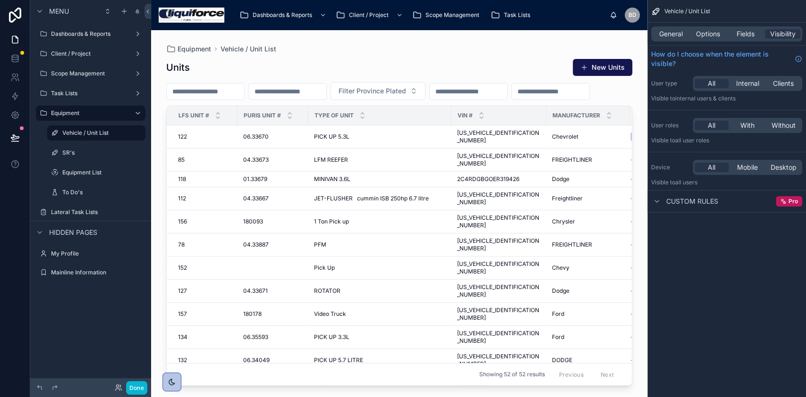
drag, startPoint x: 585, startPoint y: 346, endPoint x: 244, endPoint y: 187, distance: 376.2
click at [244, 187] on div at bounding box center [399, 208] width 496 height 356
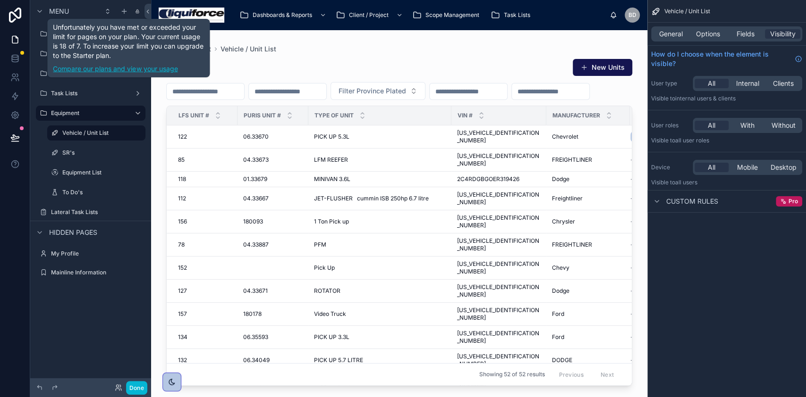
click at [134, 67] on link "Compare our plans and view your usage" at bounding box center [128, 68] width 151 height 9
